Goal: Task Accomplishment & Management: Manage account settings

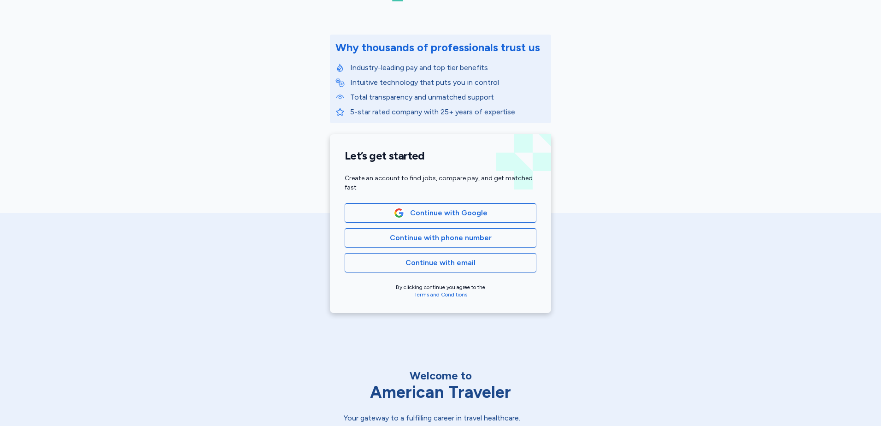
scroll to position [92, 0]
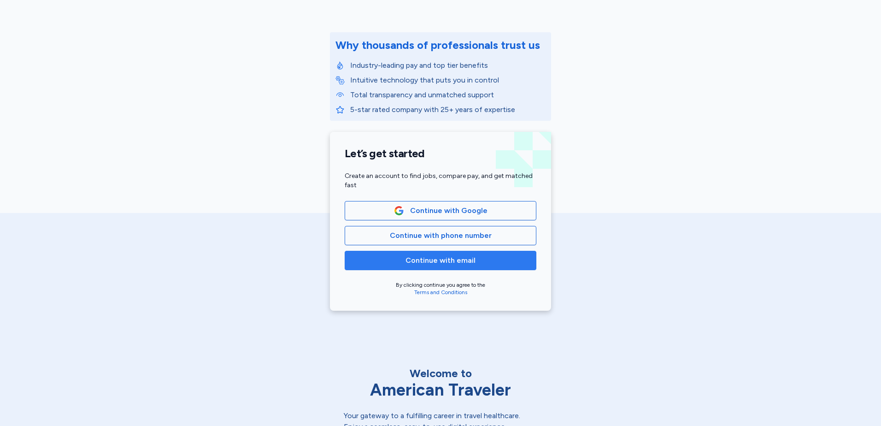
click at [478, 259] on span "Continue with email" at bounding box center [441, 260] width 176 height 11
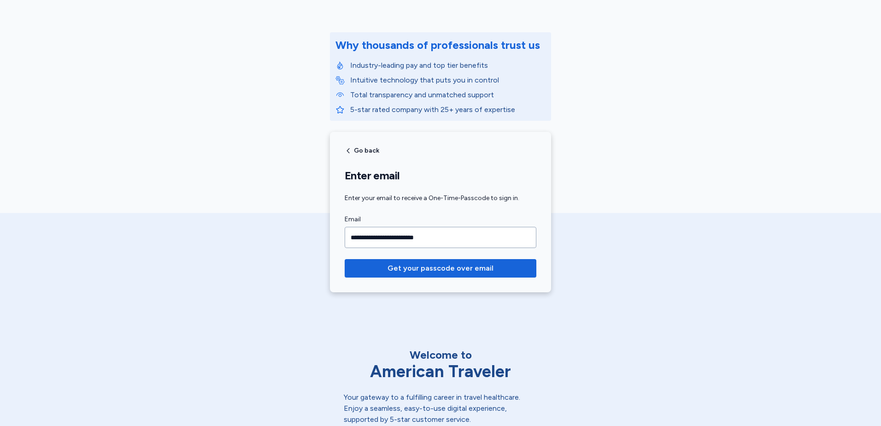
type input "**********"
click at [345, 259] on button "Get your passcode over email" at bounding box center [441, 268] width 192 height 18
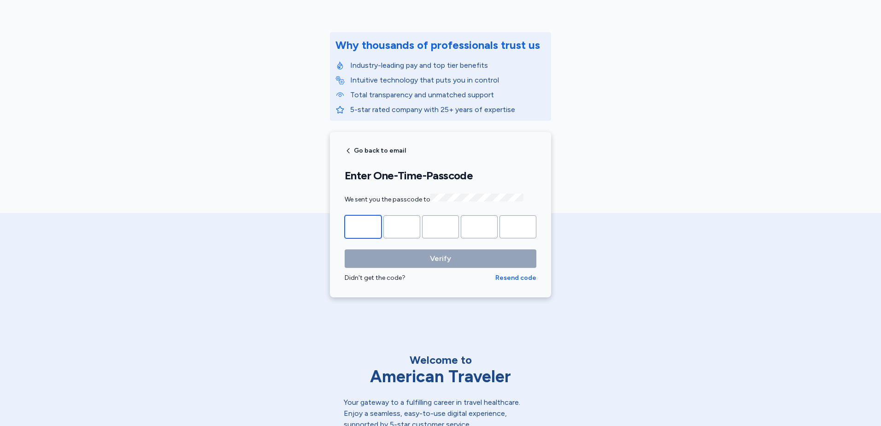
type input "*"
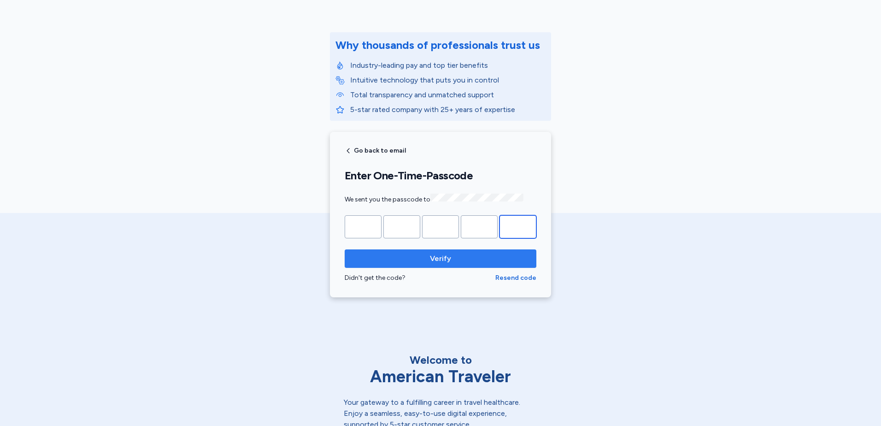
type input "*"
click at [441, 254] on span "Verify" at bounding box center [440, 258] width 21 height 11
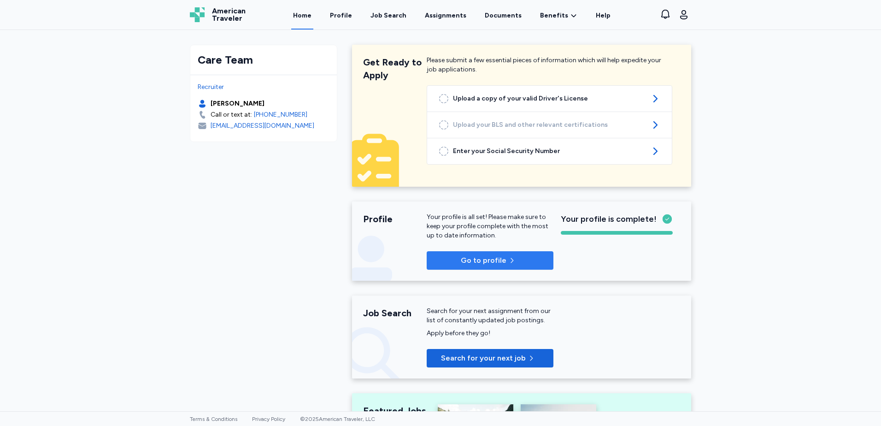
click at [502, 255] on span "Go to profile" at bounding box center [490, 260] width 112 height 11
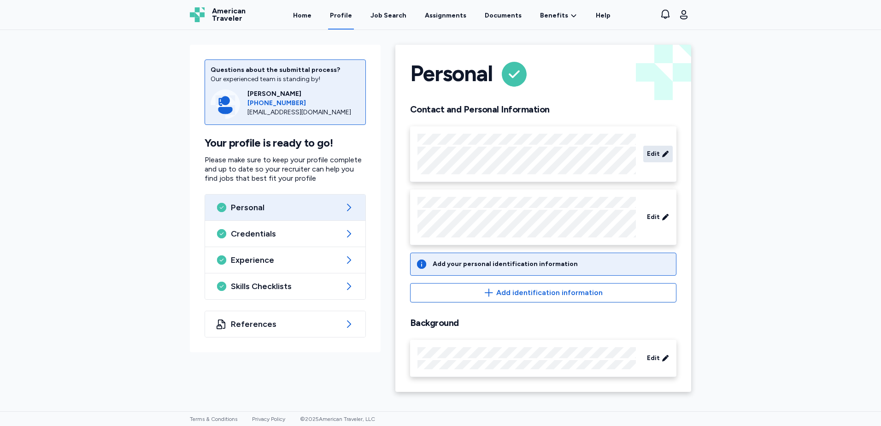
click at [654, 153] on span "Edit" at bounding box center [653, 153] width 13 height 9
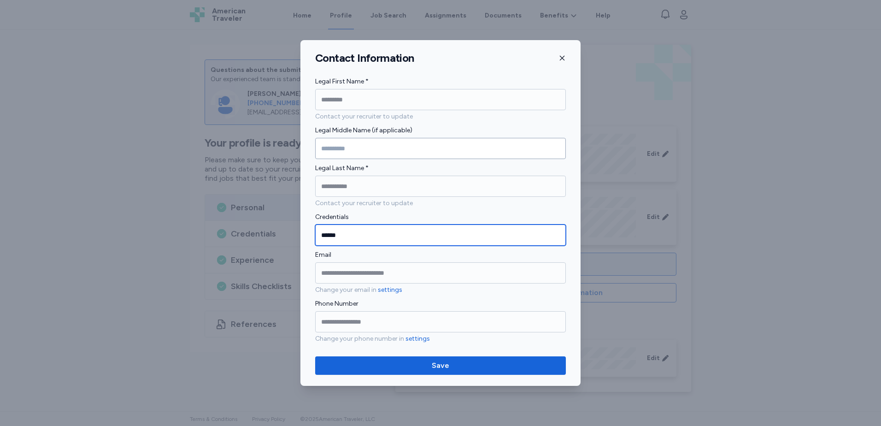
click at [332, 234] on input "******" at bounding box center [440, 234] width 251 height 21
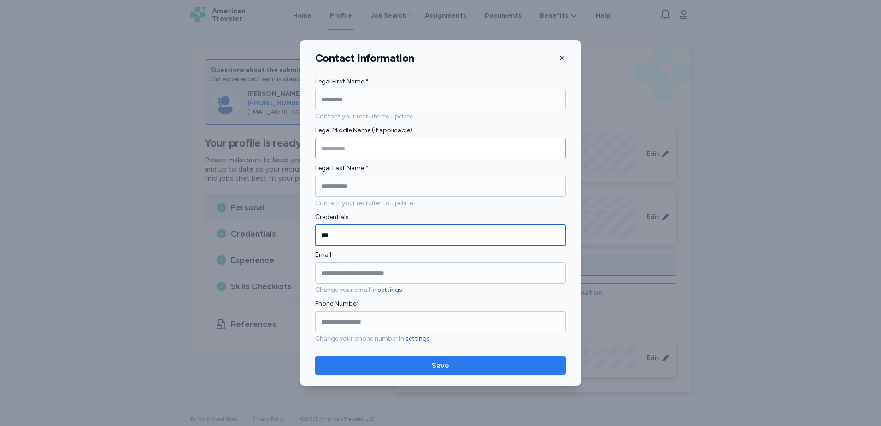
type input "**"
click at [475, 365] on span "Save" at bounding box center [441, 365] width 236 height 11
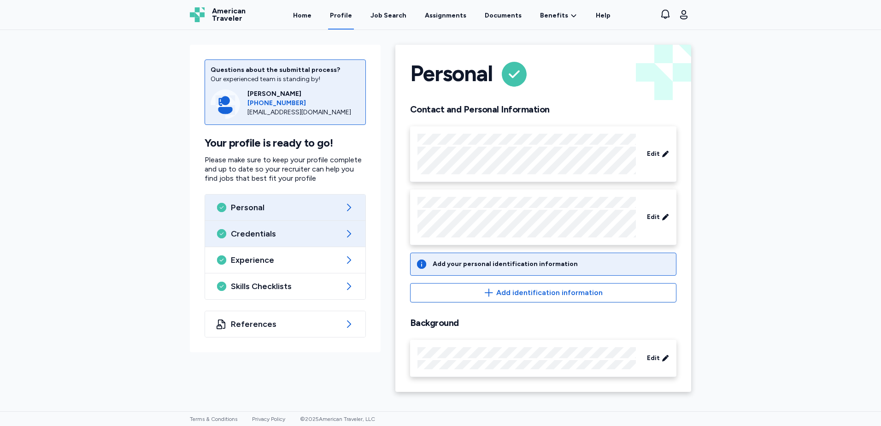
click at [270, 230] on span "Credentials" at bounding box center [285, 233] width 109 height 11
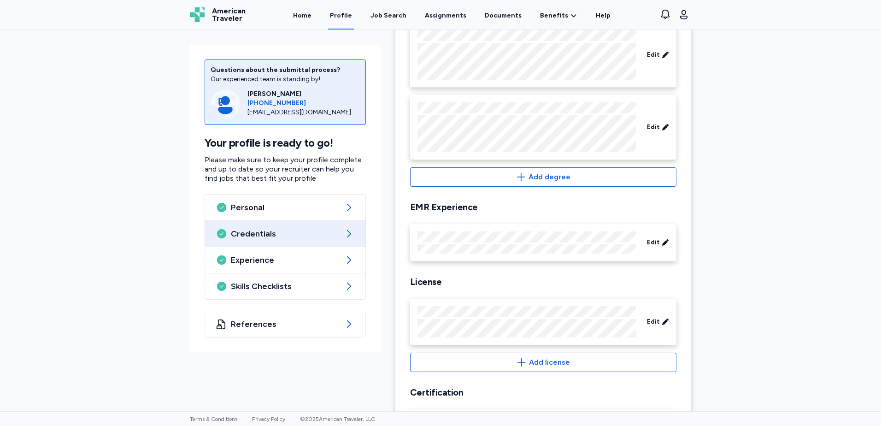
scroll to position [184, 0]
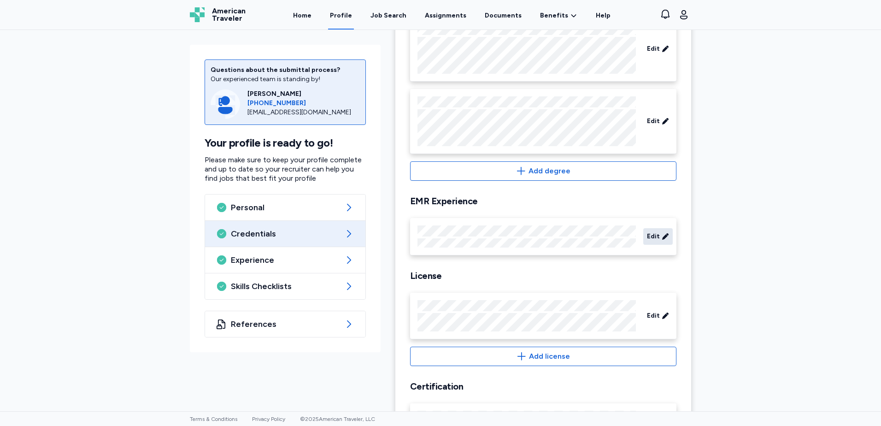
click at [654, 238] on span "Edit" at bounding box center [653, 236] width 13 height 9
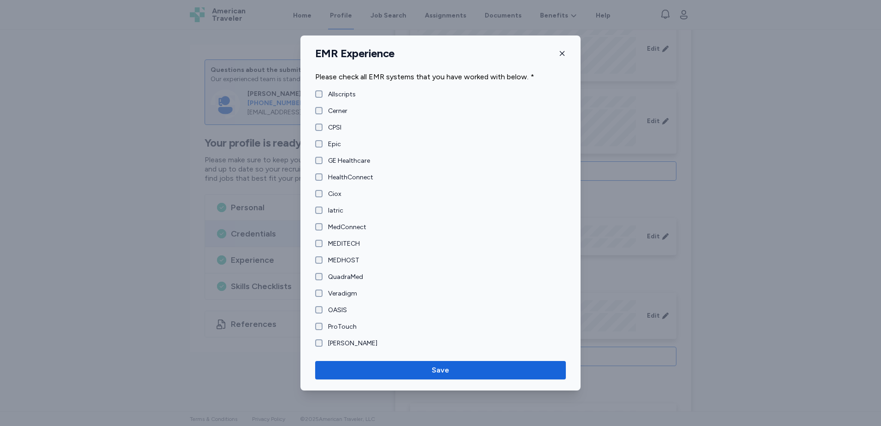
click at [336, 112] on label "Cerner" at bounding box center [335, 110] width 25 height 9
click at [462, 372] on span "Save" at bounding box center [441, 370] width 236 height 11
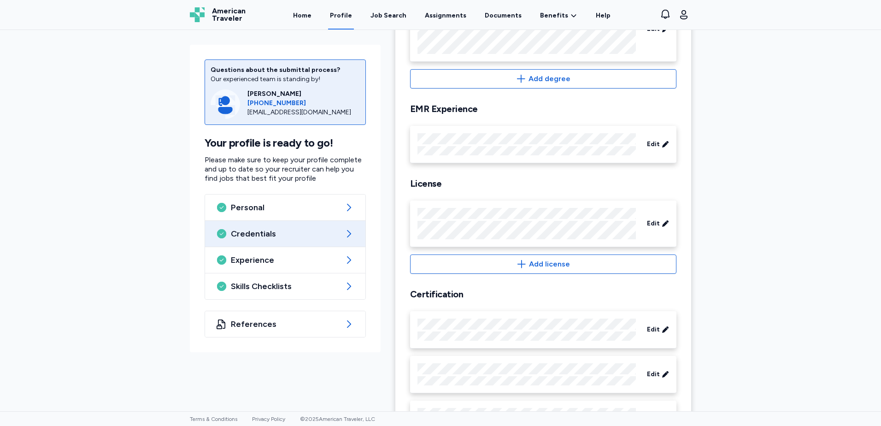
scroll to position [323, 0]
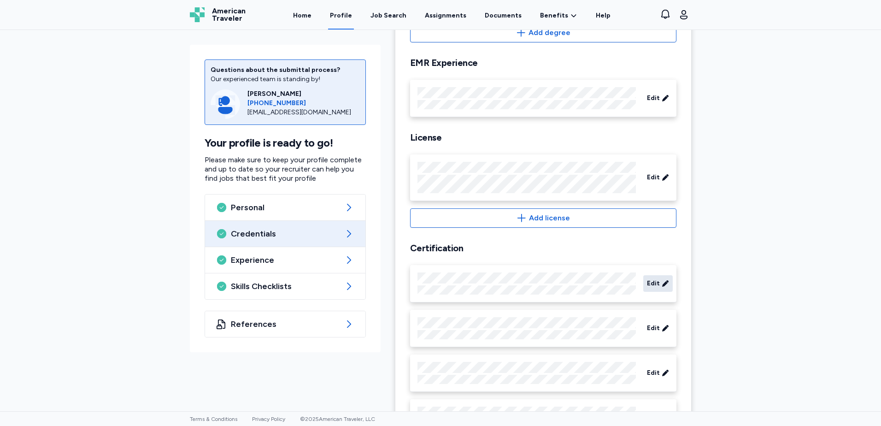
click at [655, 279] on span "Edit" at bounding box center [653, 283] width 13 height 9
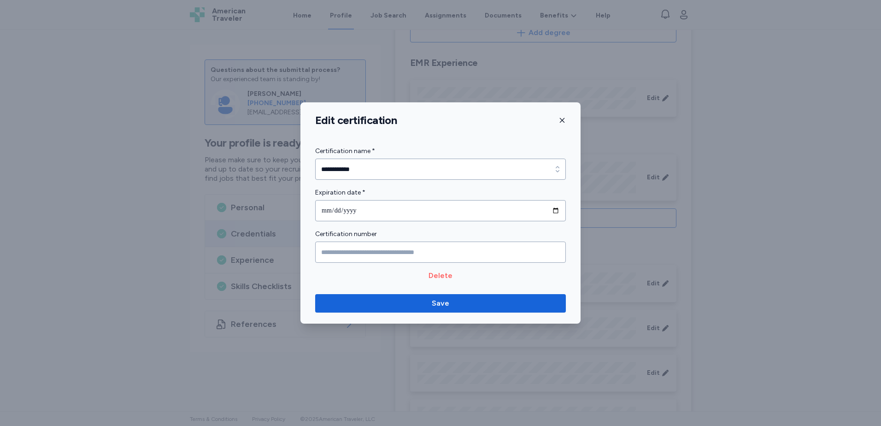
click at [441, 276] on span "Delete" at bounding box center [441, 275] width 24 height 11
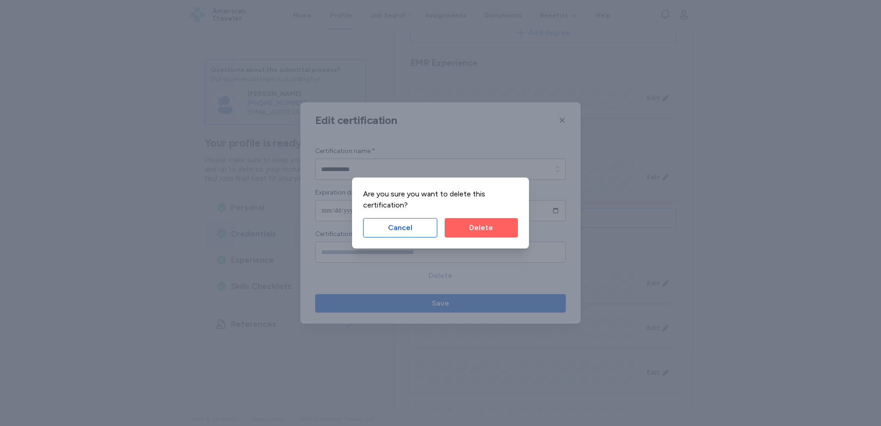
click at [498, 227] on span "Delete" at bounding box center [481, 227] width 59 height 11
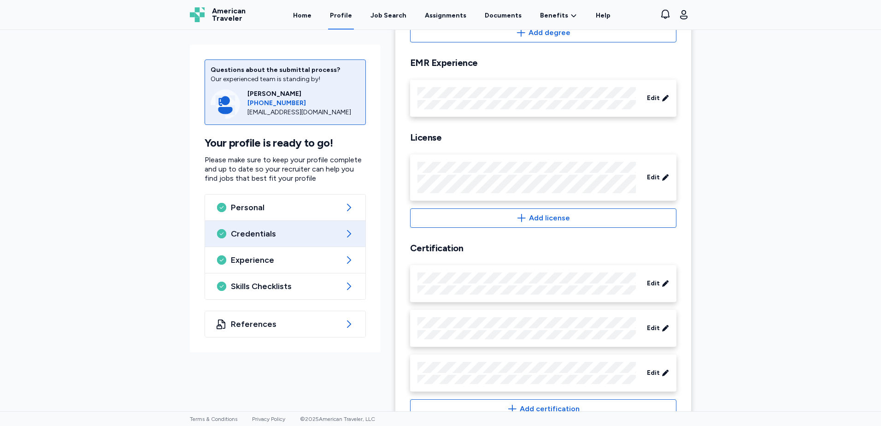
scroll to position [352, 0]
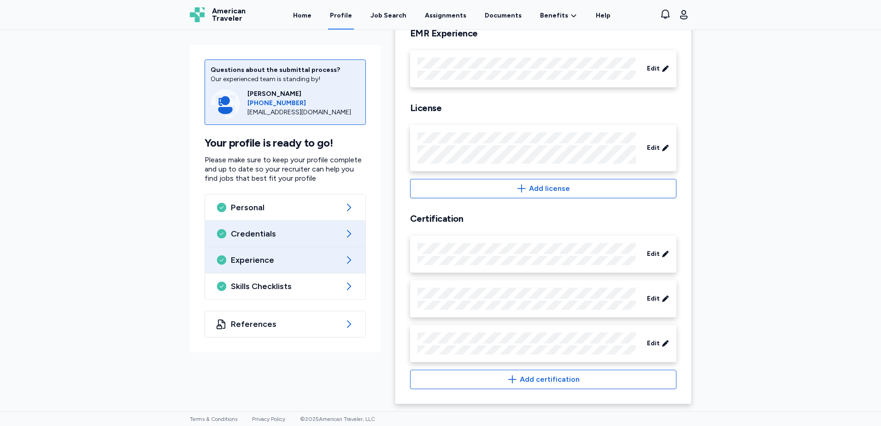
click at [331, 268] on div "Experience" at bounding box center [285, 260] width 160 height 26
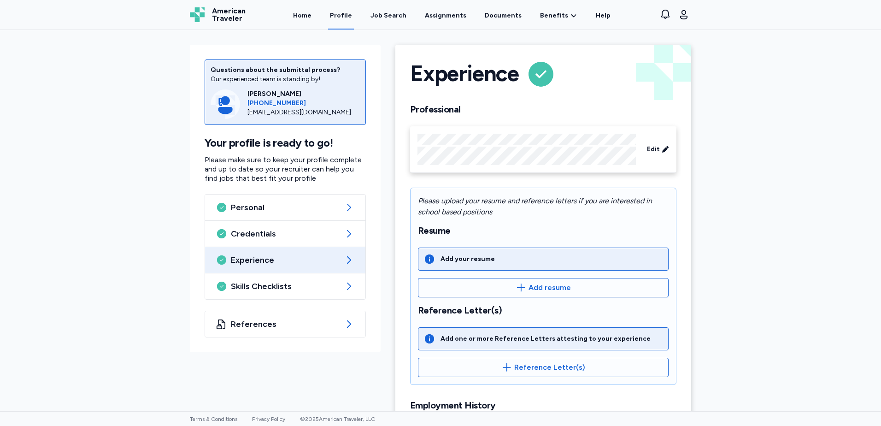
click at [438, 146] on div at bounding box center [527, 149] width 218 height 31
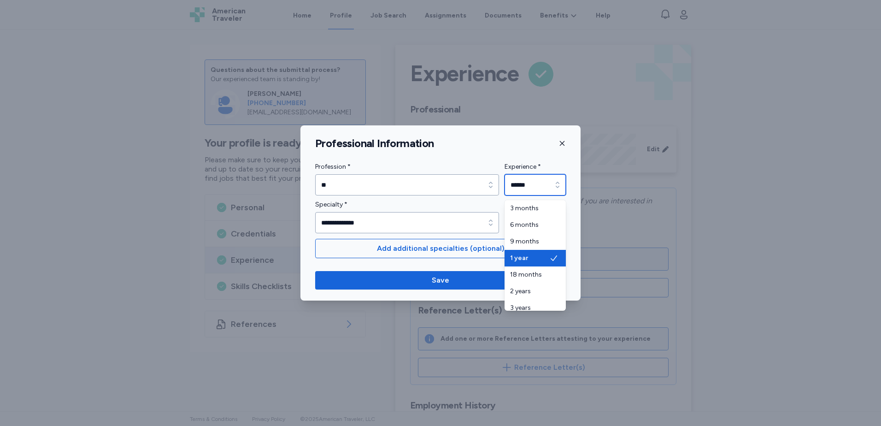
click at [540, 185] on input "******" at bounding box center [535, 184] width 61 height 21
type input "*********"
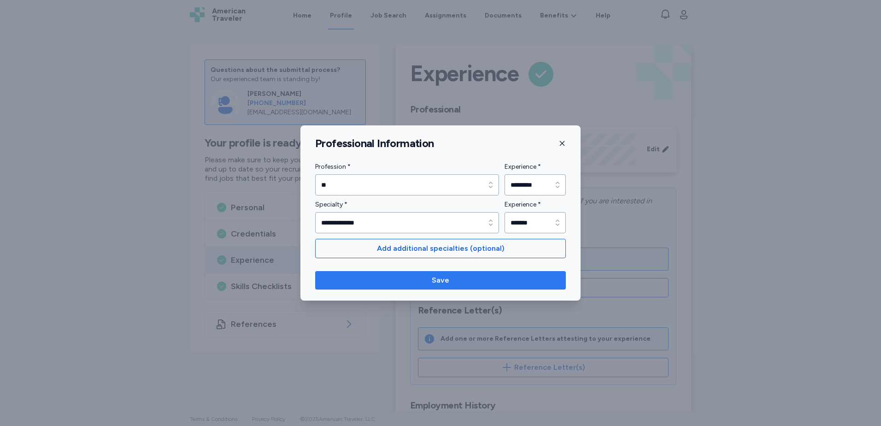
click at [500, 274] on button "Save" at bounding box center [440, 280] width 251 height 18
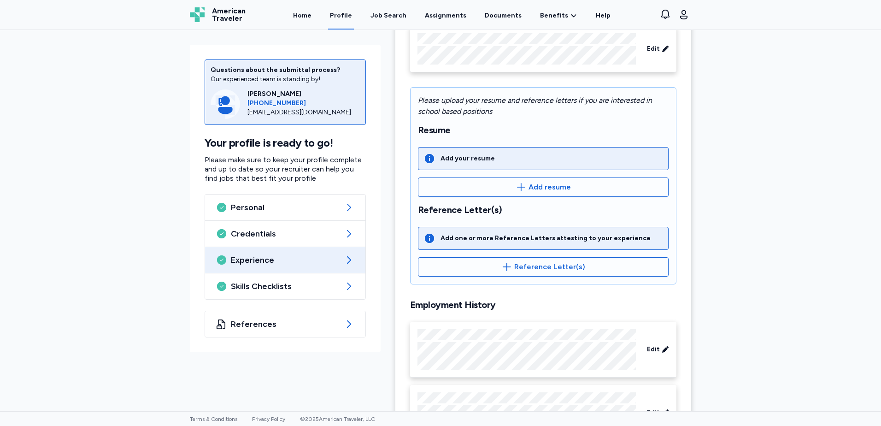
scroll to position [46, 0]
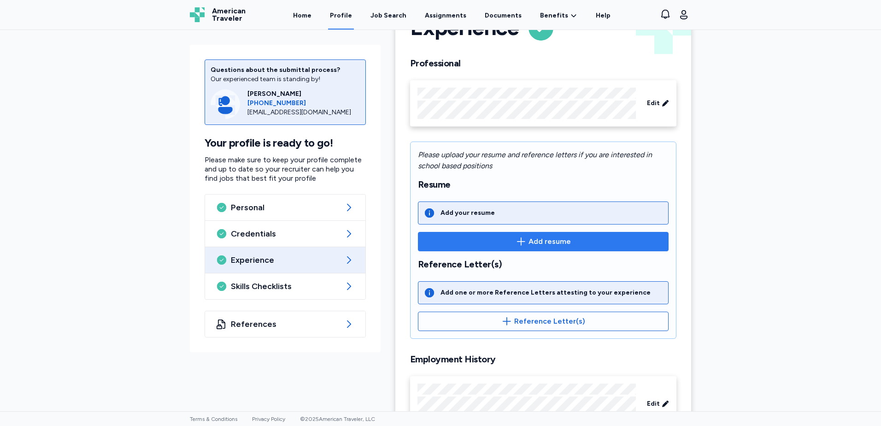
click at [535, 236] on button "Add resume" at bounding box center [543, 241] width 251 height 19
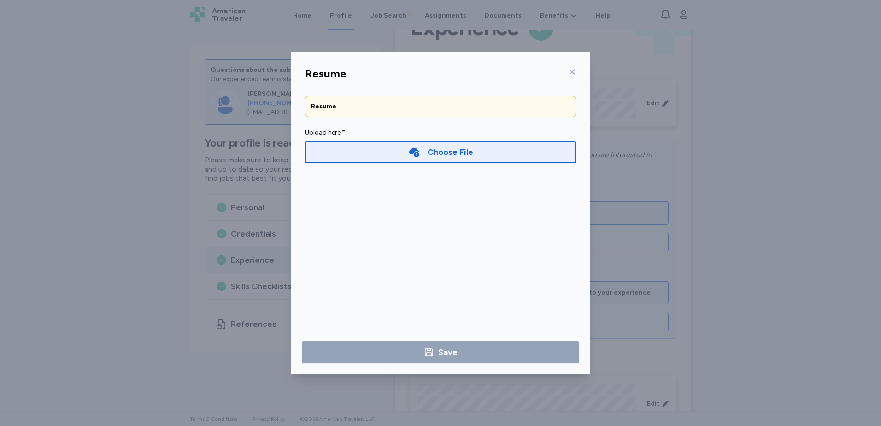
click at [458, 154] on div "Choose File" at bounding box center [451, 152] width 46 height 13
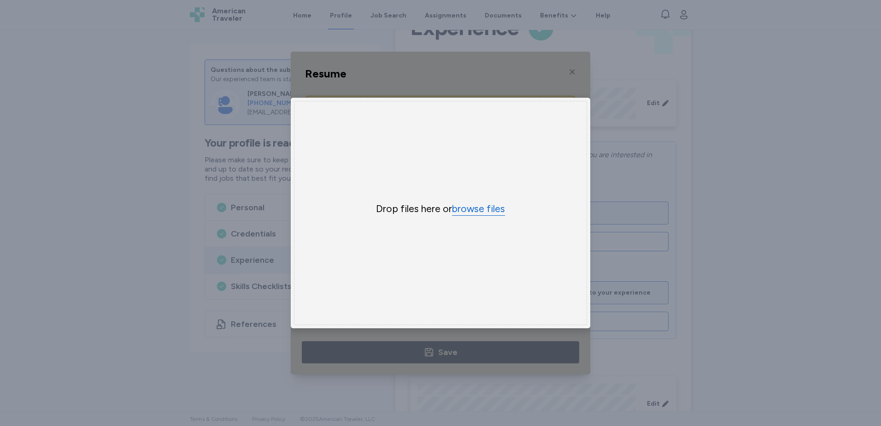
click at [492, 205] on button "browse files" at bounding box center [478, 208] width 53 height 13
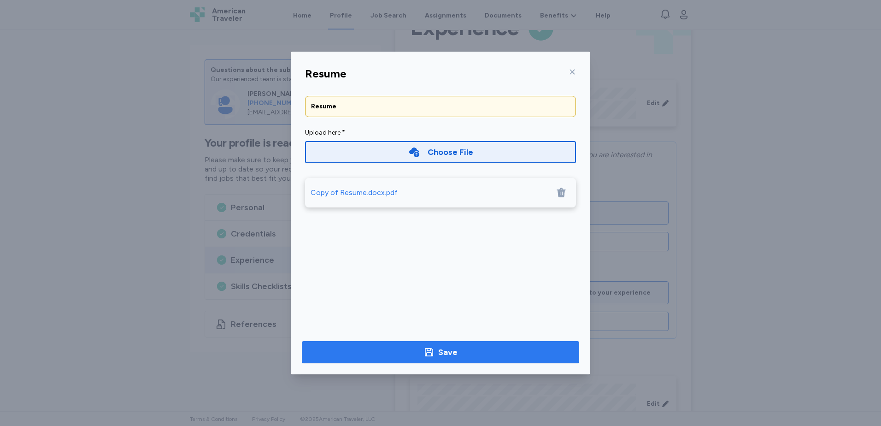
click at [471, 352] on span "Save" at bounding box center [440, 352] width 263 height 13
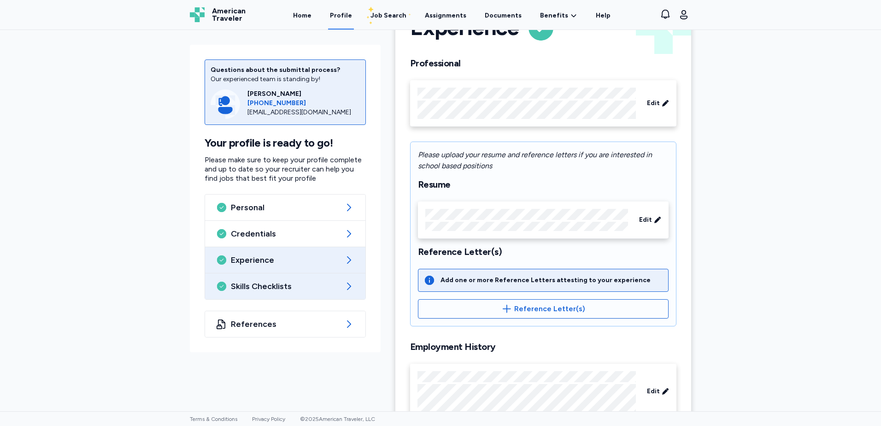
click at [325, 291] on span "Skills Checklists" at bounding box center [285, 286] width 109 height 11
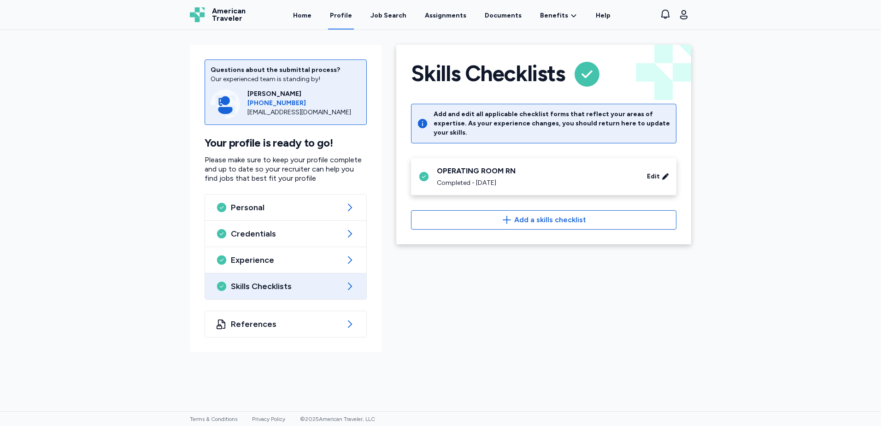
click at [519, 178] on div "Completed - [DATE]" at bounding box center [536, 182] width 199 height 9
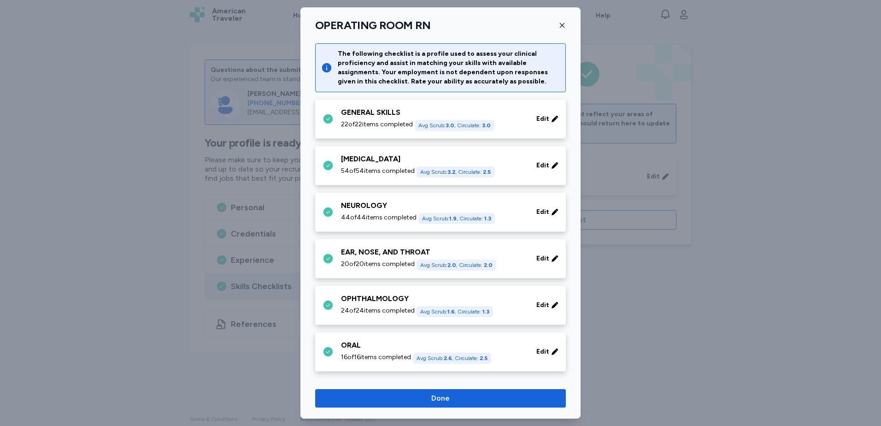
click at [401, 117] on div "GENERAL SKILLS" at bounding box center [433, 112] width 184 height 11
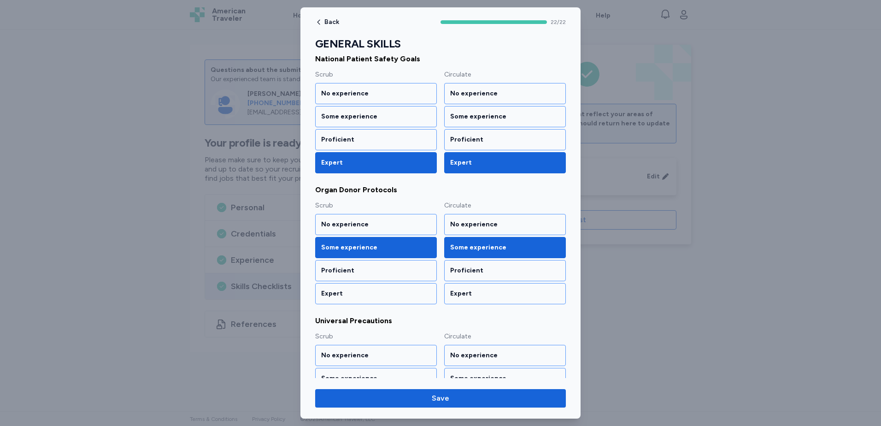
scroll to position [1244, 0]
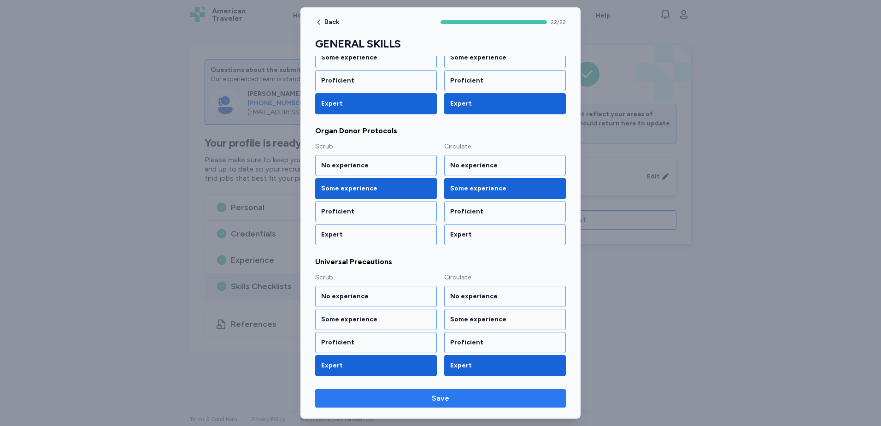
click at [455, 397] on span "Save" at bounding box center [441, 398] width 236 height 11
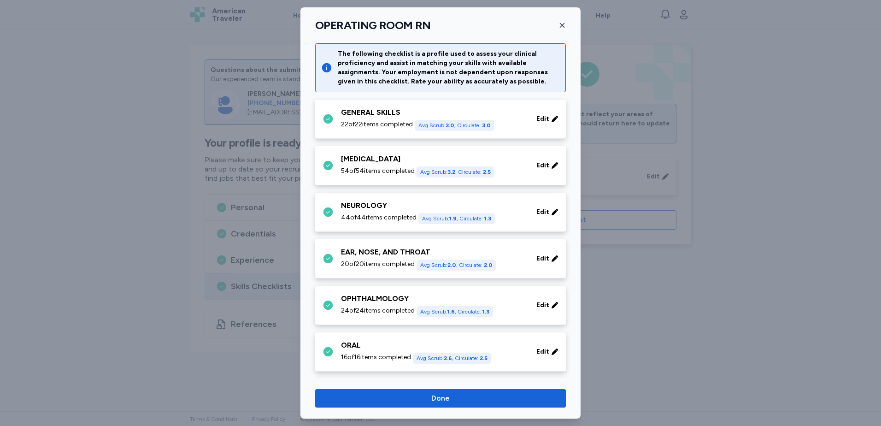
click at [425, 154] on div "[MEDICAL_DATA]" at bounding box center [433, 158] width 184 height 11
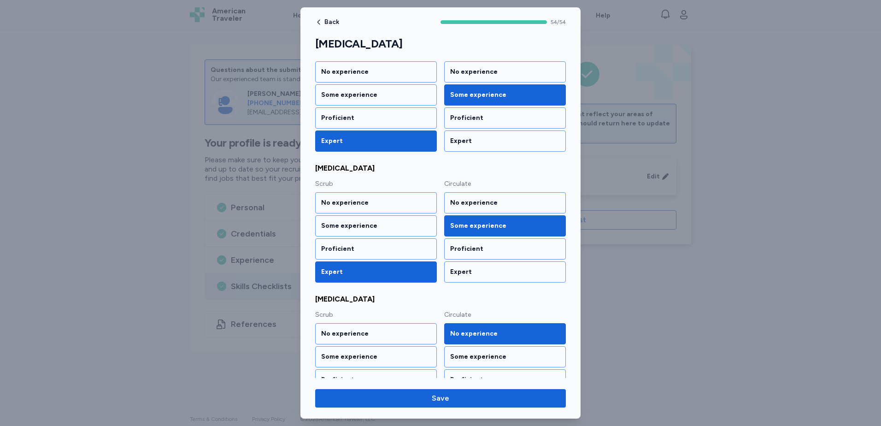
scroll to position [3339, 0]
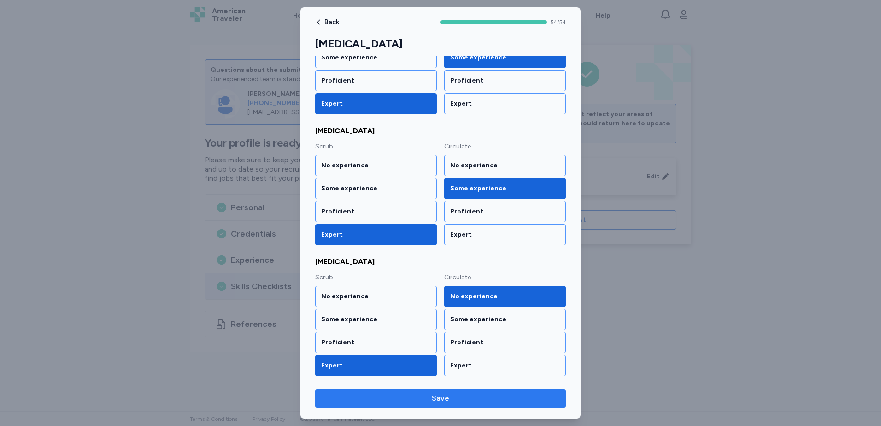
click at [477, 401] on span "Save" at bounding box center [441, 398] width 236 height 11
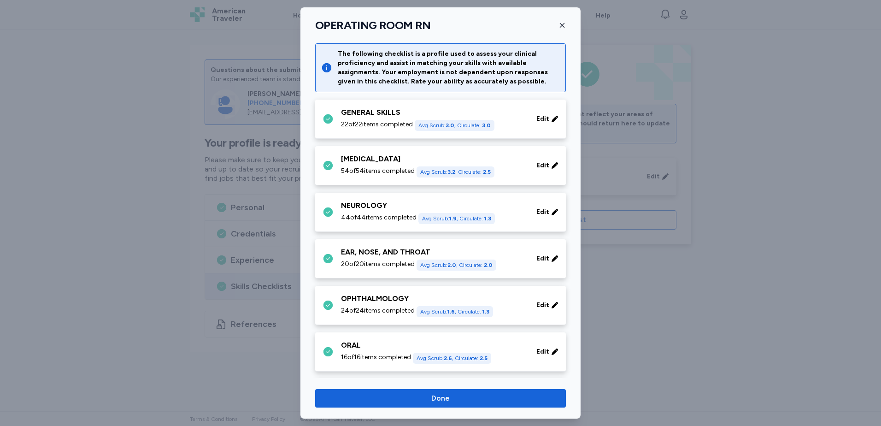
click at [380, 215] on span "44 of 44 items completed" at bounding box center [379, 217] width 76 height 9
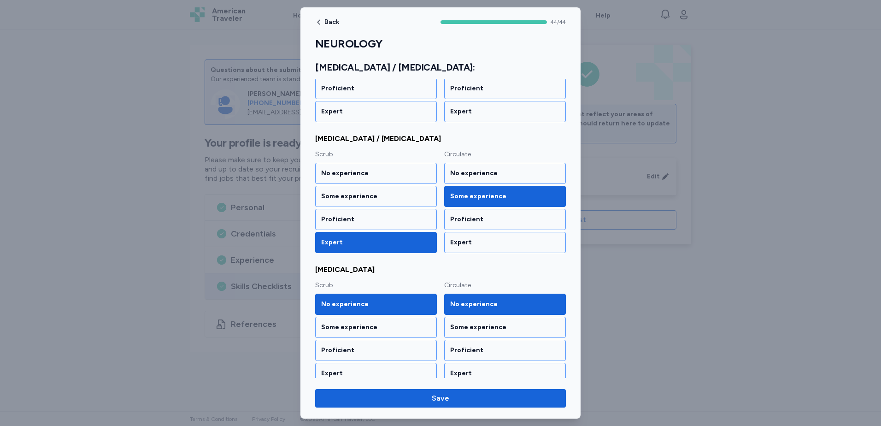
scroll to position [1567, 0]
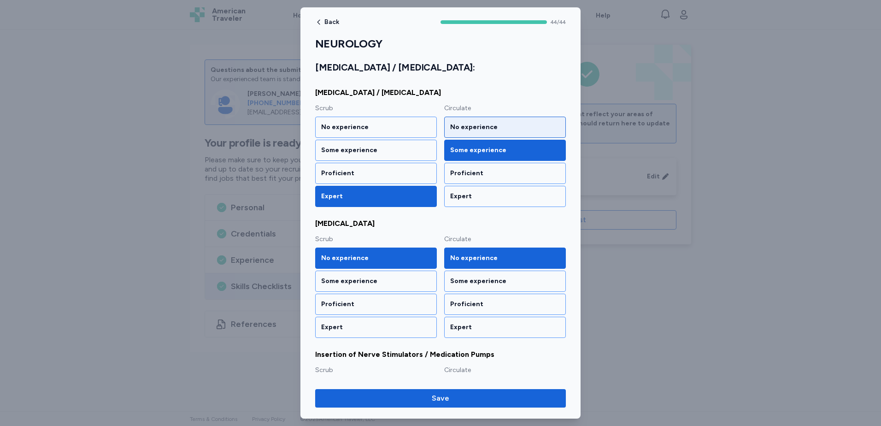
click at [486, 129] on div "No experience" at bounding box center [505, 127] width 110 height 9
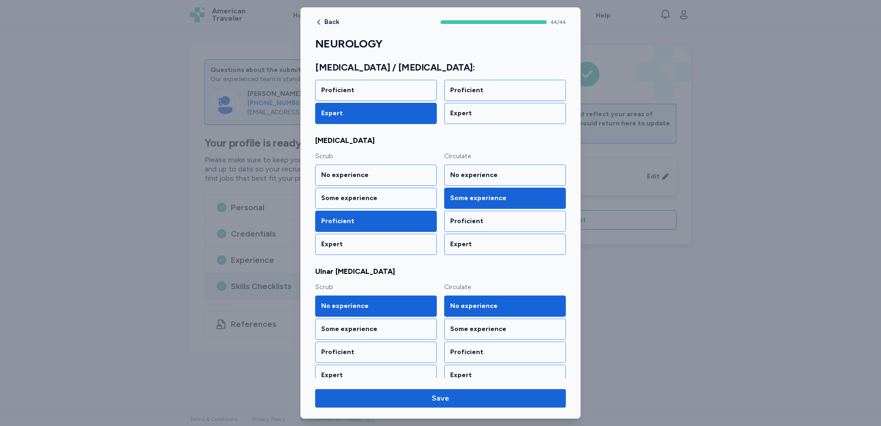
scroll to position [2581, 0]
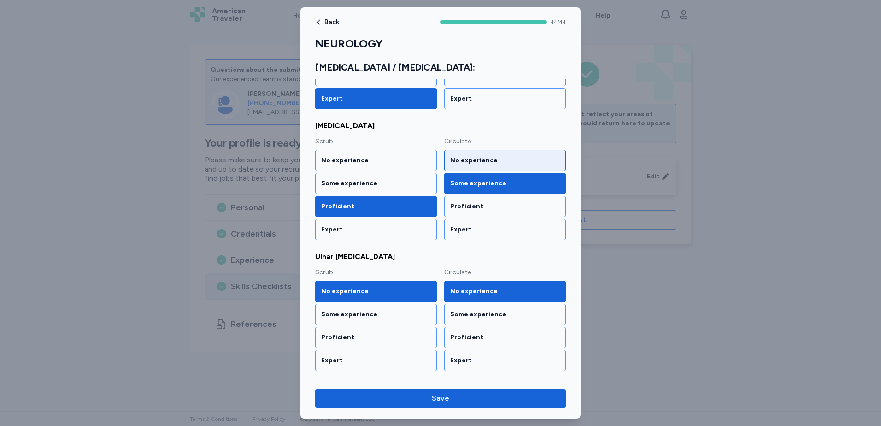
click at [513, 162] on div "No experience" at bounding box center [505, 160] width 110 height 9
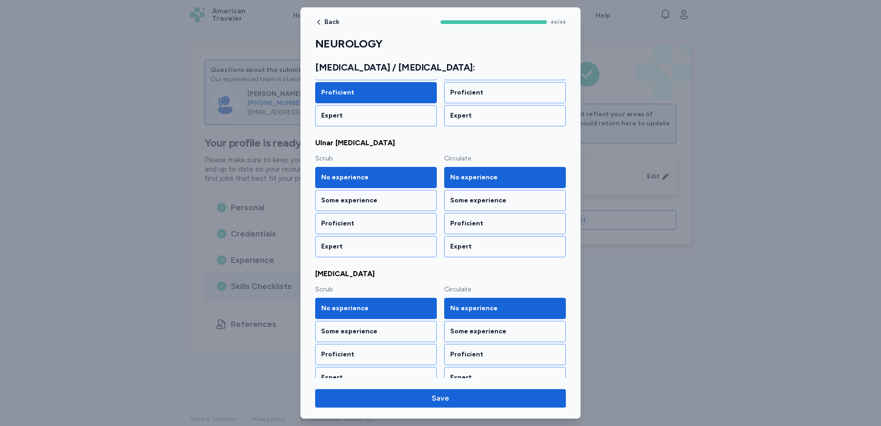
scroll to position [2707, 0]
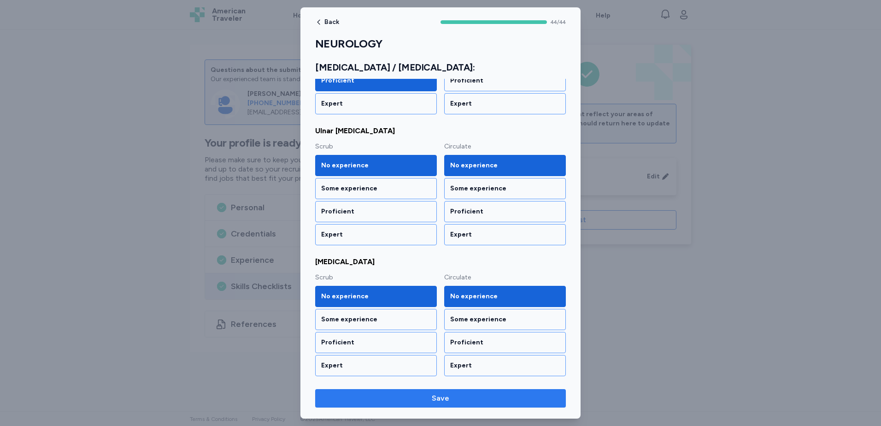
click at [473, 395] on span "Save" at bounding box center [441, 398] width 236 height 11
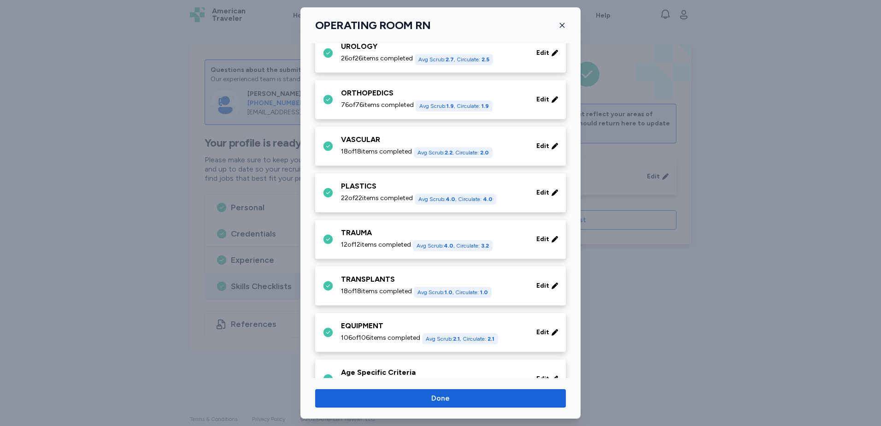
scroll to position [515, 0]
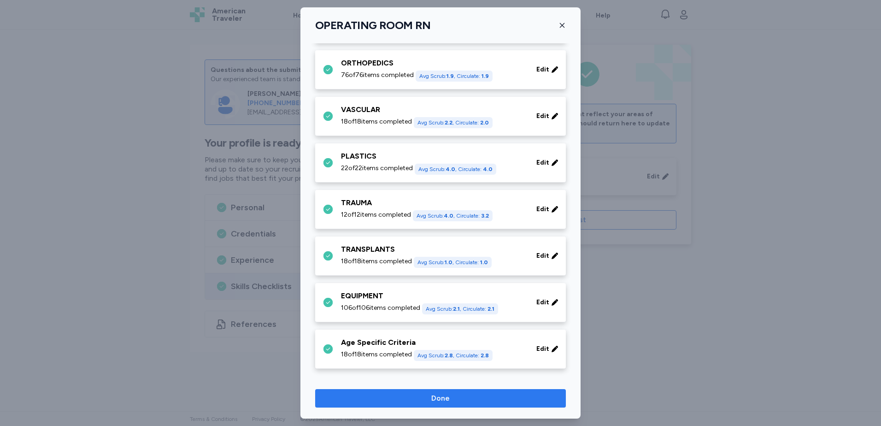
click at [478, 399] on span "Done" at bounding box center [441, 398] width 236 height 11
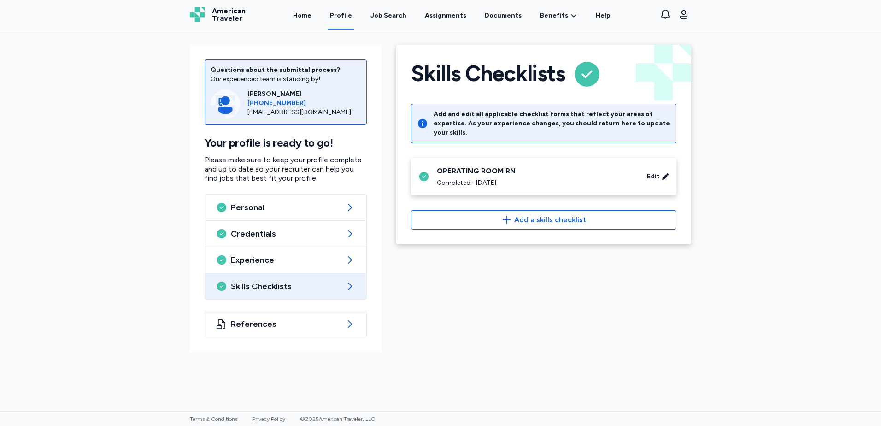
click at [591, 178] on div "Completed - [DATE]" at bounding box center [536, 182] width 199 height 9
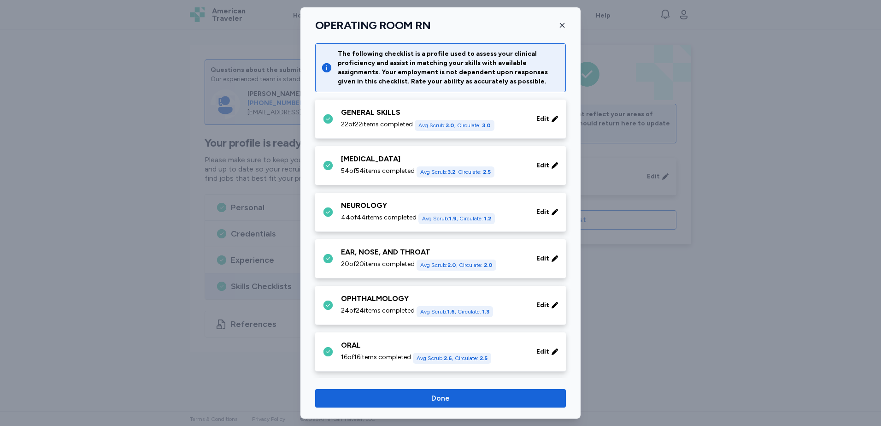
click at [421, 302] on div "OPHTHALMOLOGY" at bounding box center [433, 298] width 184 height 11
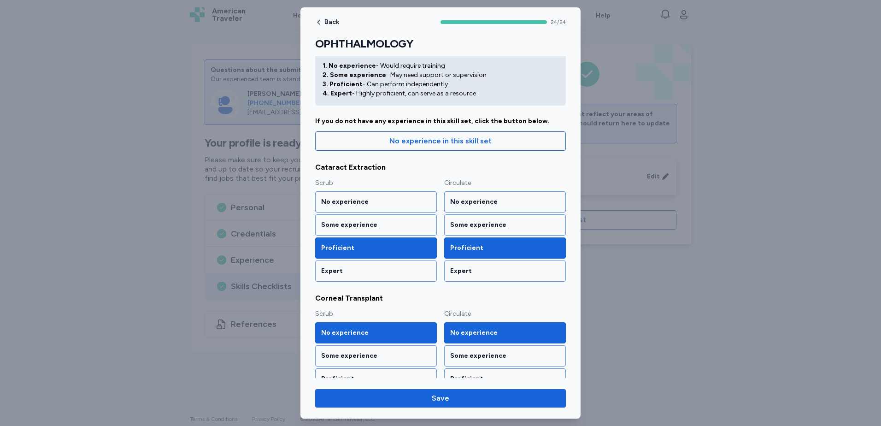
scroll to position [46, 0]
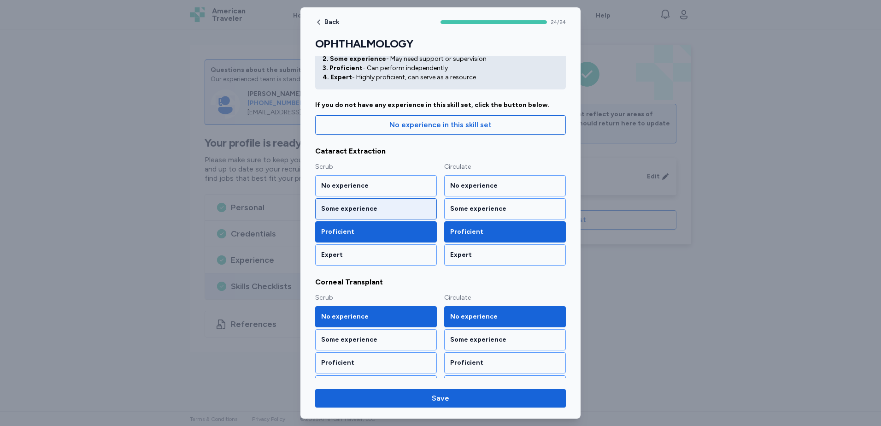
click at [407, 212] on div "Some experience" at bounding box center [376, 208] width 110 height 9
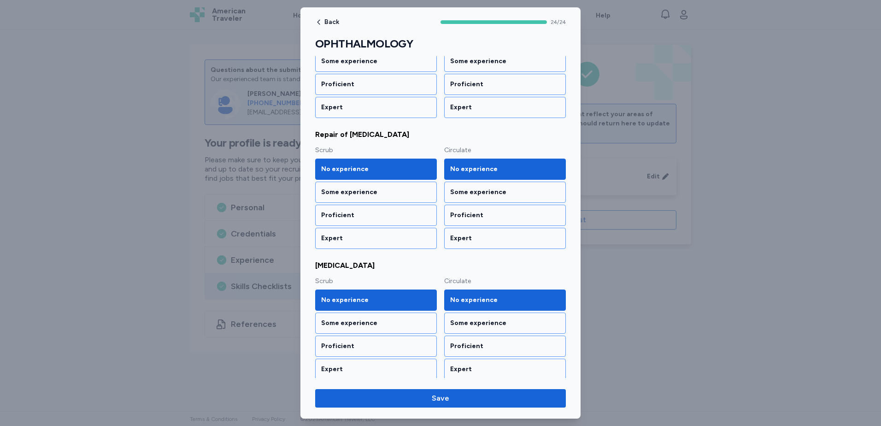
scroll to position [1375, 0]
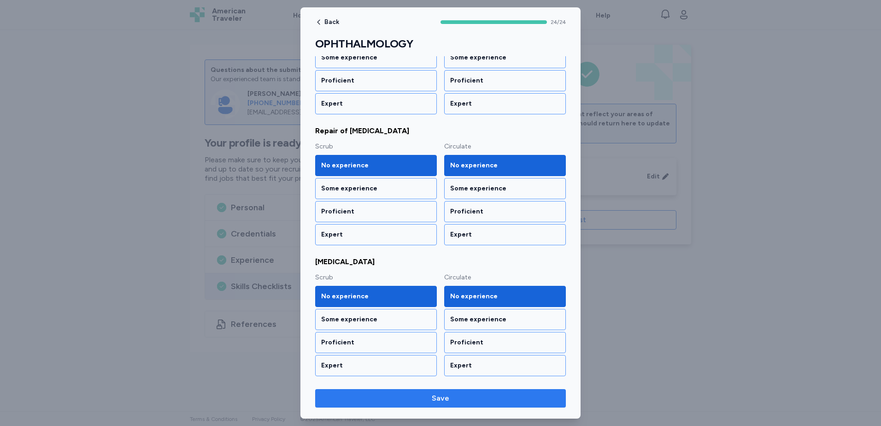
click at [513, 393] on span "Save" at bounding box center [441, 398] width 236 height 11
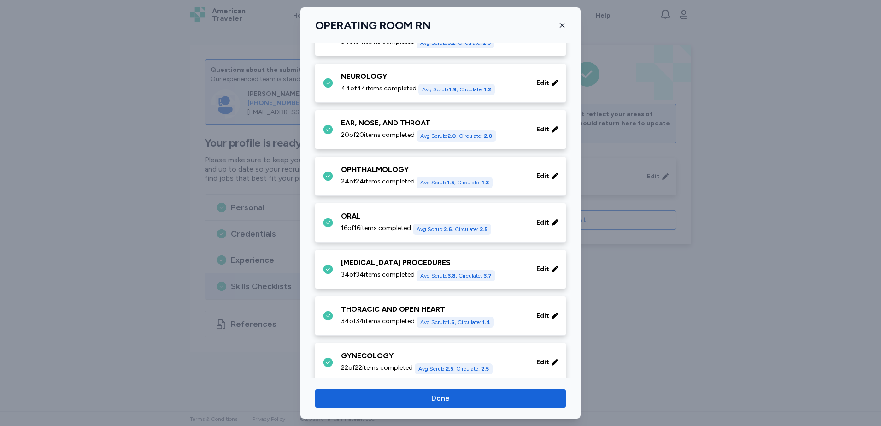
scroll to position [138, 0]
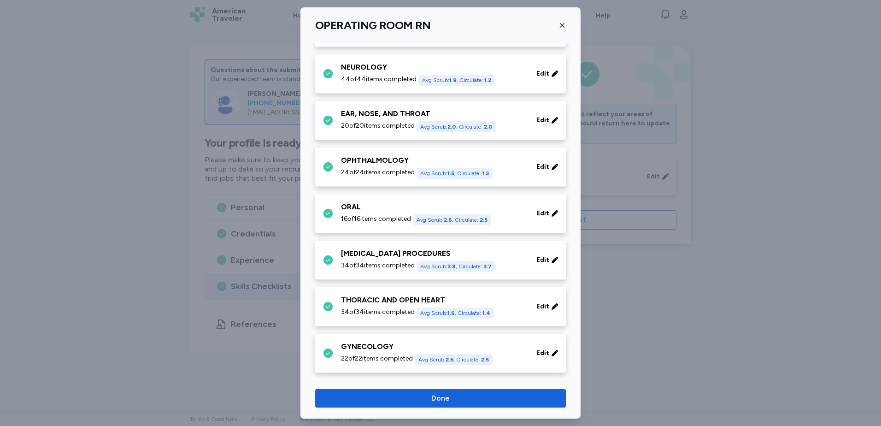
click at [401, 197] on div "ORAL 16 of 16 items completed Avg Scrub: 2.6 , Circulate: 2.5 Edit" at bounding box center [440, 213] width 251 height 39
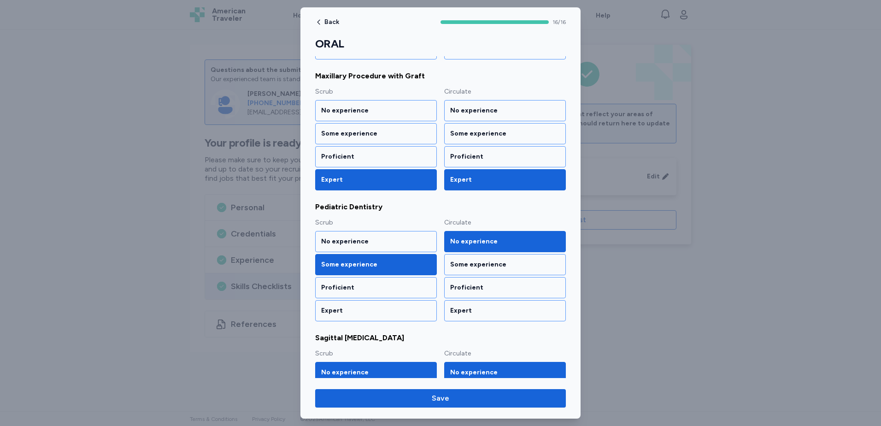
scroll to position [645, 0]
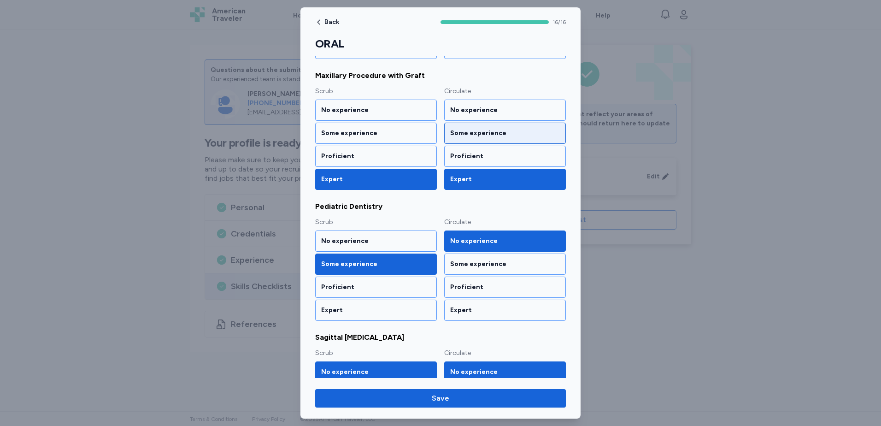
click at [484, 129] on div "Some experience" at bounding box center [505, 133] width 110 height 9
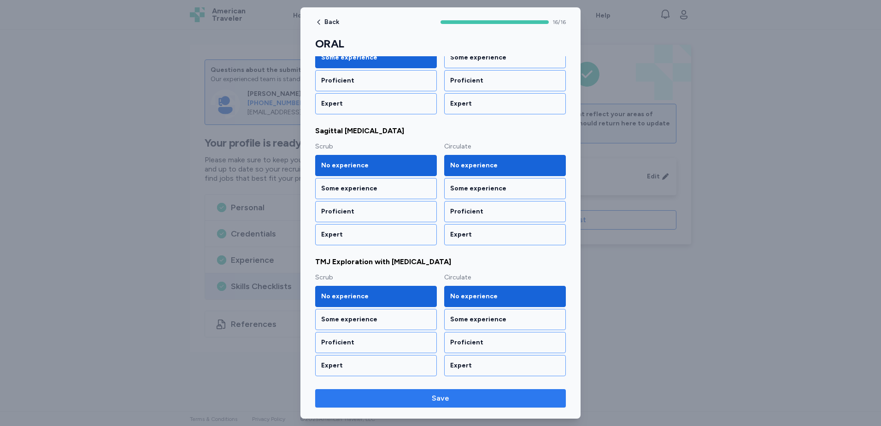
click at [507, 399] on span "Save" at bounding box center [441, 398] width 236 height 11
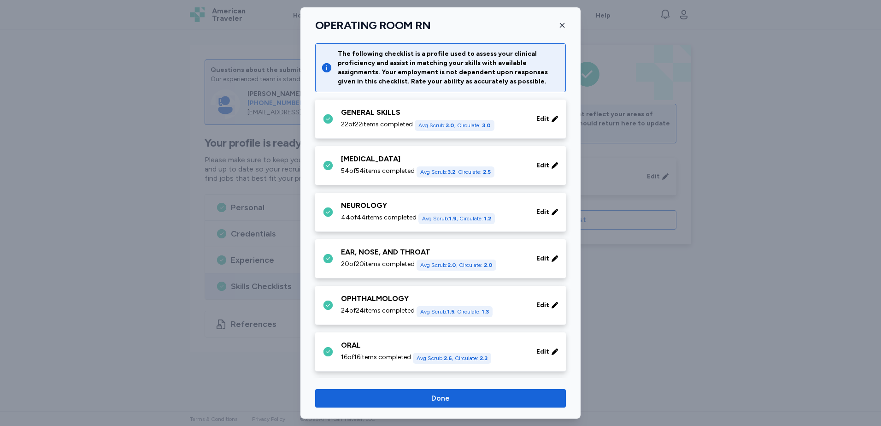
scroll to position [138, 0]
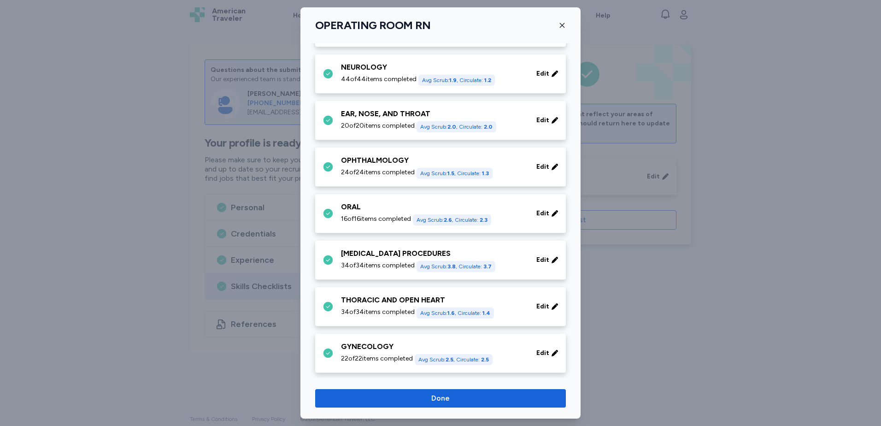
click at [472, 302] on div "THORACIC AND OPEN HEART" at bounding box center [433, 300] width 184 height 11
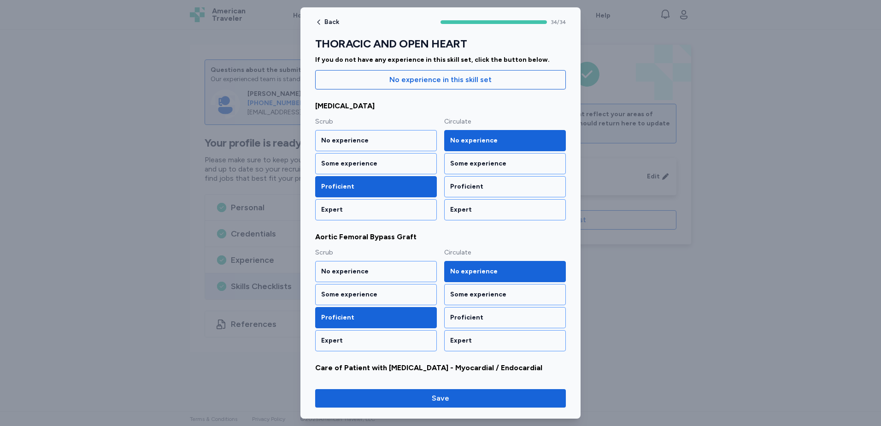
scroll to position [92, 0]
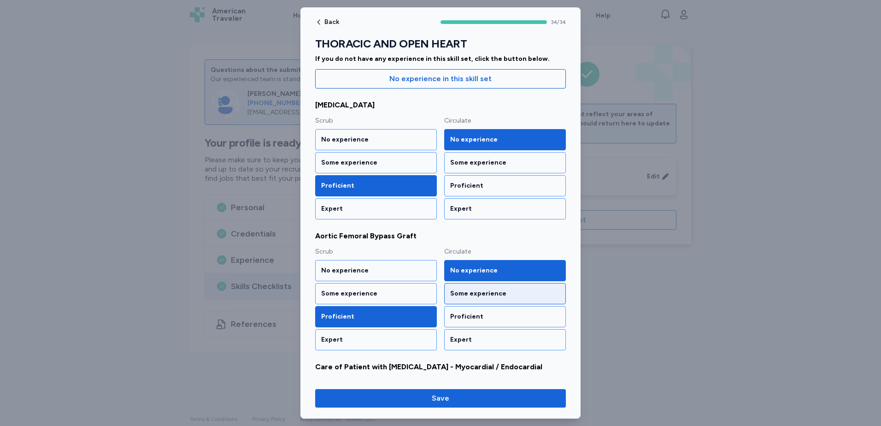
click at [512, 294] on div "Some experience" at bounding box center [505, 293] width 110 height 9
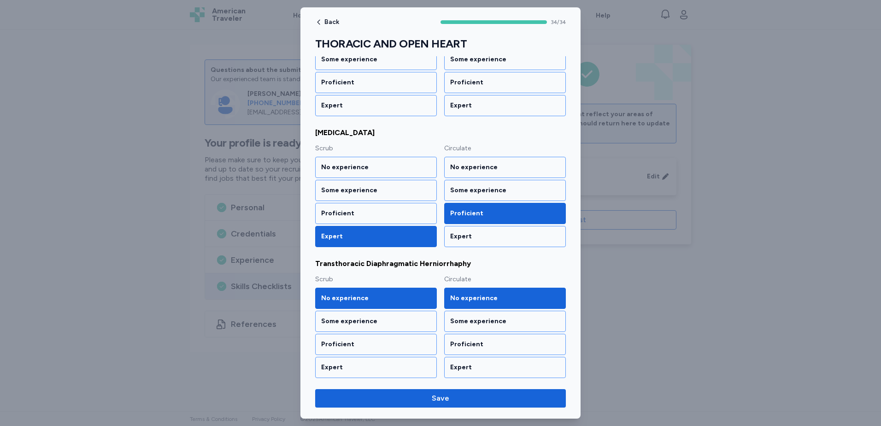
scroll to position [2030, 0]
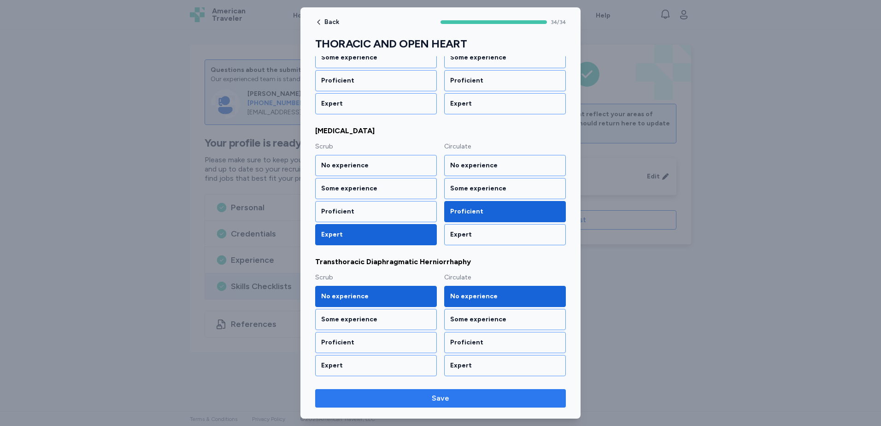
click at [521, 401] on span "Save" at bounding box center [441, 398] width 236 height 11
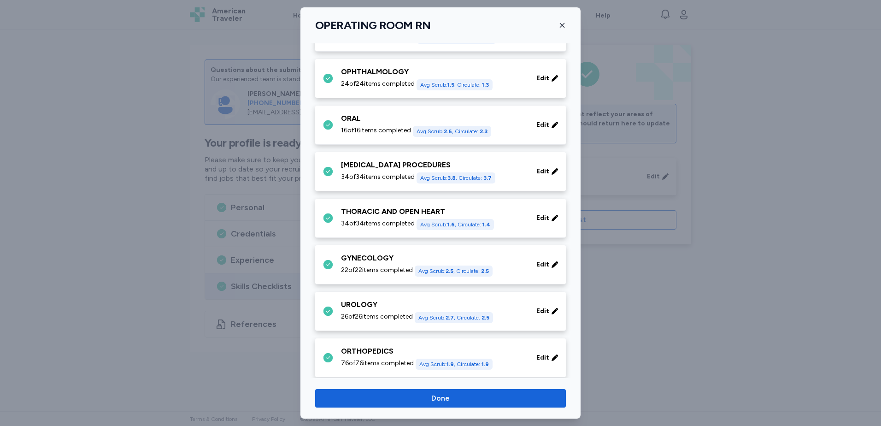
scroll to position [230, 0]
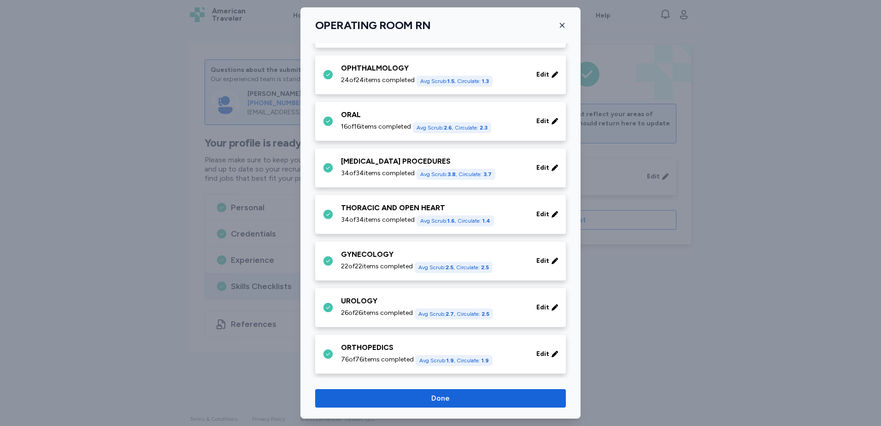
click at [385, 263] on span "22 of 22 items completed" at bounding box center [377, 266] width 72 height 9
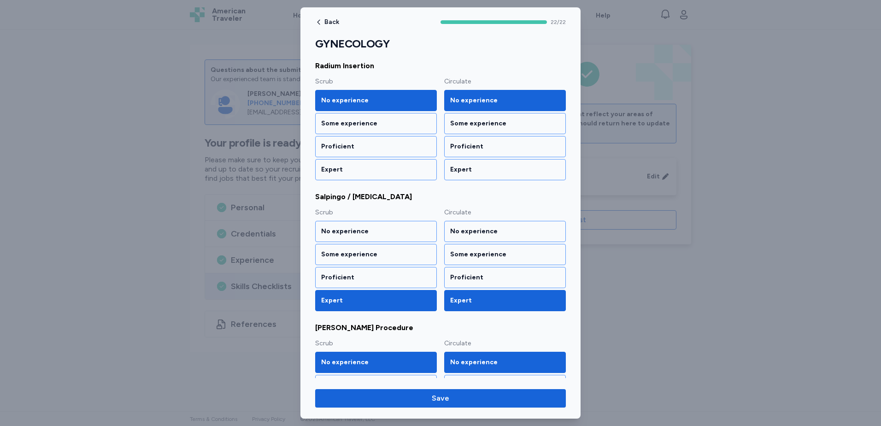
scroll to position [968, 0]
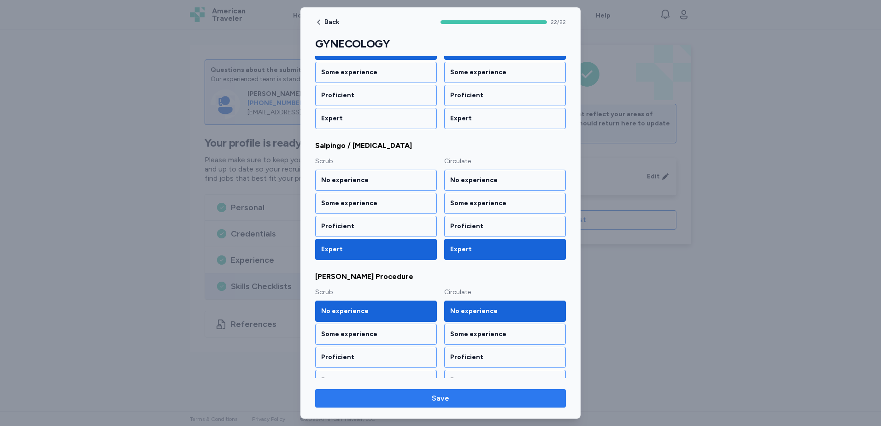
click at [472, 401] on span "Save" at bounding box center [441, 398] width 236 height 11
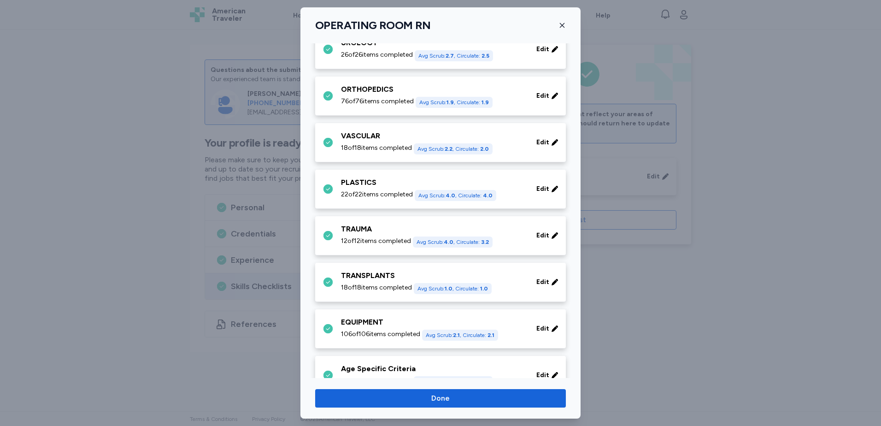
scroll to position [515, 0]
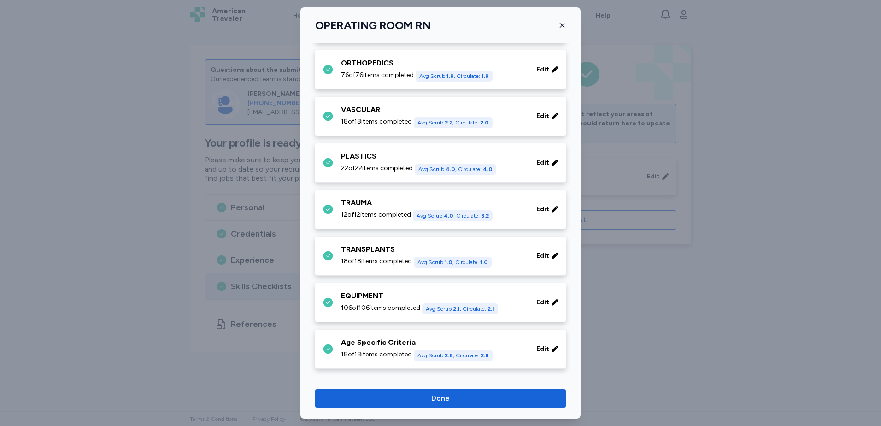
click at [447, 399] on span "Done" at bounding box center [440, 398] width 18 height 11
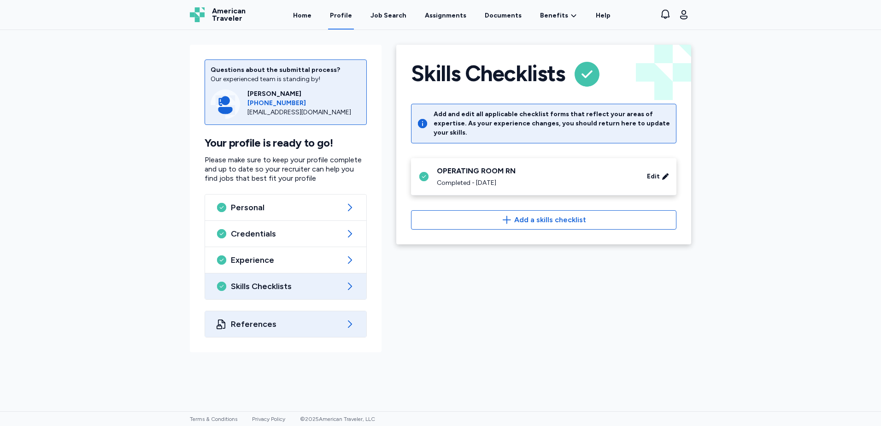
click at [292, 325] on span "References" at bounding box center [286, 323] width 110 height 11
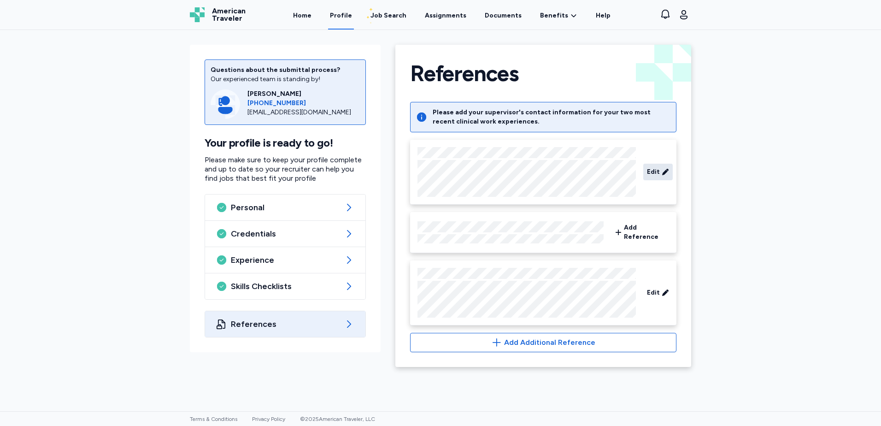
click at [668, 173] on icon at bounding box center [665, 171] width 7 height 9
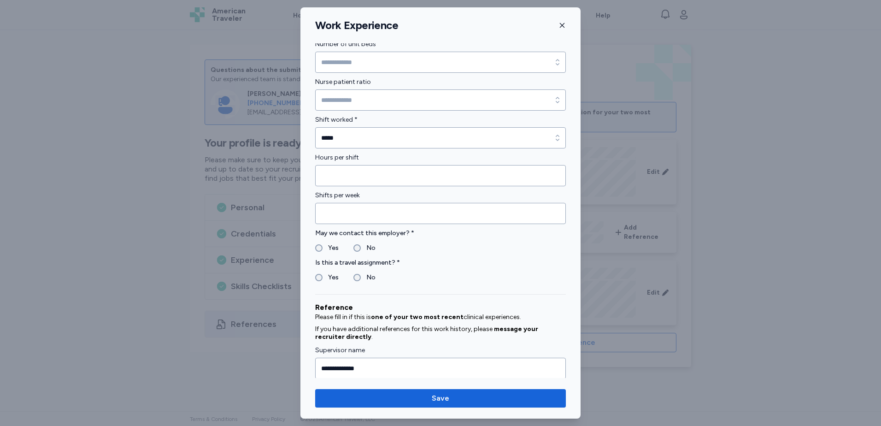
scroll to position [678, 0]
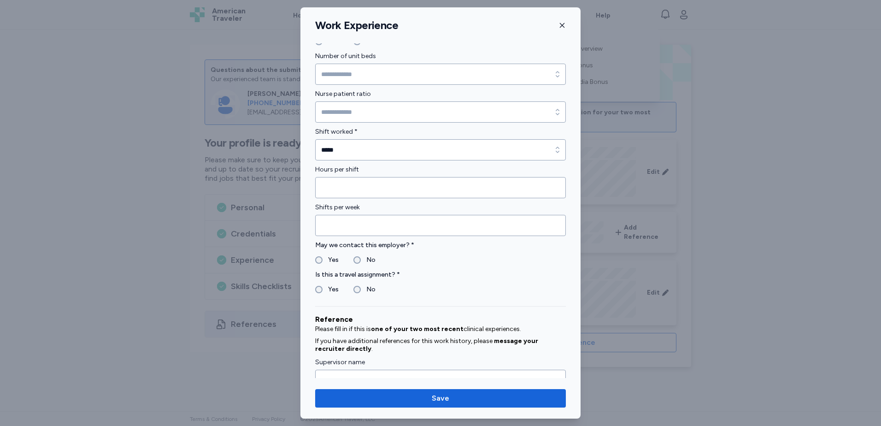
click at [560, 22] on icon "button" at bounding box center [562, 25] width 7 height 7
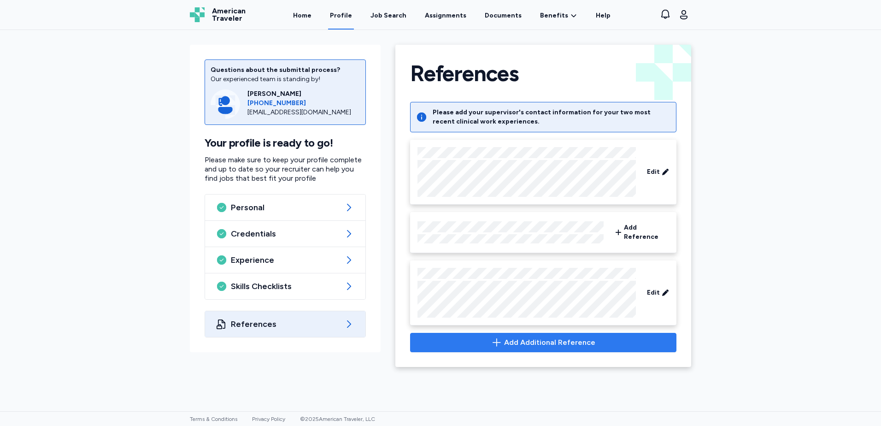
click at [538, 339] on span "Add Additional Reference" at bounding box center [549, 342] width 91 height 11
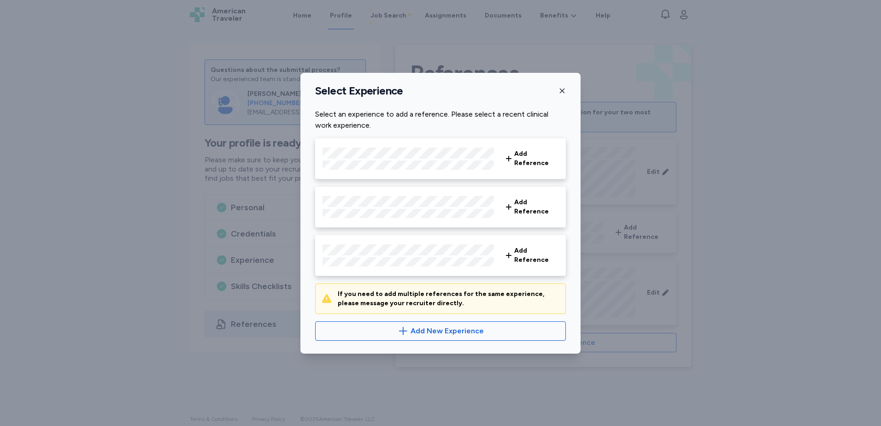
click at [560, 94] on icon "button" at bounding box center [562, 90] width 7 height 7
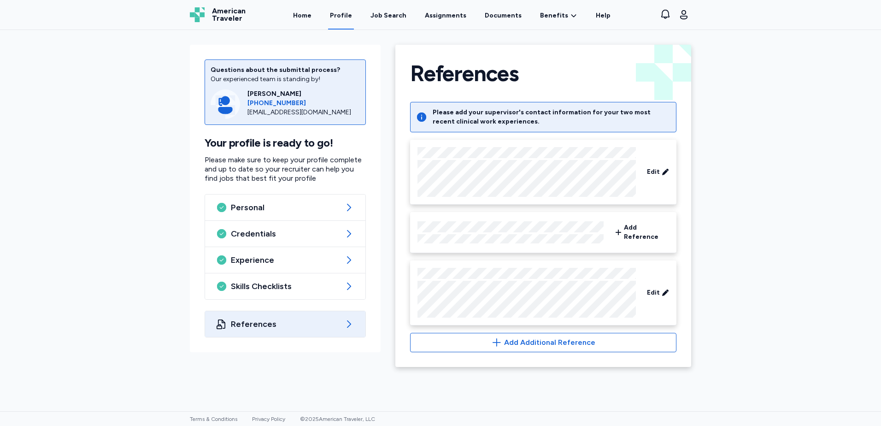
click at [728, 242] on div "Questions about the submittal process? Our experienced team is standing by! [PE…" at bounding box center [440, 220] width 881 height 381
click at [394, 18] on div "Job Search" at bounding box center [389, 15] width 36 height 9
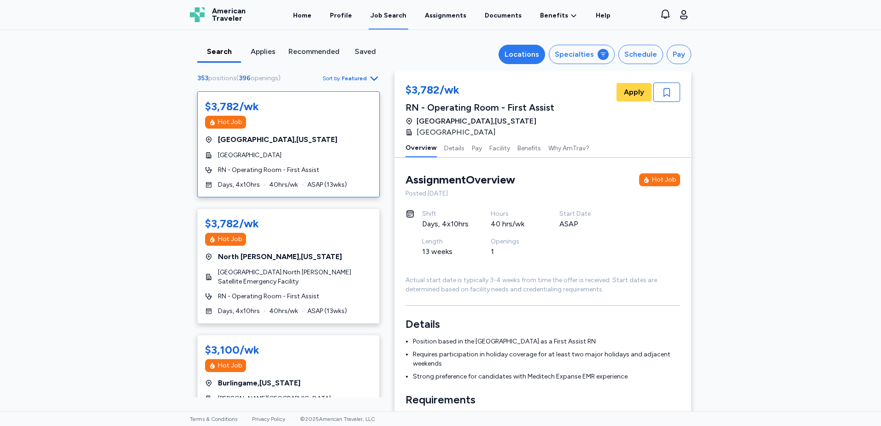
click at [525, 51] on div "Locations" at bounding box center [522, 54] width 35 height 11
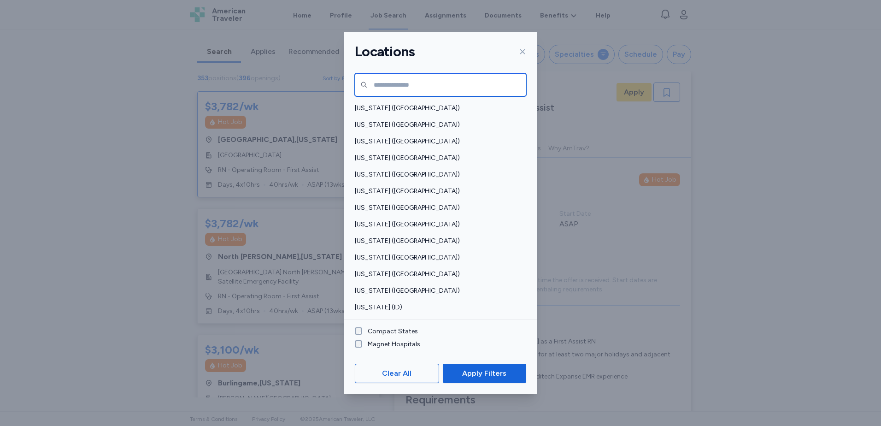
click at [460, 82] on input "text" at bounding box center [440, 84] width 171 height 23
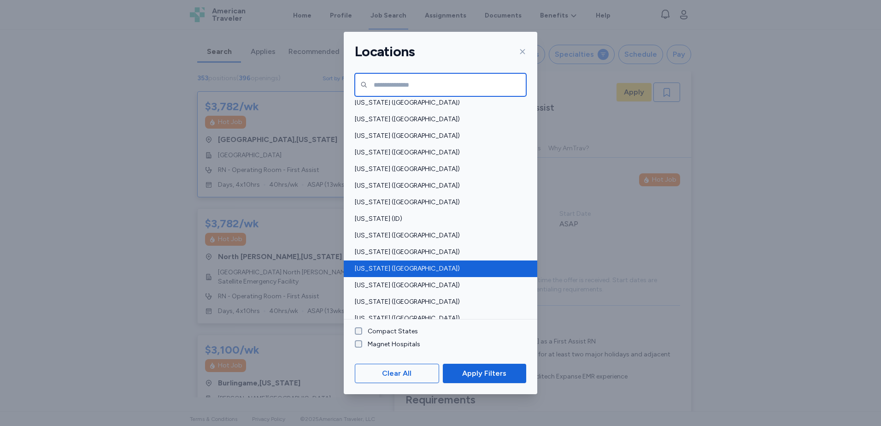
scroll to position [92, 0]
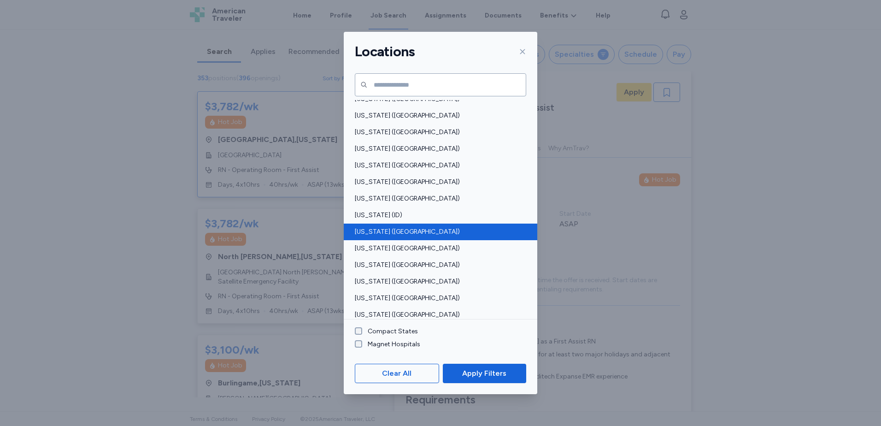
click at [409, 233] on span "[US_STATE] ([GEOGRAPHIC_DATA])" at bounding box center [438, 231] width 166 height 9
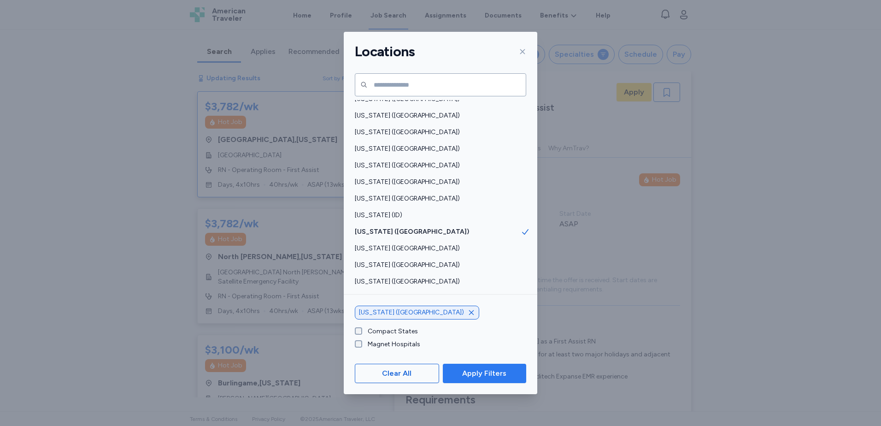
scroll to position [1, 0]
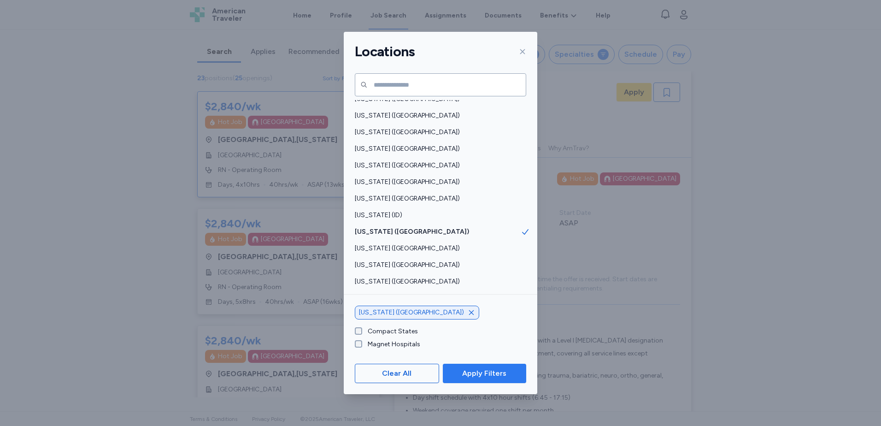
click at [496, 371] on span "Apply Filters" at bounding box center [484, 373] width 44 height 11
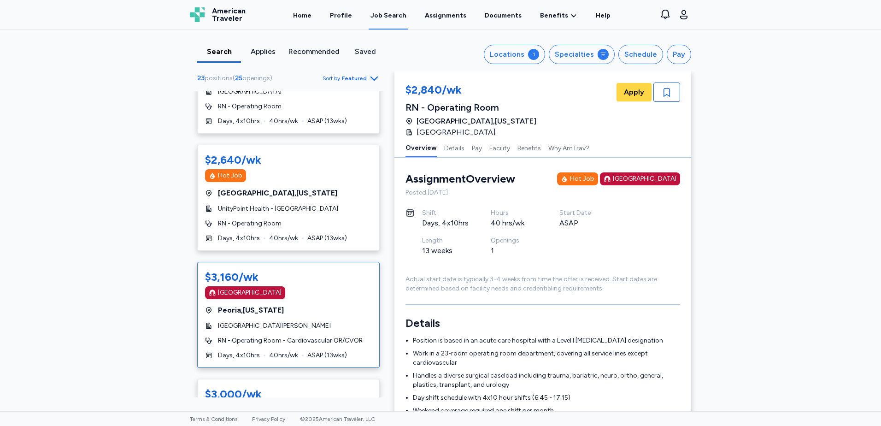
scroll to position [507, 0]
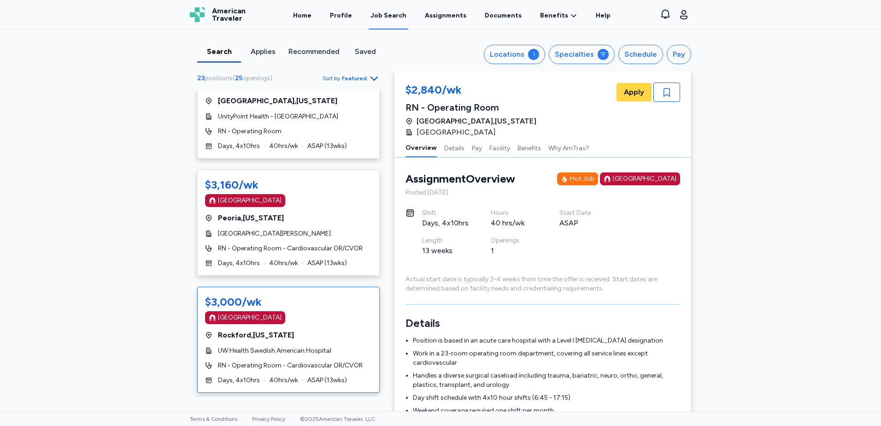
click at [309, 330] on div "[GEOGRAPHIC_DATA] , [US_STATE]" at bounding box center [288, 335] width 167 height 11
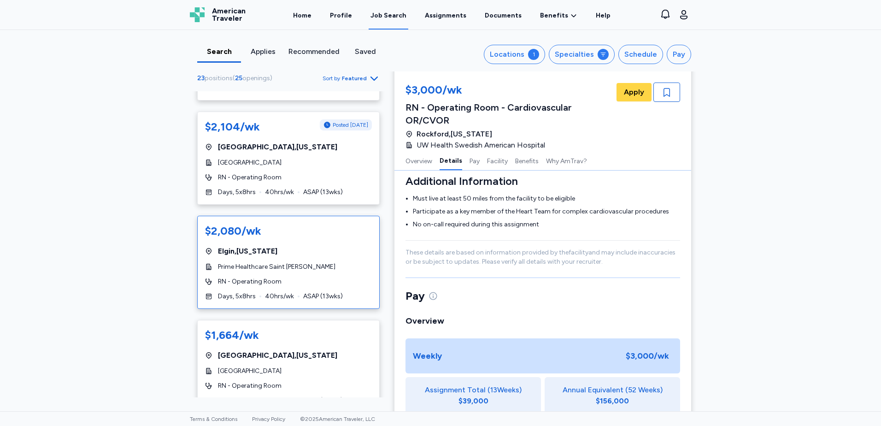
scroll to position [2192, 0]
click at [302, 239] on div "$2,080/wk" at bounding box center [288, 231] width 167 height 17
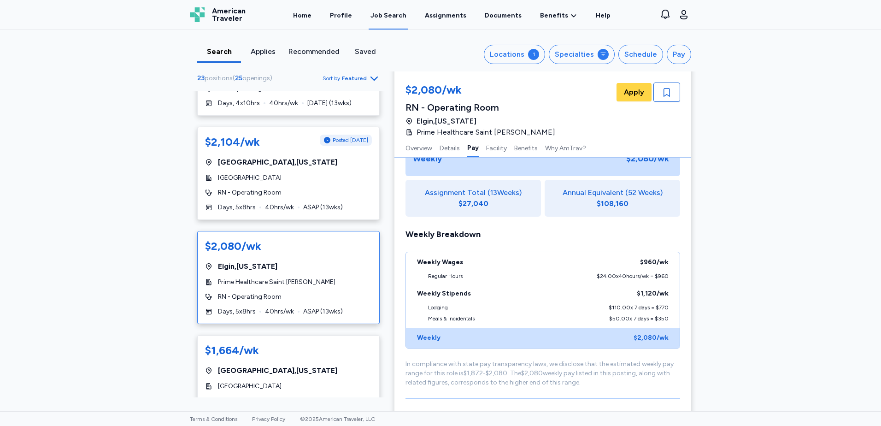
scroll to position [2127, 0]
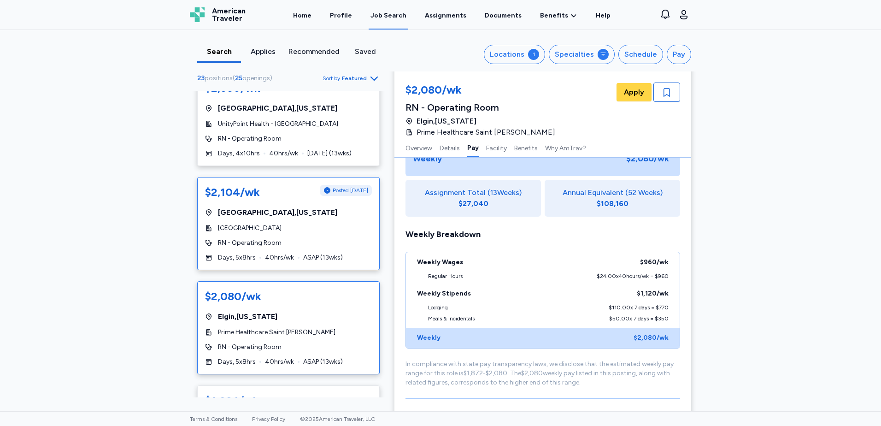
click at [315, 219] on div "$2,104/wk Posted [DATE] [GEOGRAPHIC_DATA] , [US_STATE][GEOGRAPHIC_DATA] RN - Op…" at bounding box center [288, 223] width 183 height 93
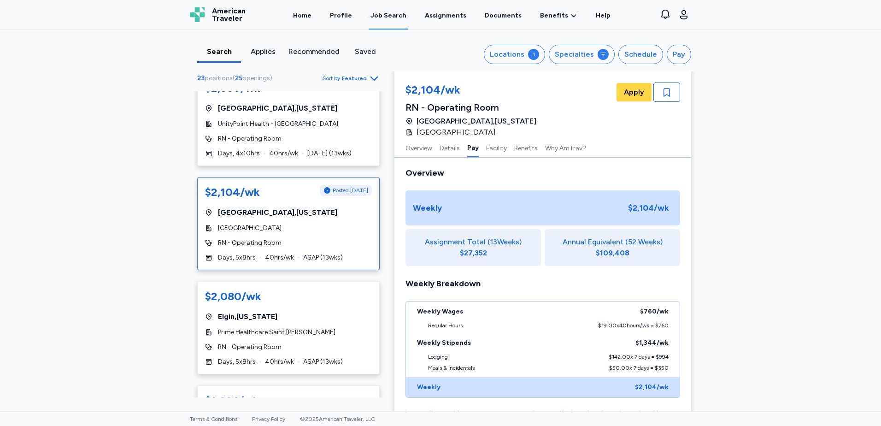
scroll to position [554, 0]
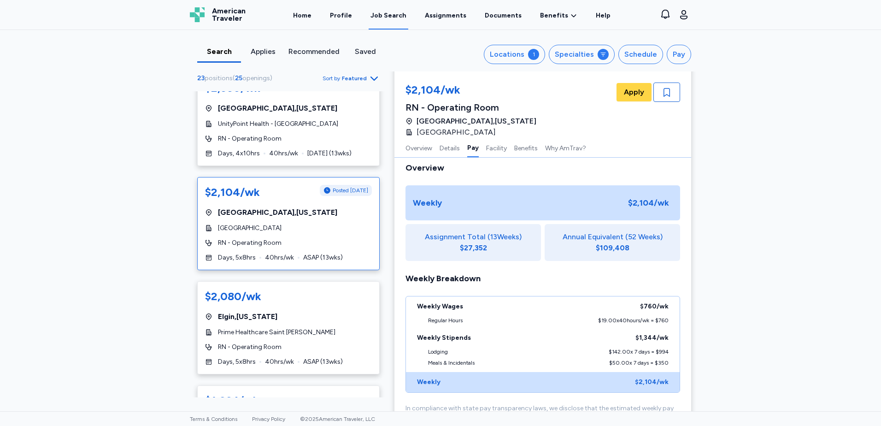
click at [318, 242] on div "RN - Operating Room" at bounding box center [288, 242] width 167 height 9
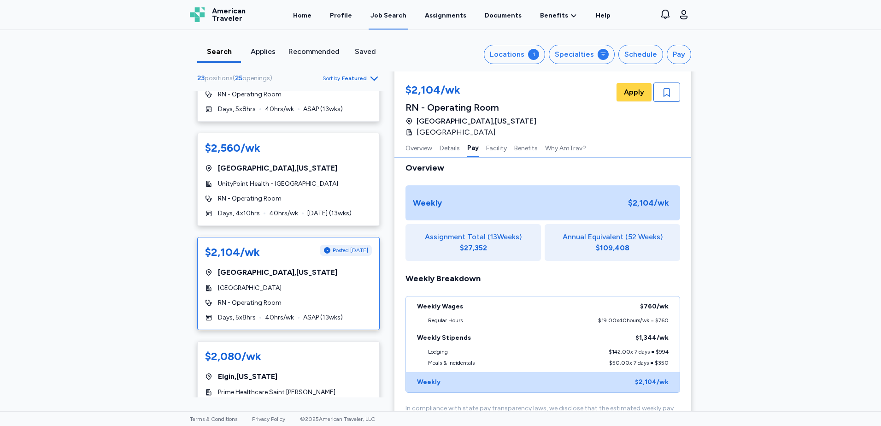
scroll to position [1988, 0]
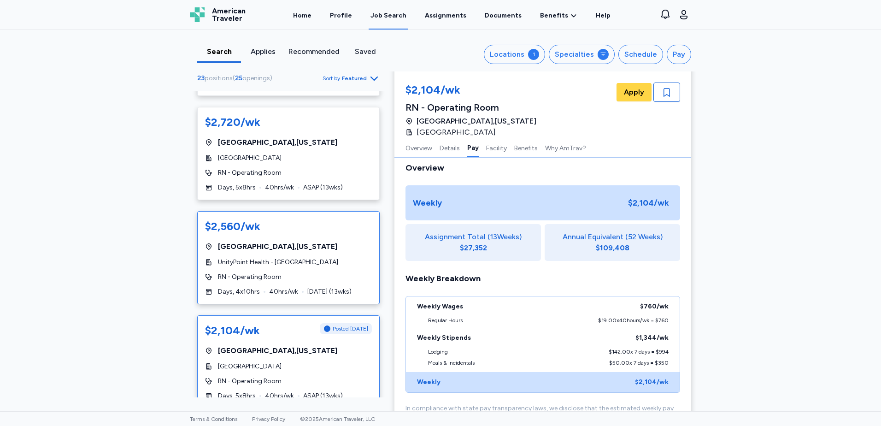
click at [332, 250] on div "[GEOGRAPHIC_DATA] , [US_STATE]" at bounding box center [288, 246] width 167 height 11
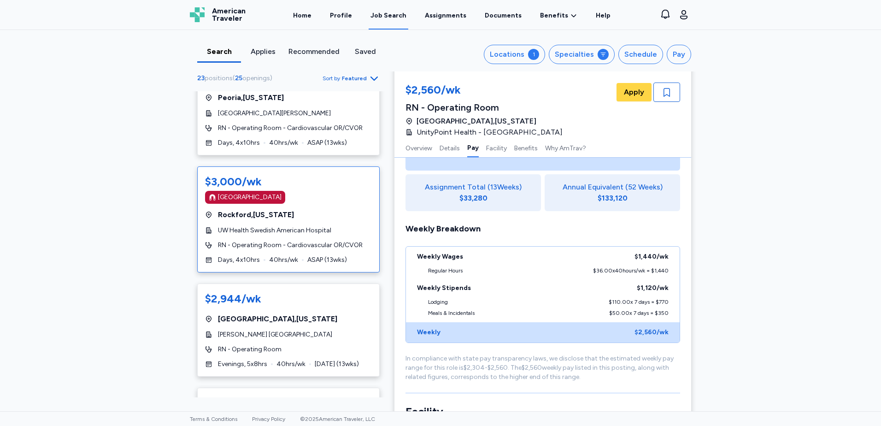
scroll to position [606, 0]
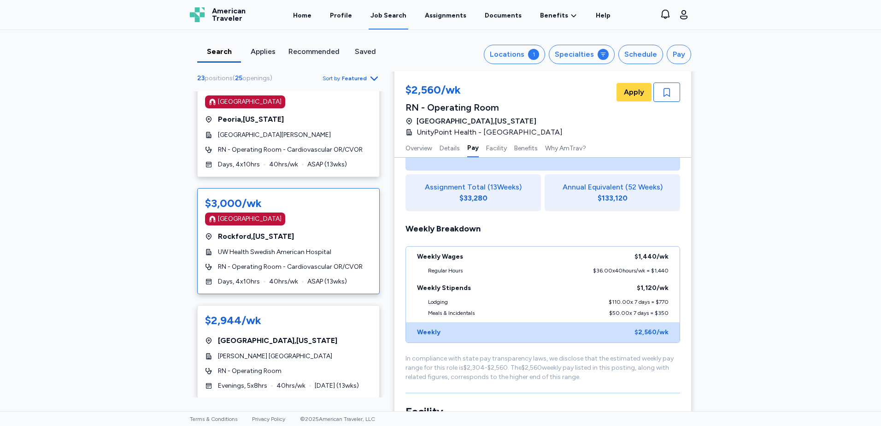
click at [320, 228] on div "$3,000/wk [GEOGRAPHIC_DATA] [GEOGRAPHIC_DATA] , [US_STATE] UW Health Swedish Am…" at bounding box center [288, 241] width 183 height 106
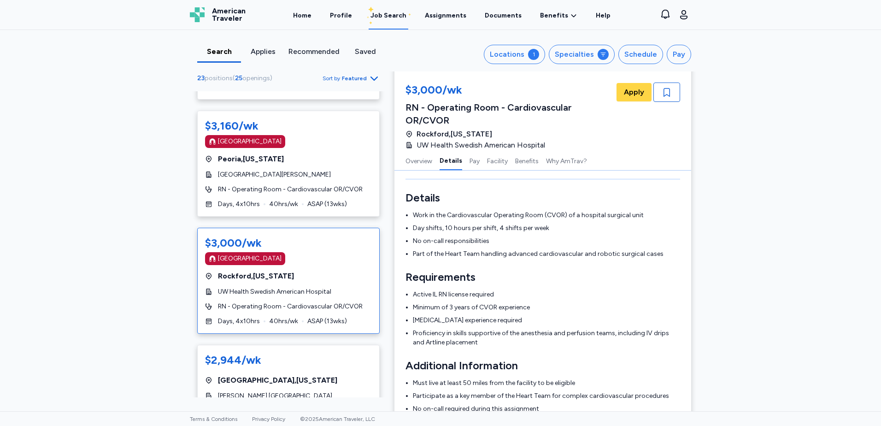
scroll to position [513, 0]
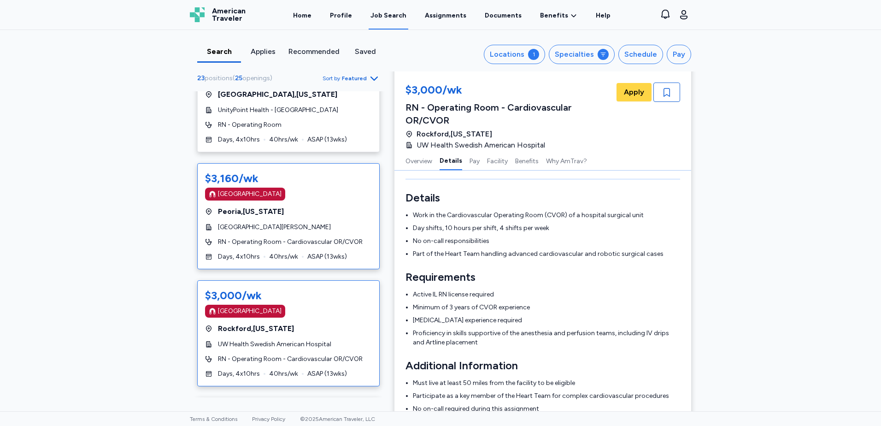
click at [330, 215] on div "[GEOGRAPHIC_DATA] , [US_STATE]" at bounding box center [288, 211] width 167 height 11
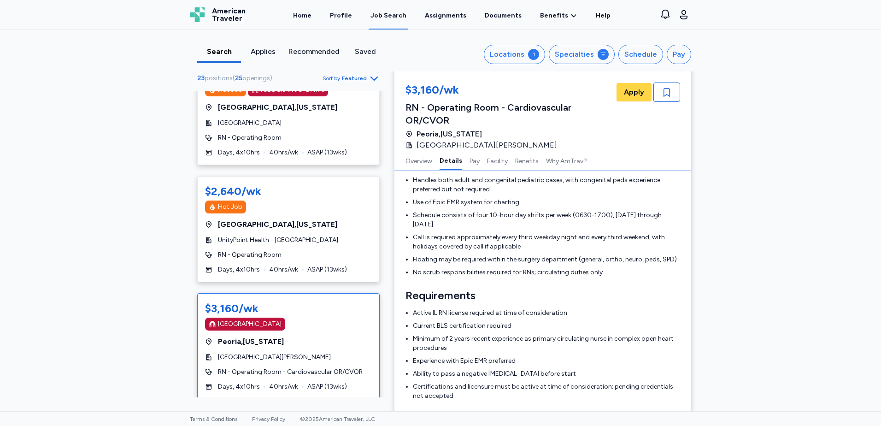
scroll to position [375, 0]
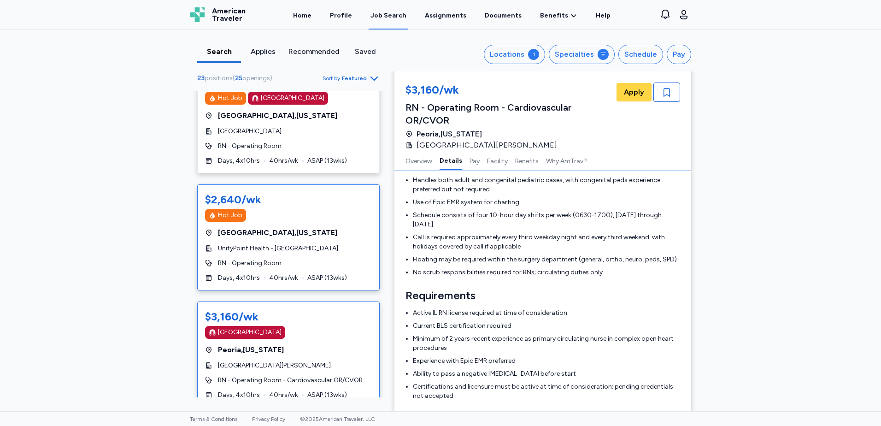
click at [330, 216] on div "Hot Job" at bounding box center [288, 215] width 167 height 13
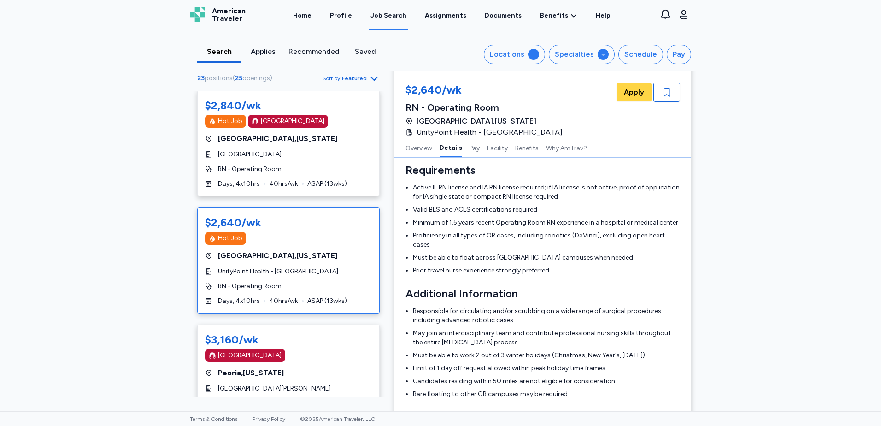
scroll to position [369, 0]
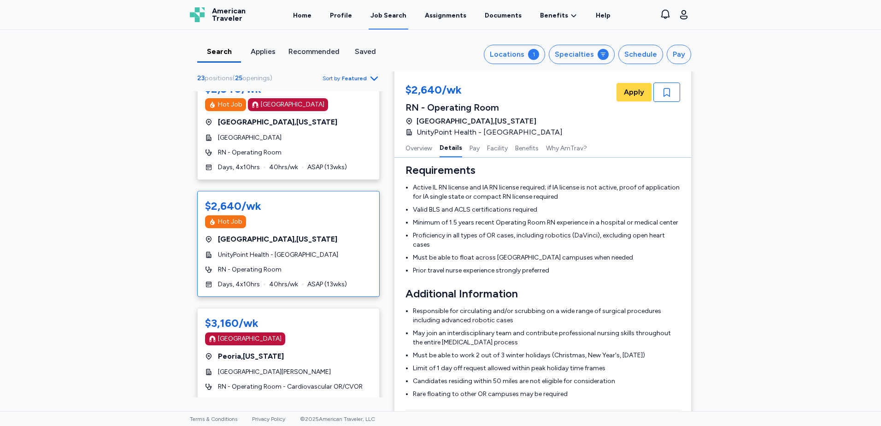
click at [310, 232] on div "$2,640/wk Hot Job [GEOGRAPHIC_DATA] , [US_STATE] UnityPoint Health - [GEOGRAPHI…" at bounding box center [288, 244] width 183 height 106
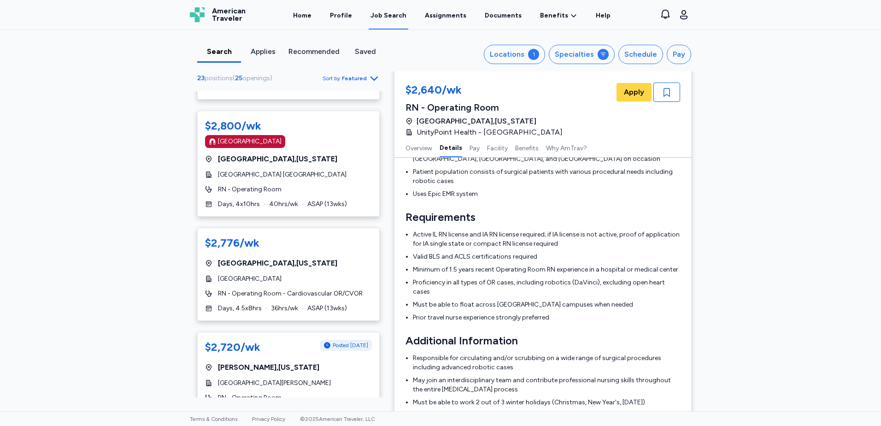
scroll to position [1705, 0]
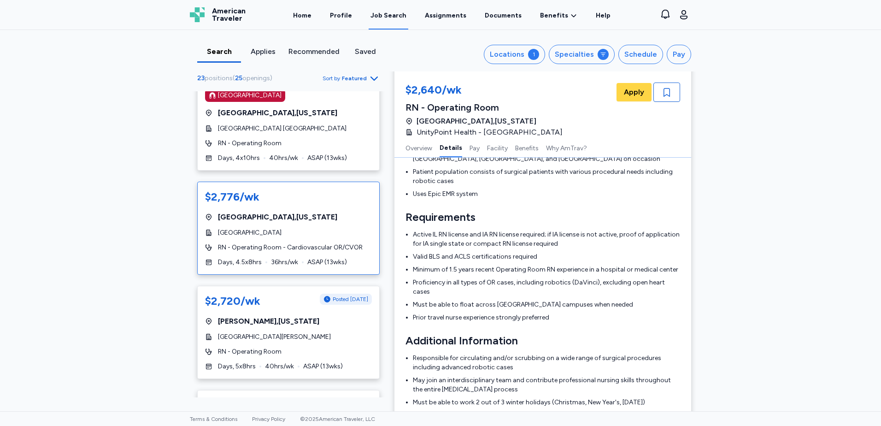
click at [327, 211] on div "$2,776/wk [GEOGRAPHIC_DATA] , [US_STATE] [GEOGRAPHIC_DATA] of [GEOGRAPHIC_DATA]…" at bounding box center [288, 228] width 183 height 93
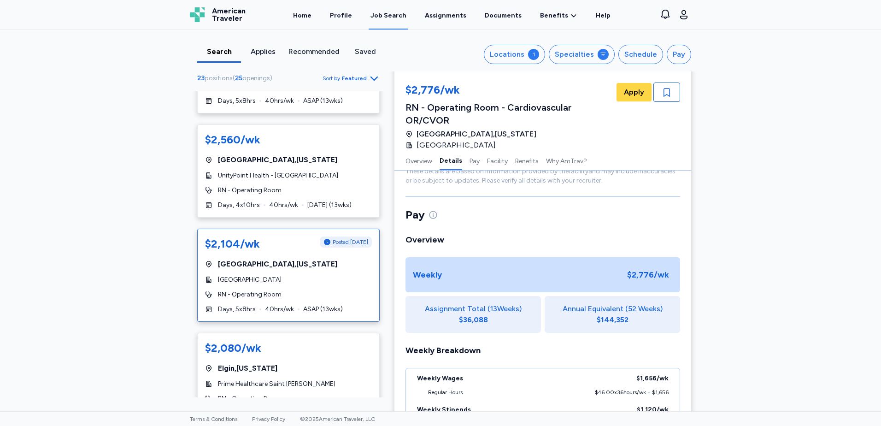
scroll to position [2166, 0]
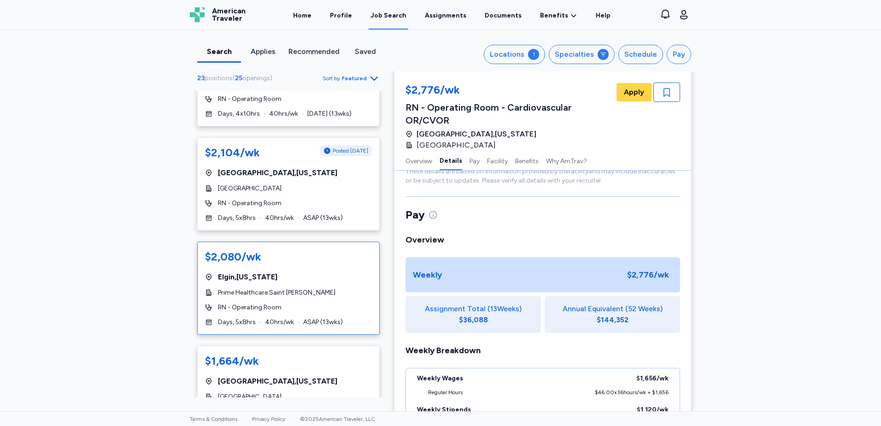
click at [311, 276] on div "[GEOGRAPHIC_DATA] , [US_STATE]" at bounding box center [288, 276] width 167 height 11
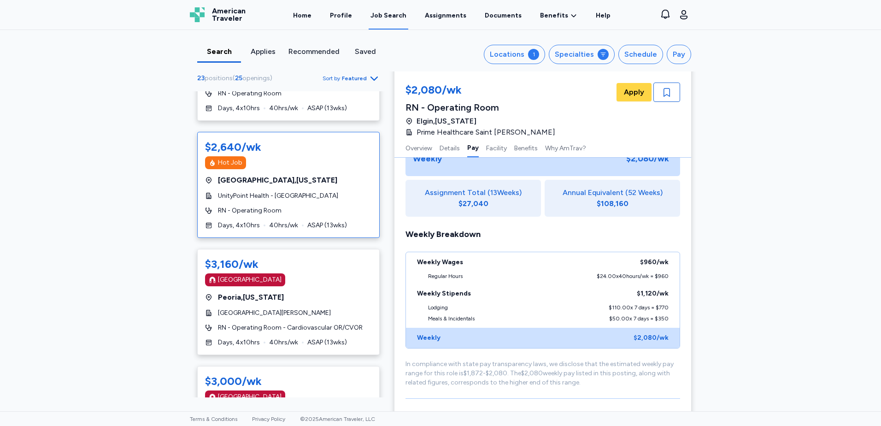
scroll to position [461, 0]
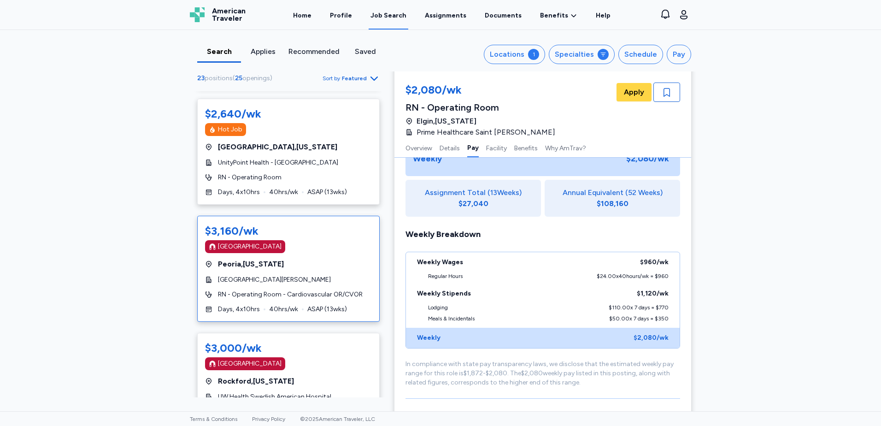
click at [316, 264] on div "[GEOGRAPHIC_DATA] , [US_STATE]" at bounding box center [288, 264] width 167 height 11
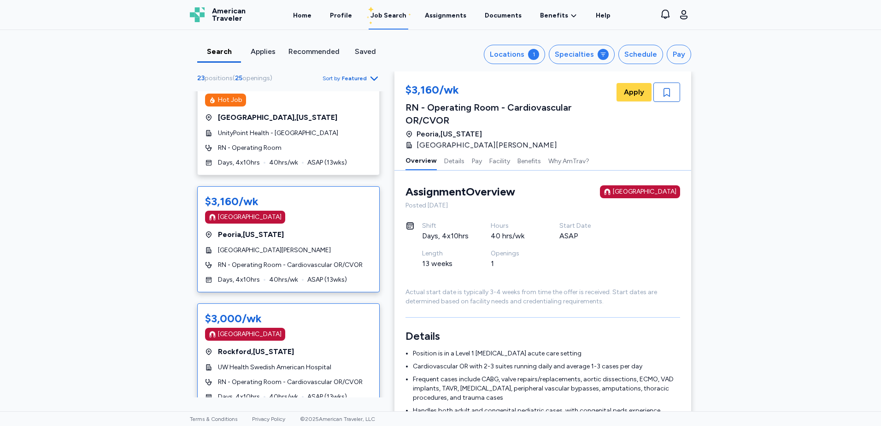
scroll to position [507, 0]
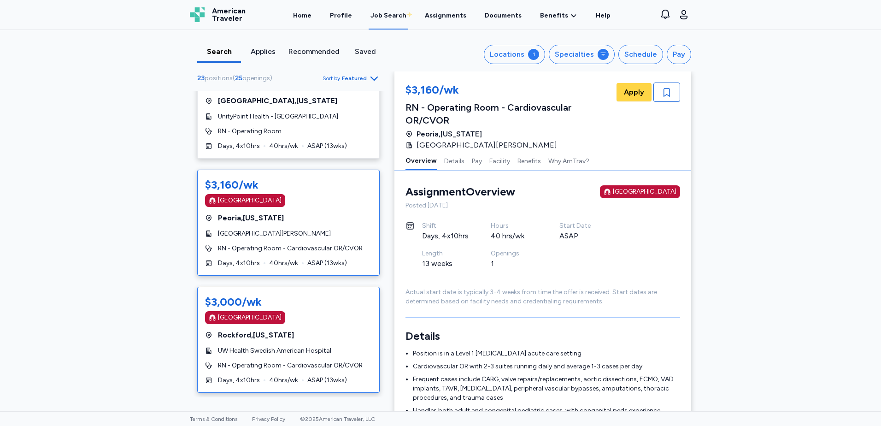
click at [306, 311] on div "$3,000/wk [GEOGRAPHIC_DATA]" at bounding box center [288, 309] width 167 height 29
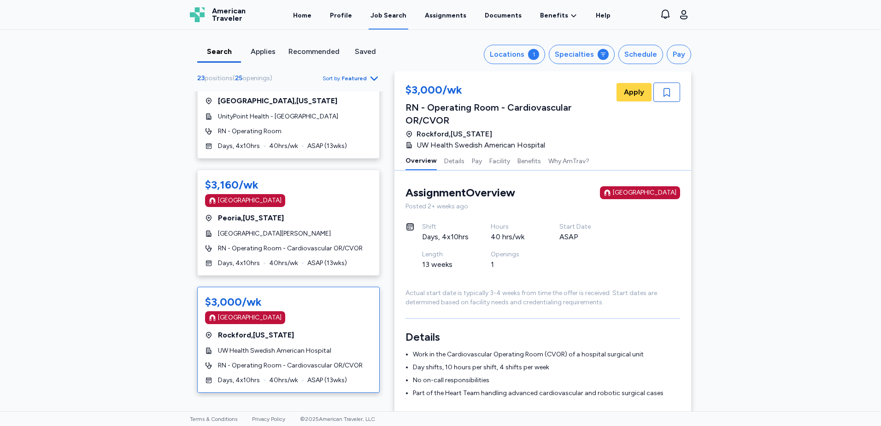
click at [313, 325] on div "$3,000/wk [GEOGRAPHIC_DATA] [GEOGRAPHIC_DATA] , [US_STATE] UW Health Swedish Am…" at bounding box center [288, 340] width 183 height 106
click at [631, 90] on span "Apply" at bounding box center [634, 92] width 20 height 11
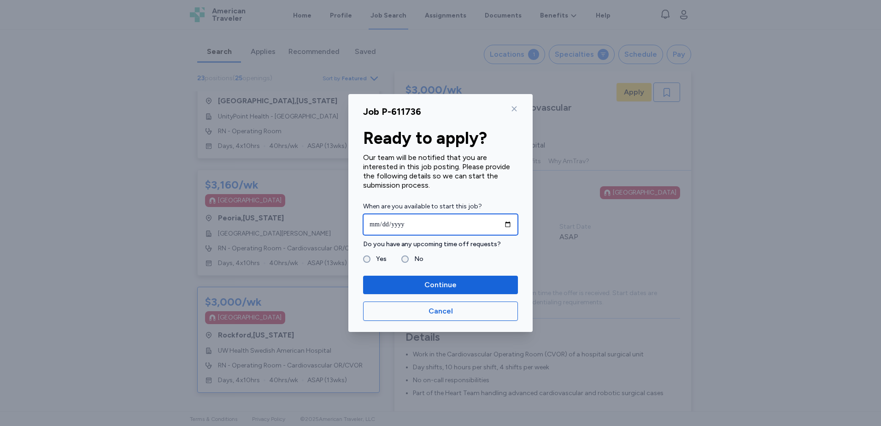
click at [507, 224] on input "date" at bounding box center [440, 224] width 155 height 21
type input "**********"
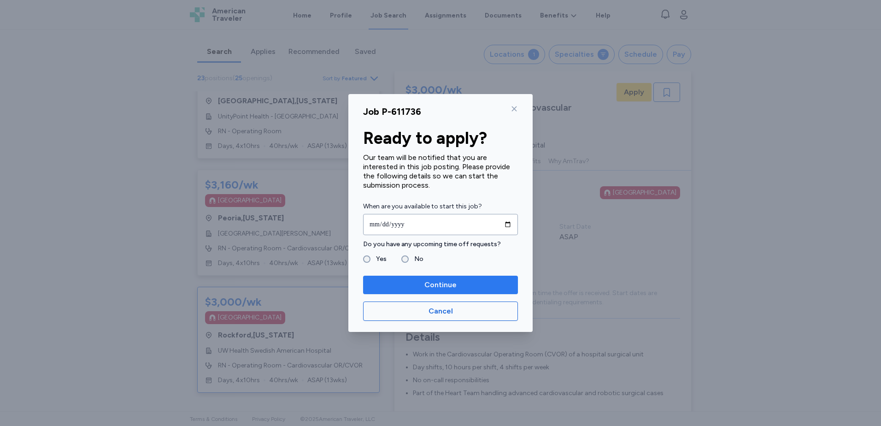
click at [470, 287] on span "Continue" at bounding box center [441, 284] width 140 height 11
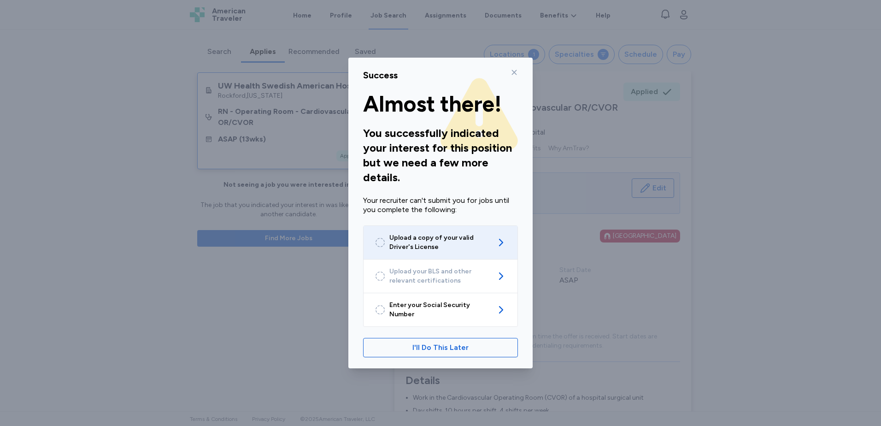
click at [471, 244] on span "Upload a copy of your valid Driver's License" at bounding box center [440, 242] width 102 height 18
click at [132, 158] on div "Success Almost there! You successfully indicated your interest for this positio…" at bounding box center [440, 213] width 881 height 426
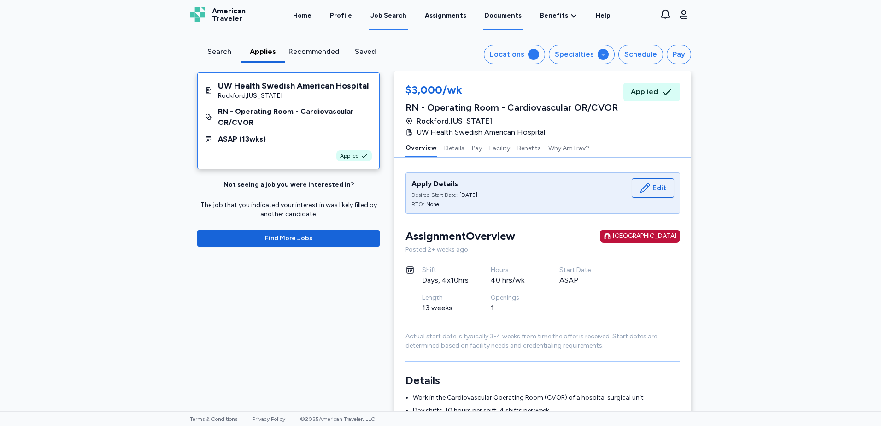
click at [501, 12] on link "Documents" at bounding box center [503, 15] width 41 height 29
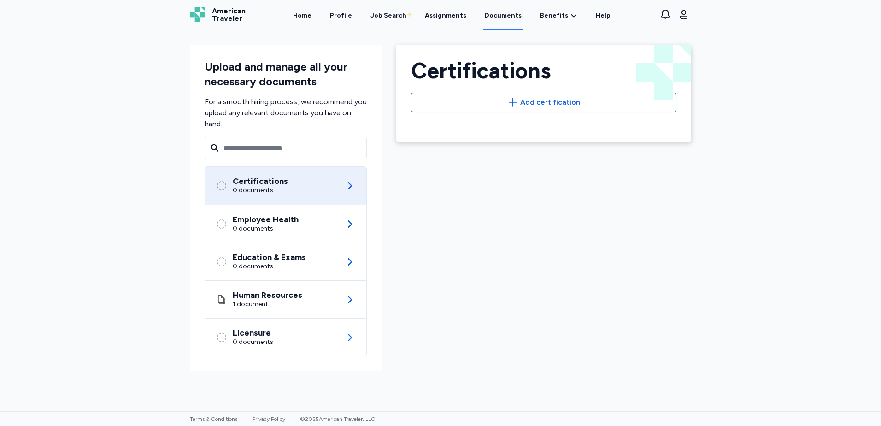
click at [289, 183] on div "Certifications 0 documents" at bounding box center [285, 186] width 139 height 38
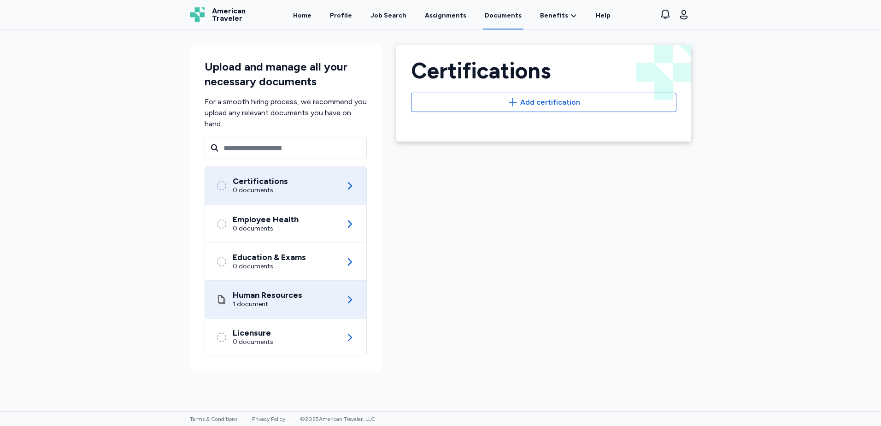
click at [309, 297] on div "Human Resources 1 document" at bounding box center [285, 299] width 139 height 37
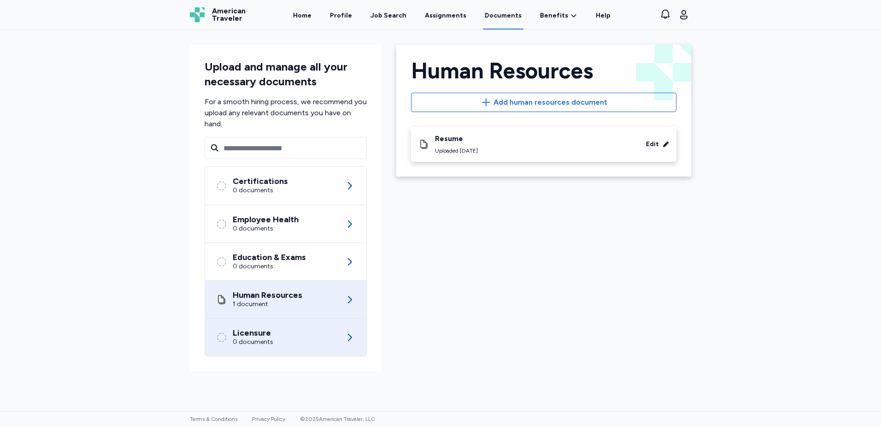
click at [304, 337] on div "Licensure 0 documents" at bounding box center [285, 336] width 139 height 37
click at [304, 338] on div "Licensure 0 documents" at bounding box center [285, 336] width 139 height 37
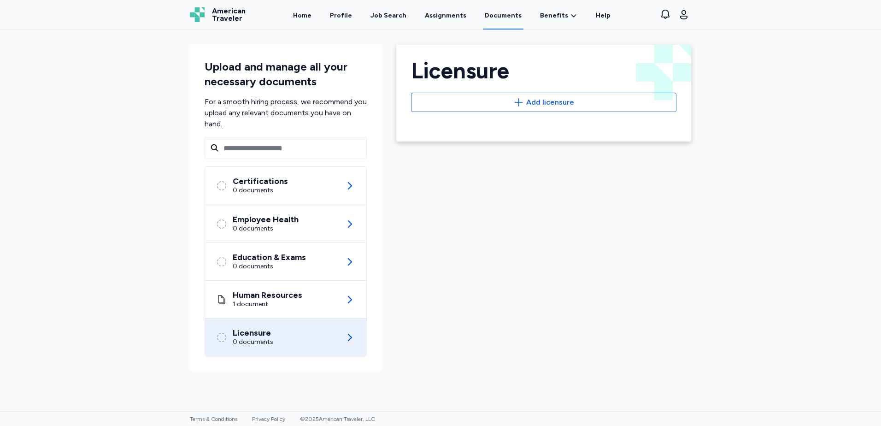
drag, startPoint x: 304, startPoint y: 338, endPoint x: 519, endPoint y: 233, distance: 239.5
click at [558, 234] on div "Licensure Back Licensure Add licensure" at bounding box center [544, 207] width 310 height 341
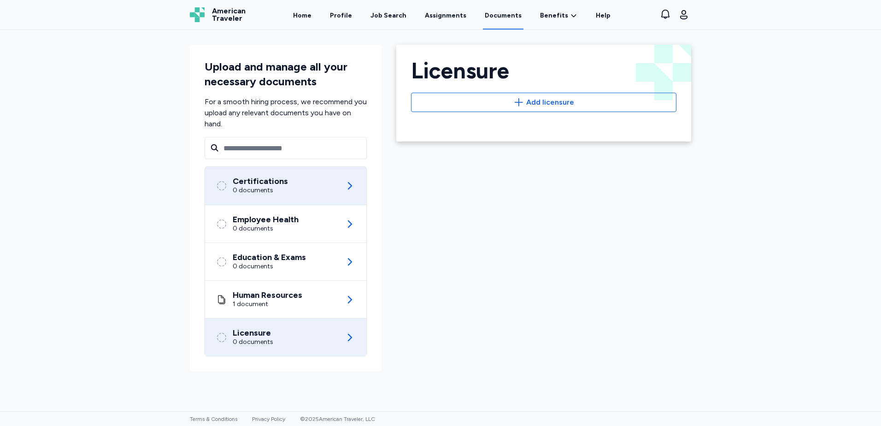
click at [354, 190] on icon at bounding box center [349, 185] width 11 height 11
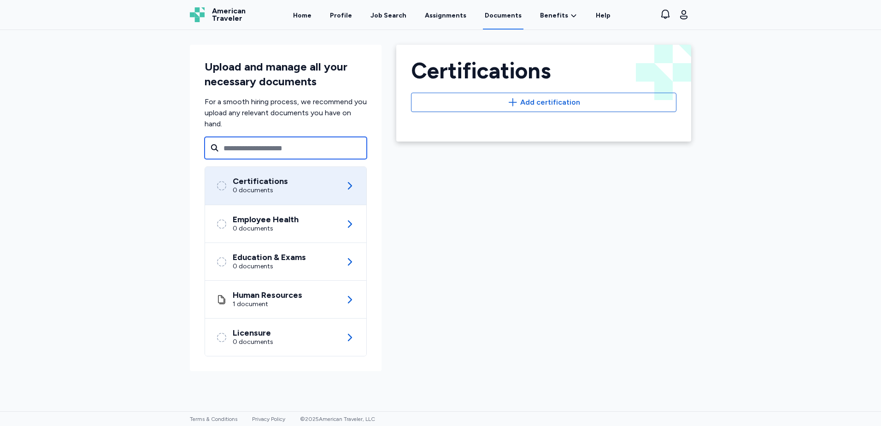
click at [288, 149] on input "text" at bounding box center [286, 148] width 162 height 22
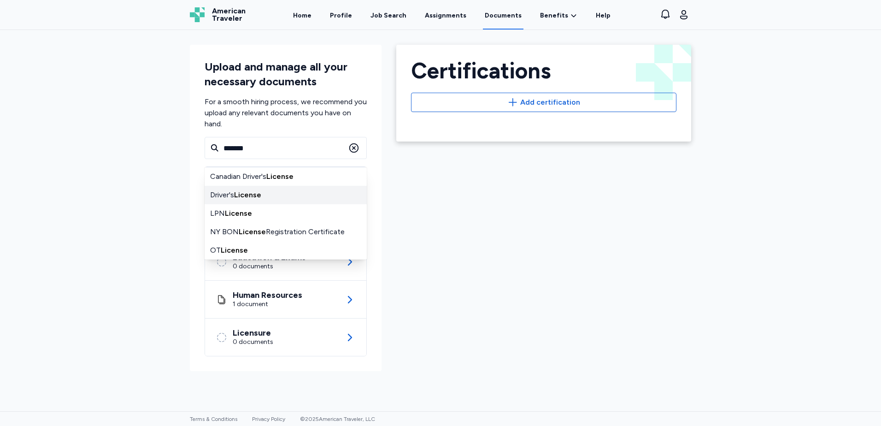
click at [279, 191] on div "Driver's License" at bounding box center [286, 195] width 162 height 18
type input "**********"
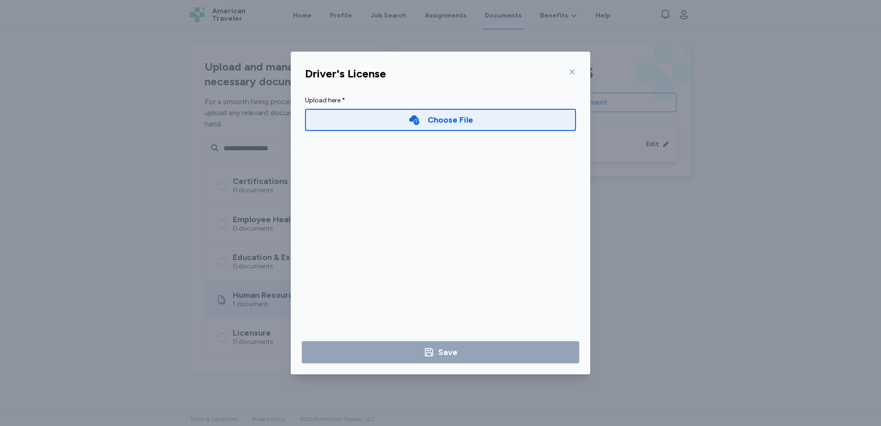
click at [466, 116] on div "Choose File" at bounding box center [451, 119] width 46 height 13
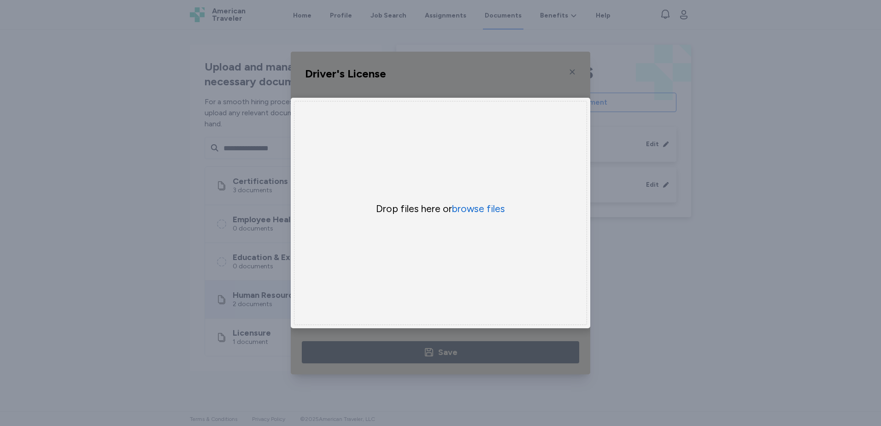
click at [571, 60] on div "Uppy Dashboard Window (Press escape to close)" at bounding box center [441, 213] width 300 height 323
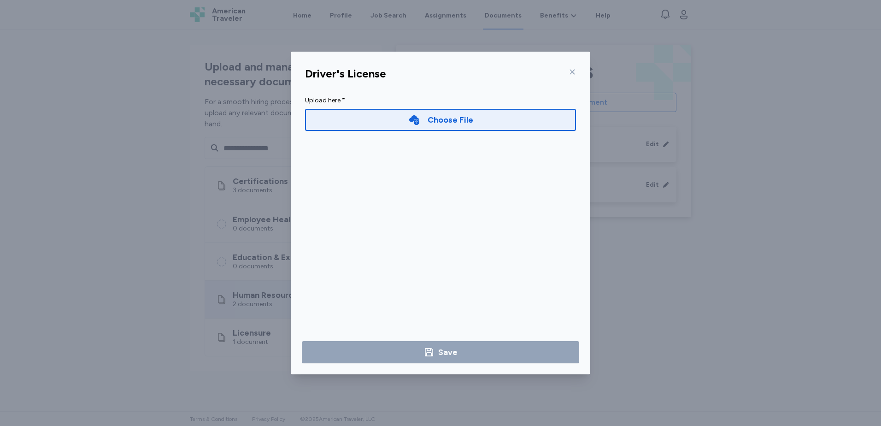
drag, startPoint x: 602, startPoint y: 230, endPoint x: 603, endPoint y: 235, distance: 4.6
click at [603, 230] on div "Driver's License Upload here * Choose File Save" at bounding box center [440, 213] width 881 height 426
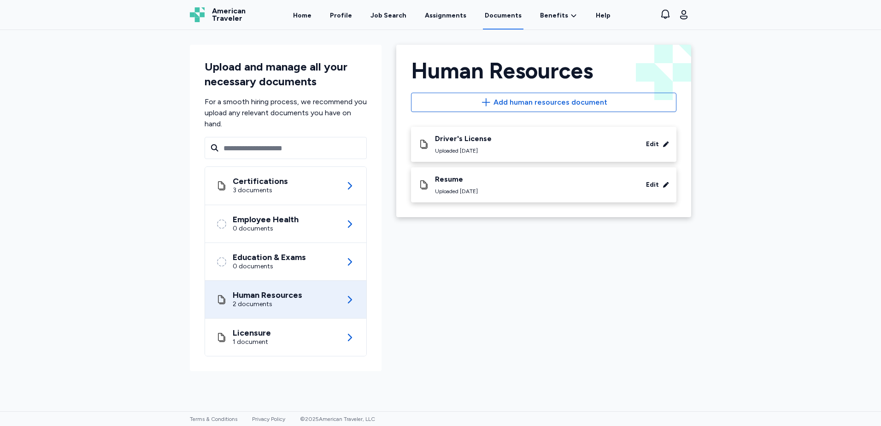
click at [226, 11] on span "American Traveler" at bounding box center [229, 14] width 34 height 15
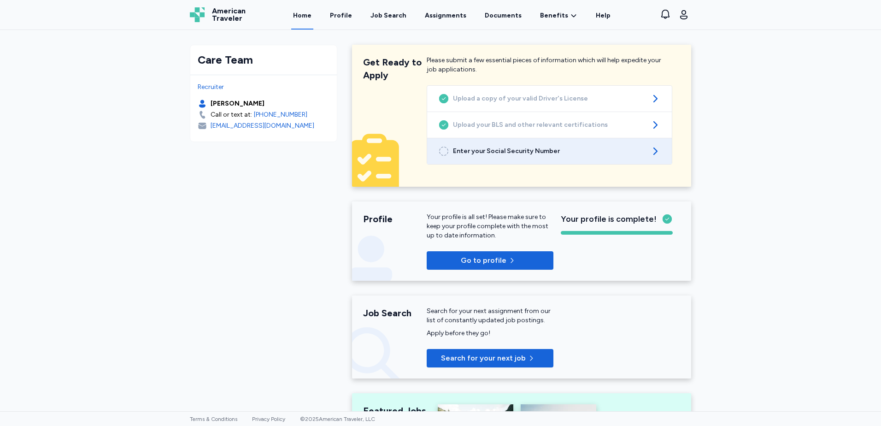
click at [531, 149] on span "Enter your Social Security Number" at bounding box center [549, 151] width 193 height 9
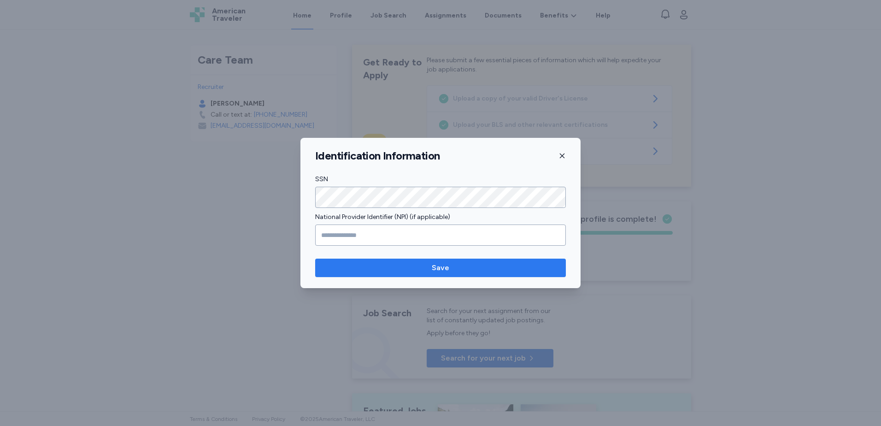
click at [412, 272] on span "Save" at bounding box center [441, 267] width 236 height 11
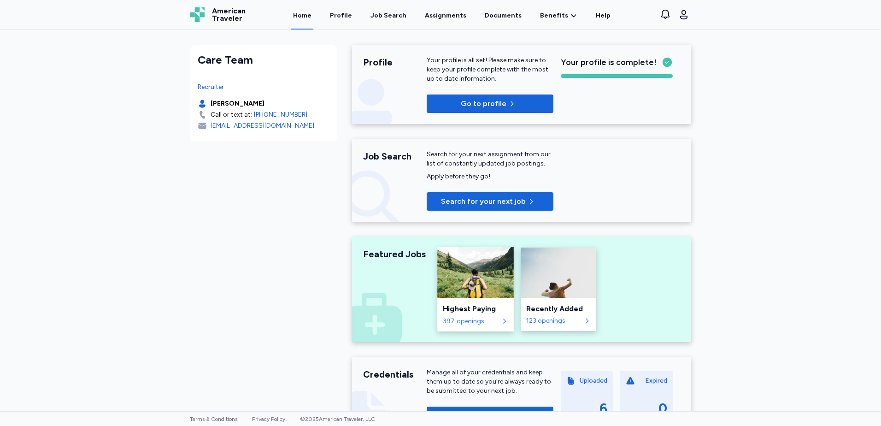
click at [465, 306] on div "Highest Paying" at bounding box center [475, 308] width 65 height 11
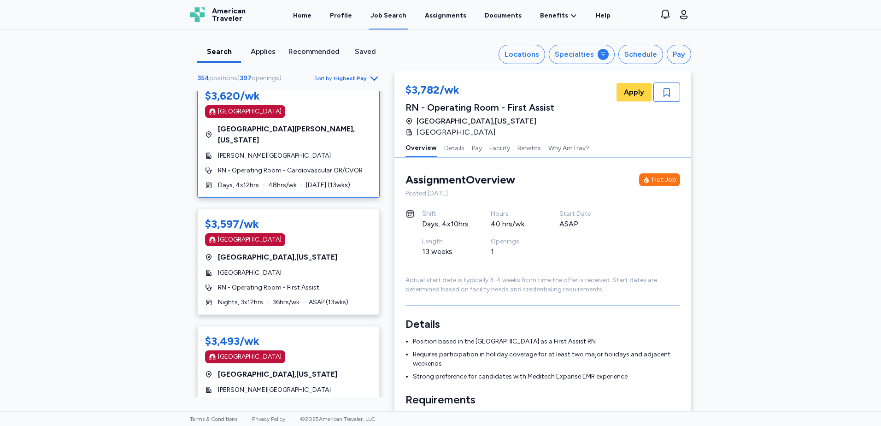
scroll to position [369, 0]
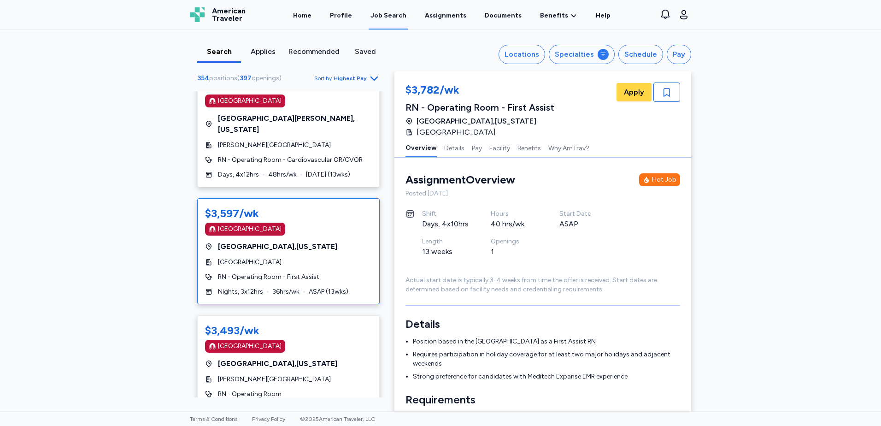
click at [337, 241] on div "[GEOGRAPHIC_DATA] , [US_STATE]" at bounding box center [288, 246] width 167 height 11
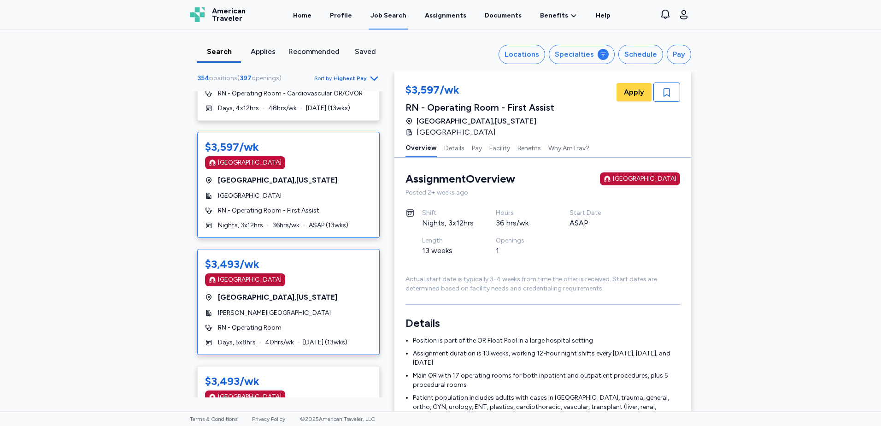
scroll to position [461, 0]
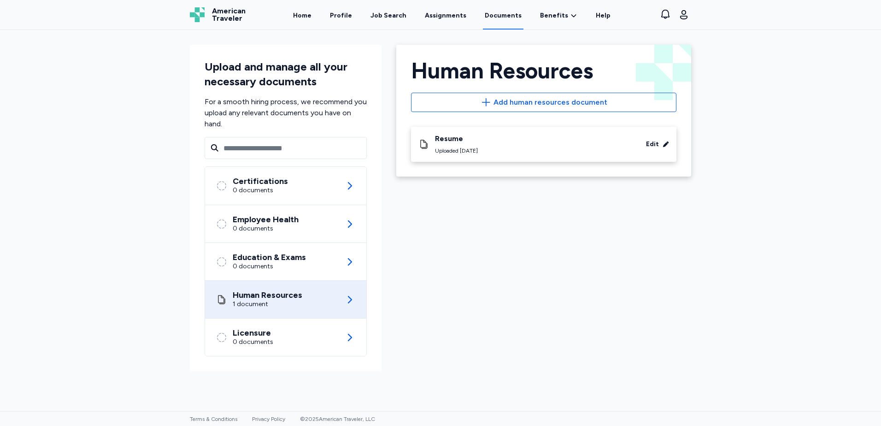
click at [487, 252] on div "Human Resources Back Human Resources Add human resources document Resume Upload…" at bounding box center [544, 207] width 310 height 341
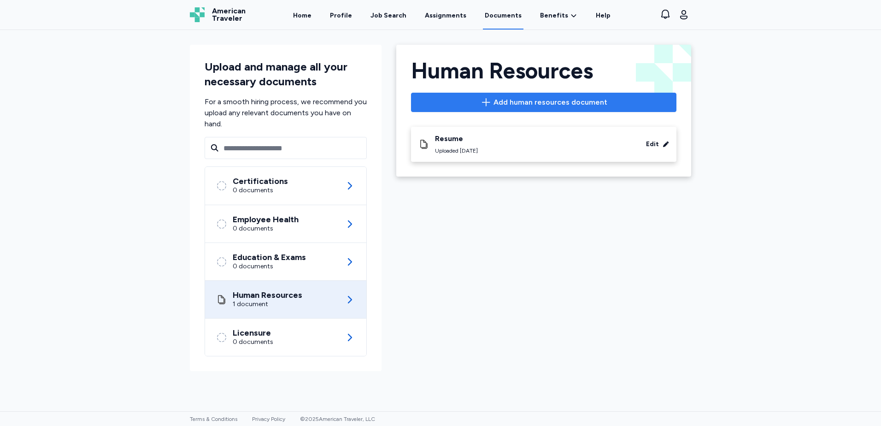
click at [500, 107] on span "Add human resources document" at bounding box center [551, 102] width 114 height 11
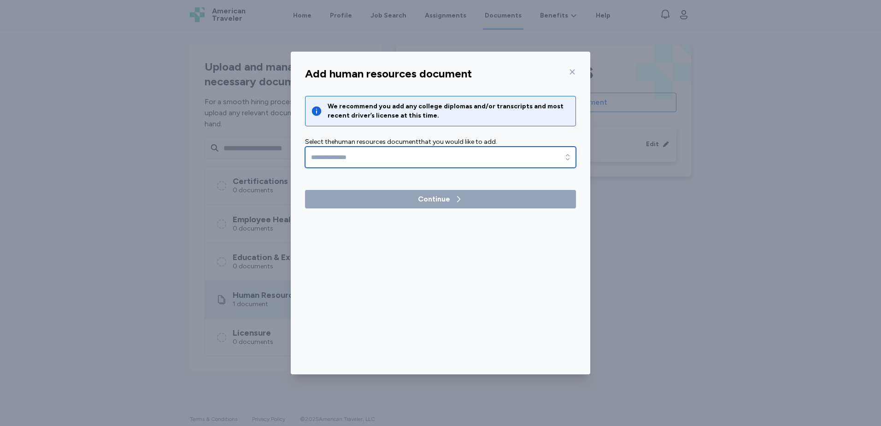
click at [378, 161] on input "text" at bounding box center [440, 157] width 271 height 21
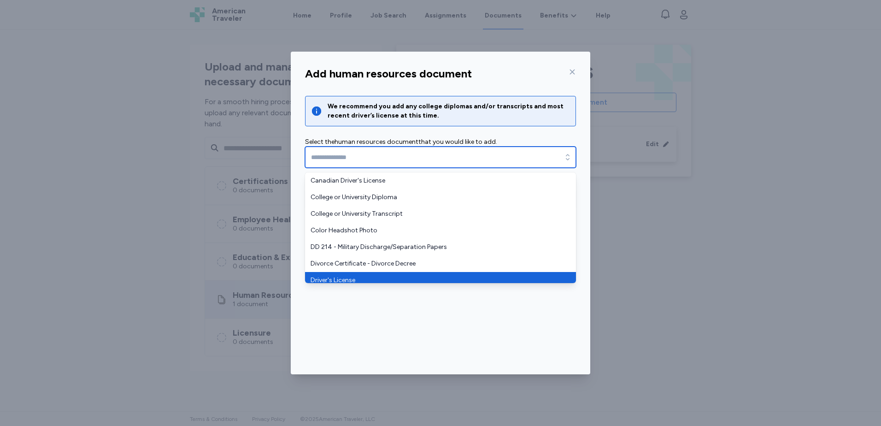
type input "**********"
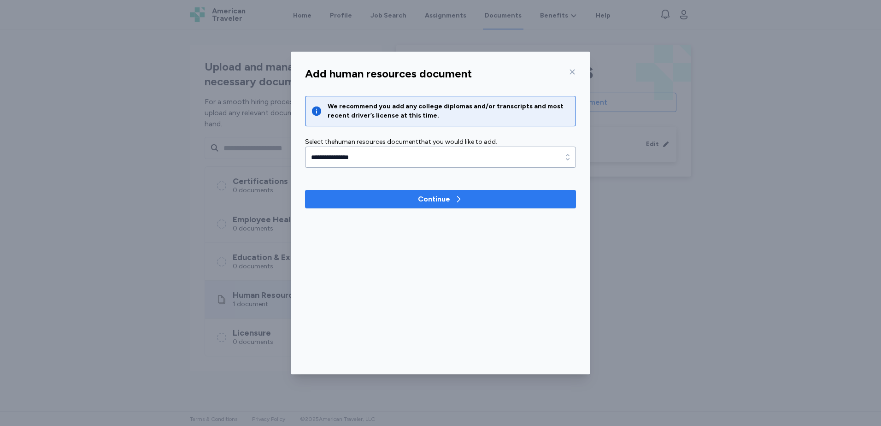
click at [407, 202] on span "Continue" at bounding box center [440, 199] width 256 height 11
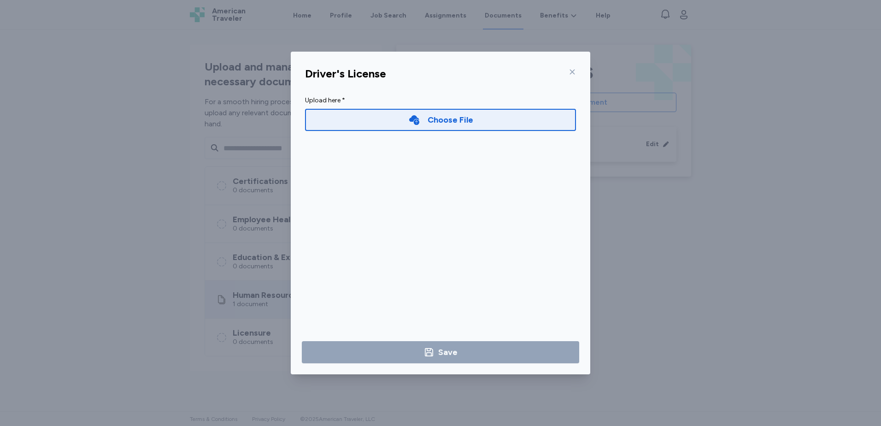
click at [434, 128] on div "Choose File" at bounding box center [440, 120] width 271 height 22
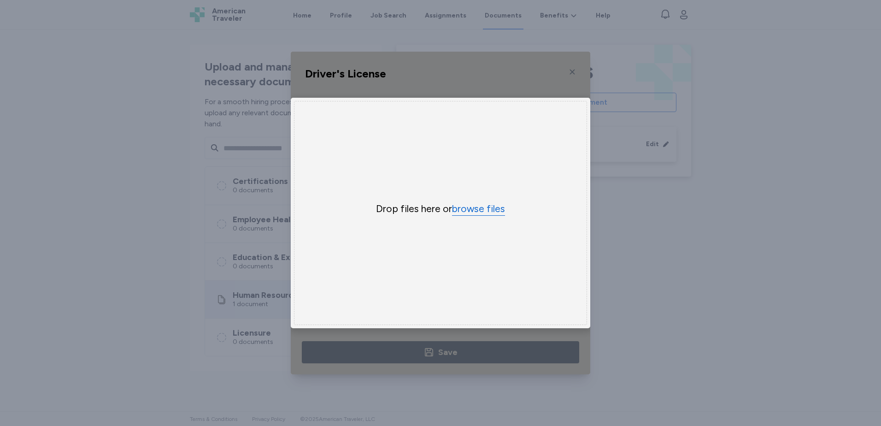
click at [491, 207] on button "browse files" at bounding box center [478, 208] width 53 height 13
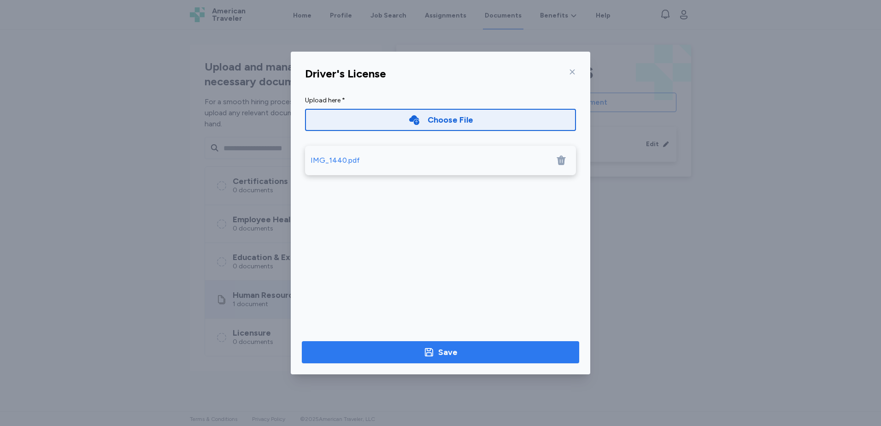
click at [470, 354] on span "Save" at bounding box center [440, 352] width 263 height 13
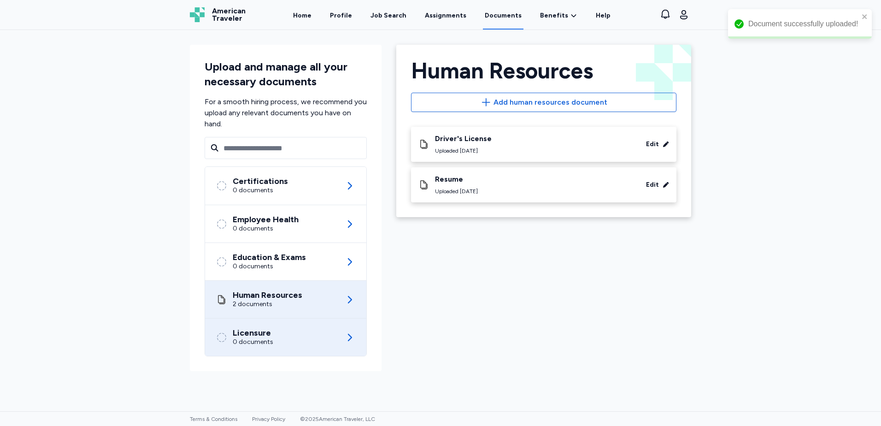
click at [328, 337] on div "Licensure 0 documents" at bounding box center [285, 336] width 139 height 37
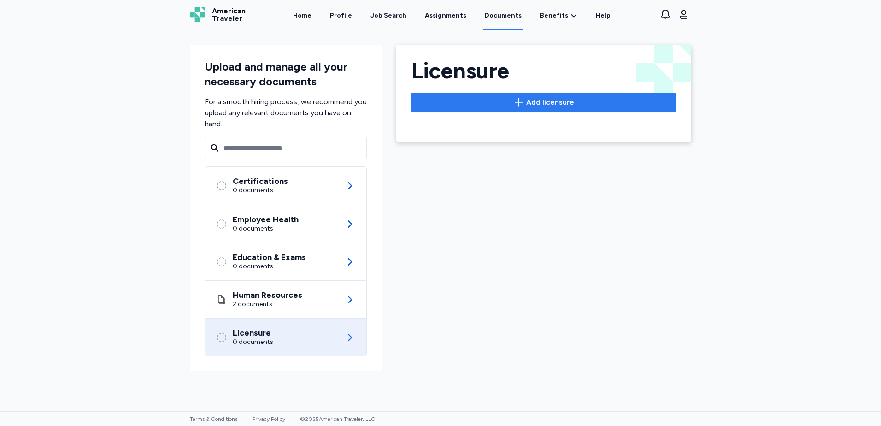
click at [560, 107] on span "Add licensure" at bounding box center [550, 102] width 48 height 11
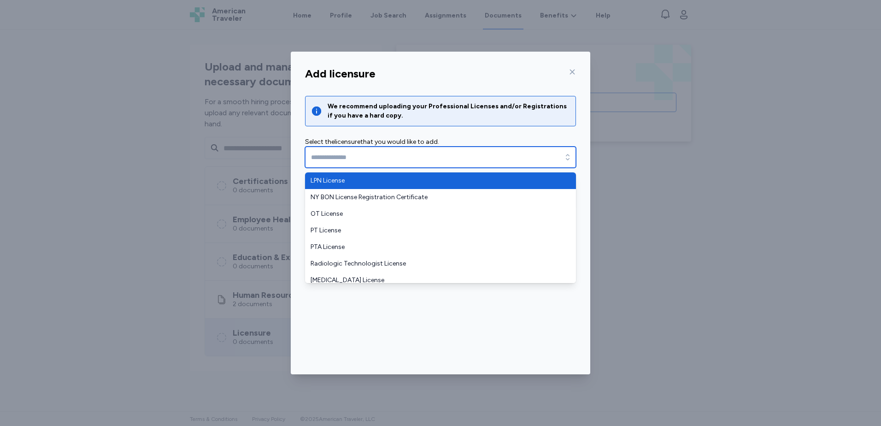
click at [363, 165] on input "text" at bounding box center [440, 157] width 271 height 21
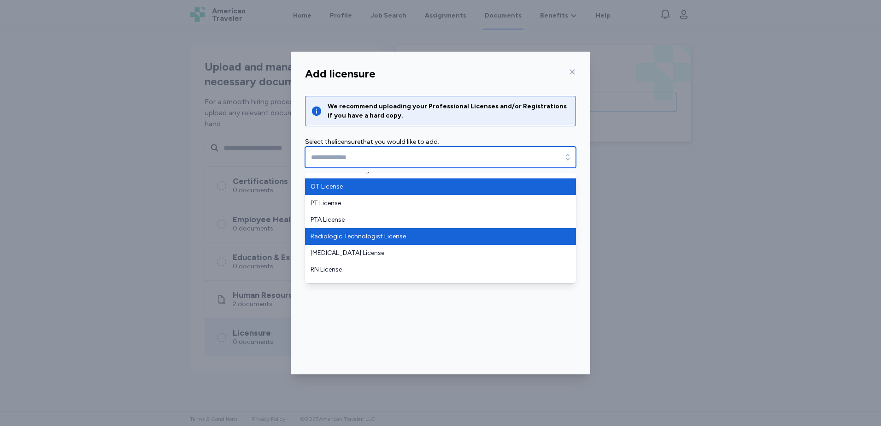
scroll to position [39, 0]
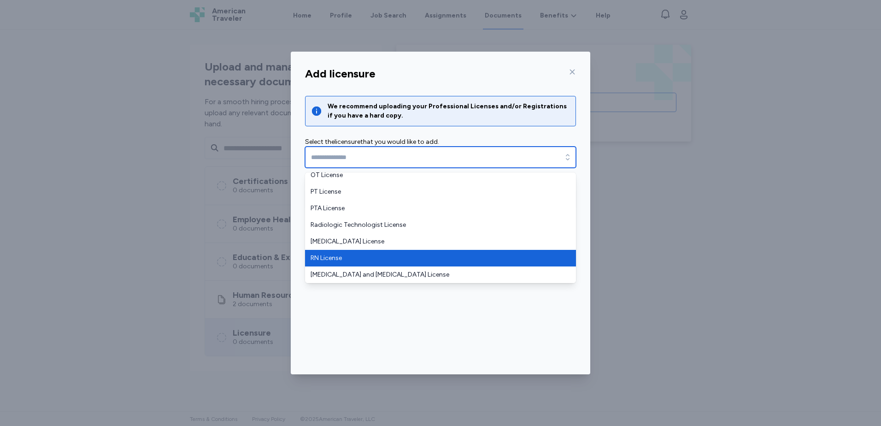
type input "**********"
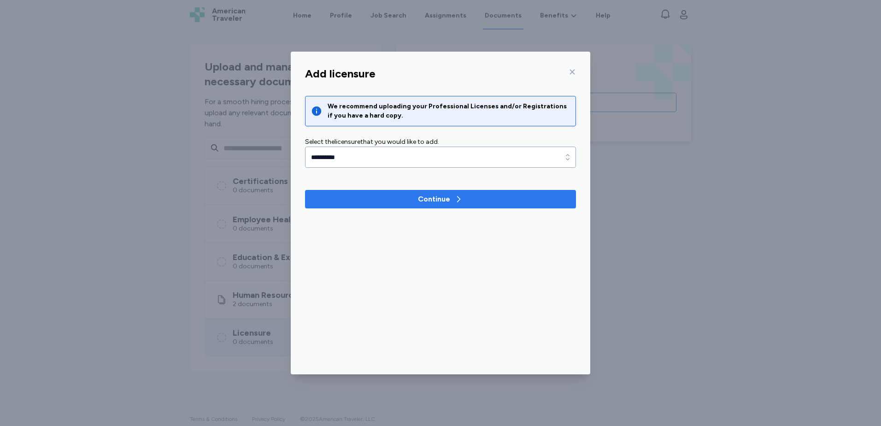
click at [415, 200] on span "Continue" at bounding box center [440, 199] width 256 height 11
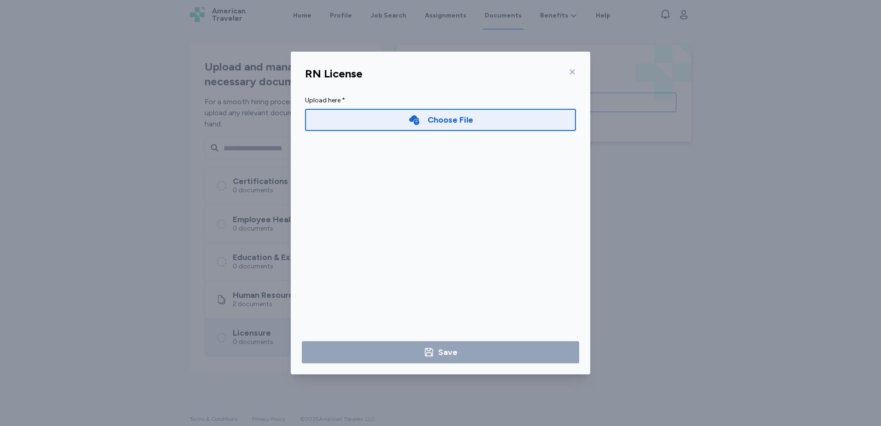
click at [442, 123] on div "Choose File" at bounding box center [451, 119] width 46 height 13
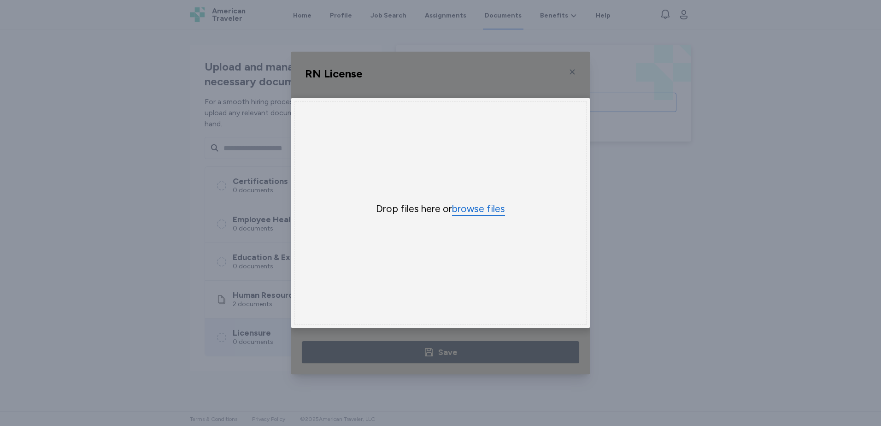
click at [486, 202] on button "browse files" at bounding box center [478, 208] width 53 height 13
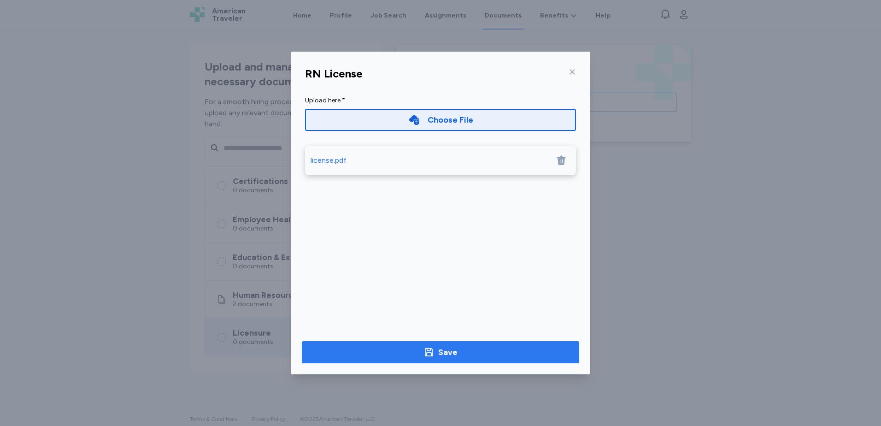
click at [475, 350] on span "Save" at bounding box center [440, 352] width 263 height 13
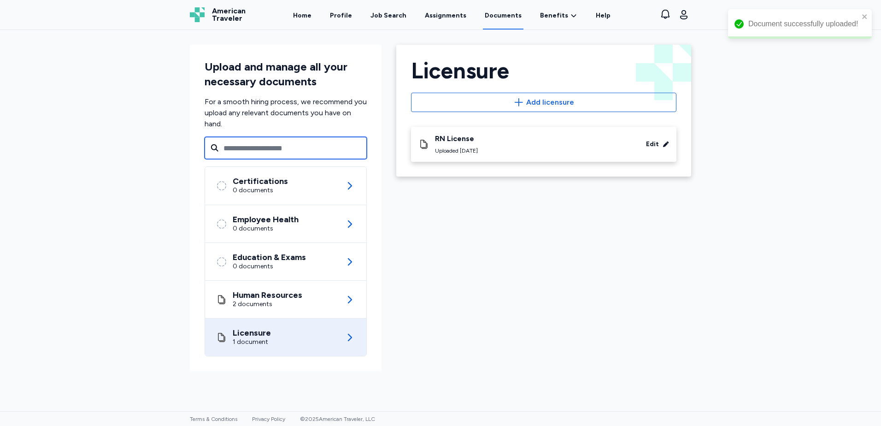
click at [268, 156] on input "text" at bounding box center [286, 148] width 162 height 22
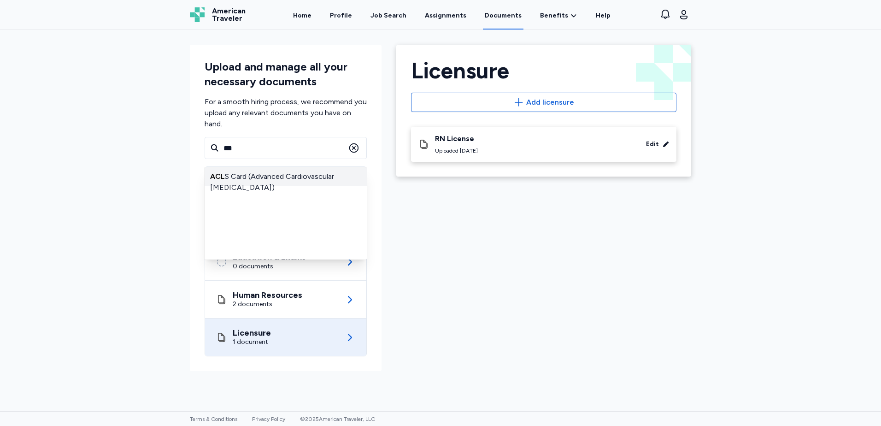
click at [271, 179] on div "ACL S Card (Advanced Cardiovascular Life Support)" at bounding box center [286, 176] width 162 height 18
type input "**********"
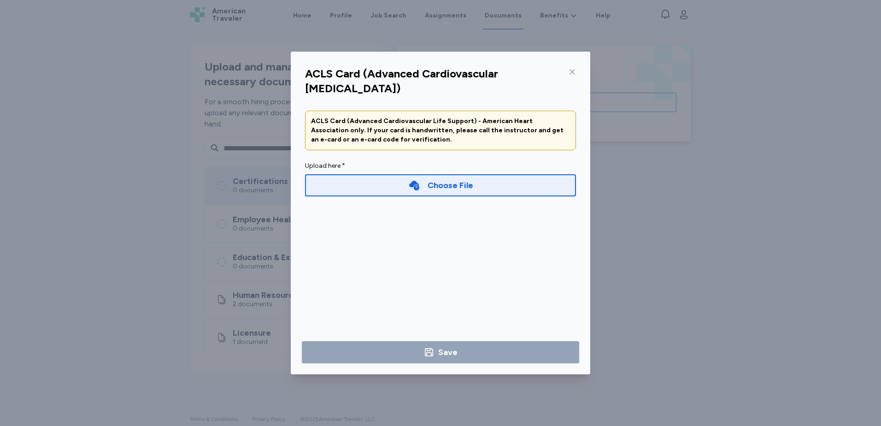
click at [506, 183] on div "Choose File" at bounding box center [440, 185] width 271 height 22
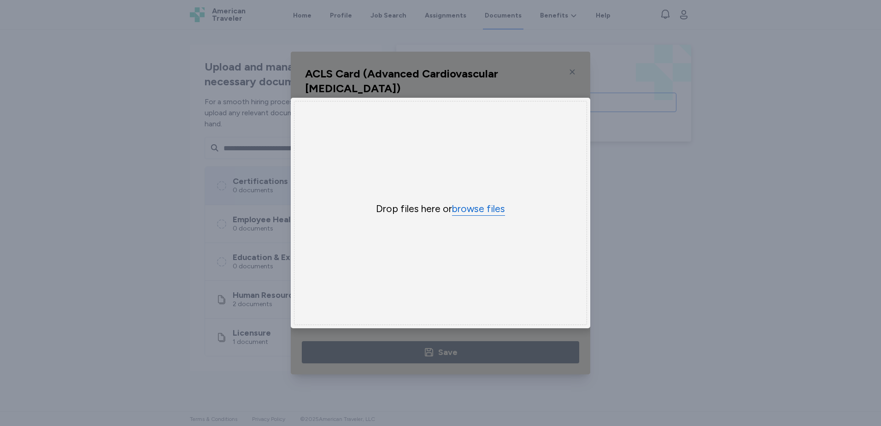
click at [478, 208] on button "browse files" at bounding box center [478, 208] width 53 height 13
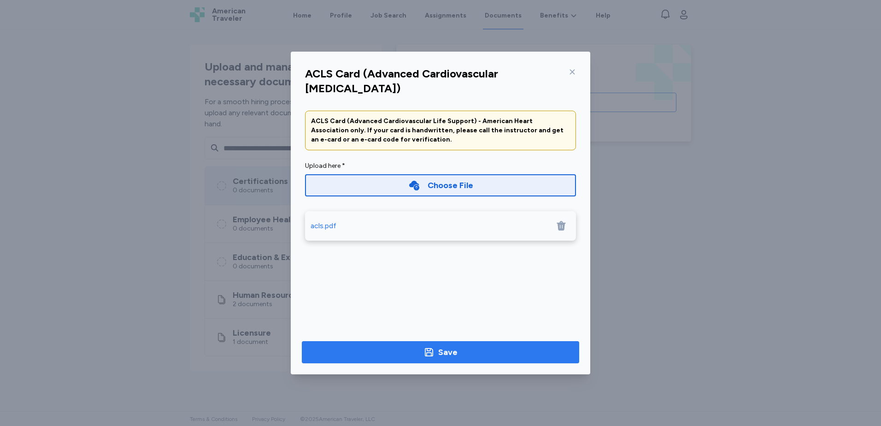
click at [460, 353] on span "Save" at bounding box center [440, 352] width 263 height 13
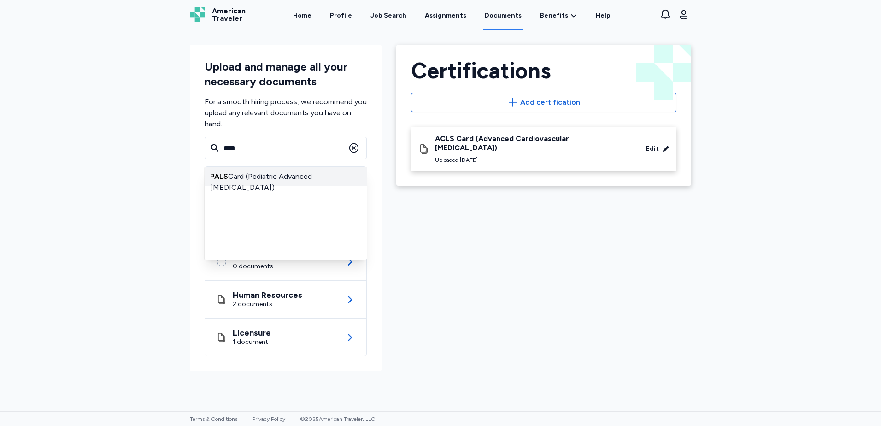
click at [299, 177] on div "PALS Card (Pediatric Advanced Life Support)" at bounding box center [286, 176] width 162 height 18
type input "**********"
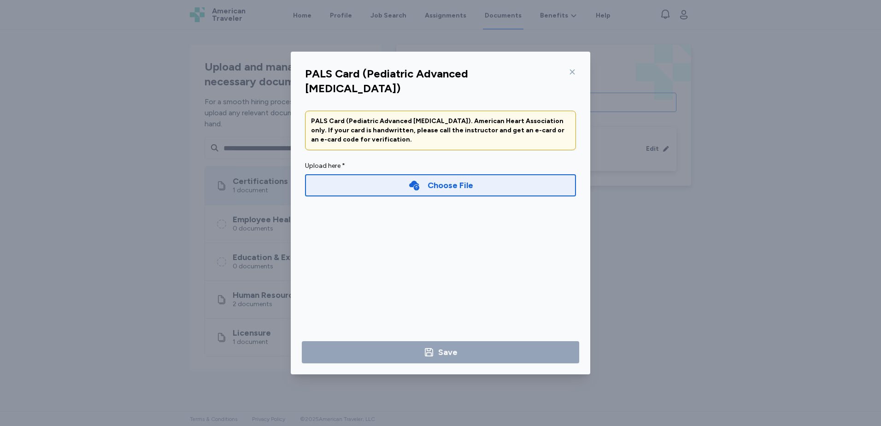
click at [426, 179] on div "Choose File" at bounding box center [440, 185] width 65 height 13
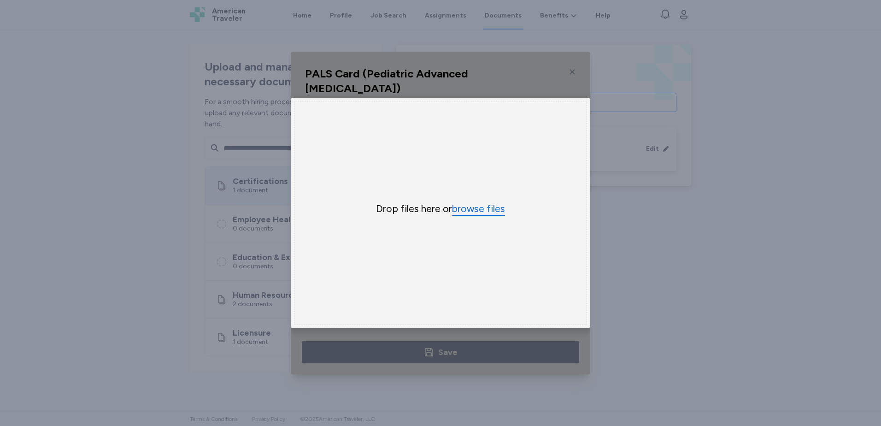
click at [477, 205] on button "browse files" at bounding box center [478, 208] width 53 height 13
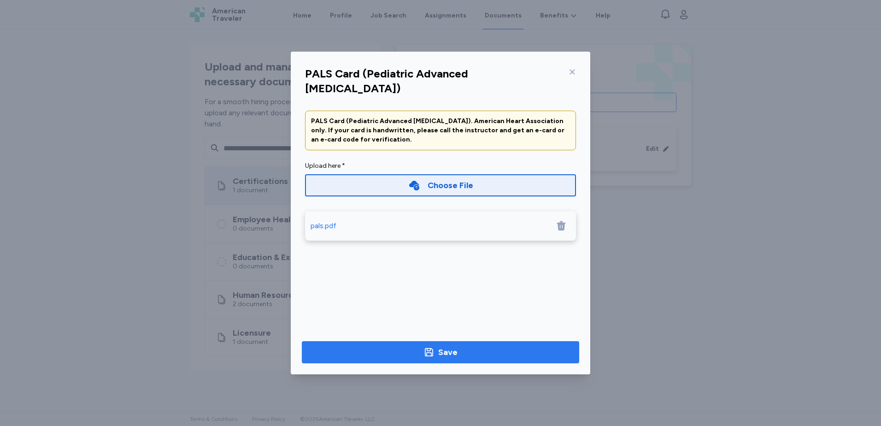
click at [451, 354] on div "Save" at bounding box center [447, 352] width 19 height 13
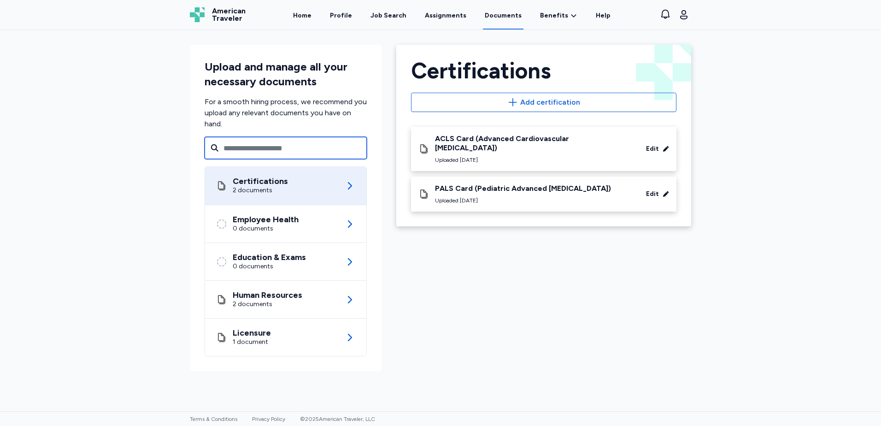
click at [284, 146] on input "text" at bounding box center [286, 148] width 162 height 22
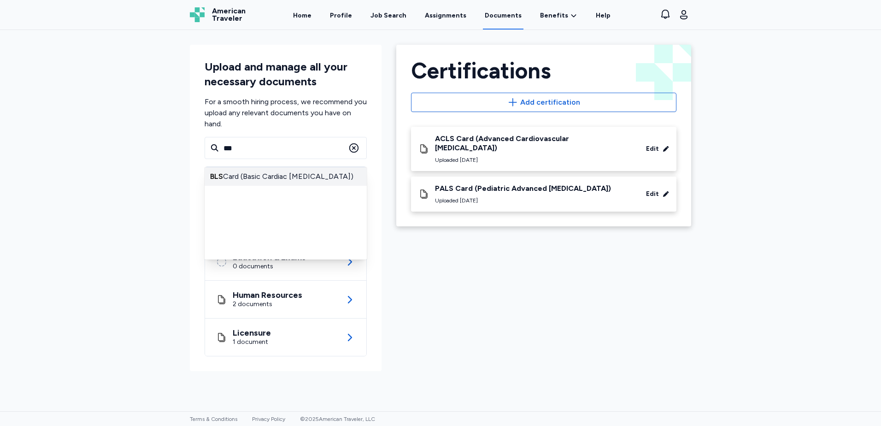
click at [307, 175] on div "BLS Card (Basic Cardiac Life Support)" at bounding box center [286, 176] width 162 height 18
type input "**********"
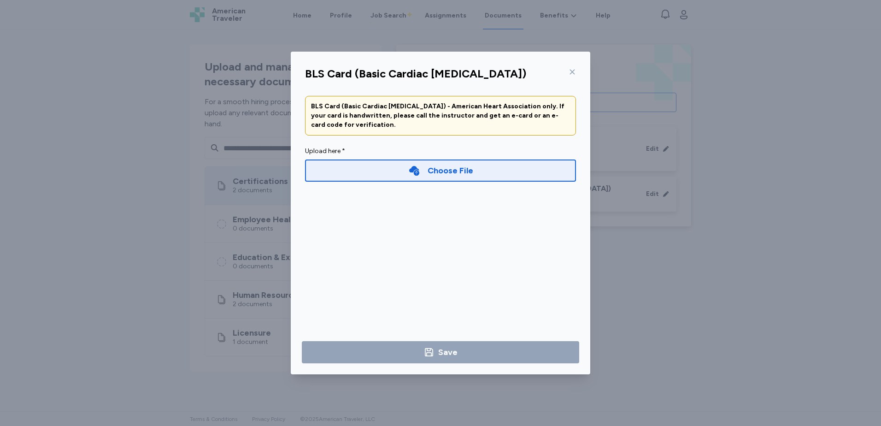
click at [415, 173] on icon at bounding box center [414, 171] width 10 height 10
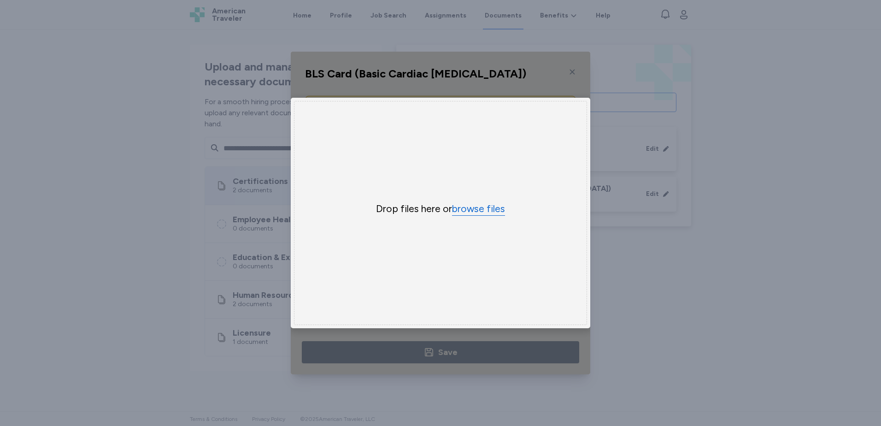
click at [480, 204] on button "browse files" at bounding box center [478, 208] width 53 height 13
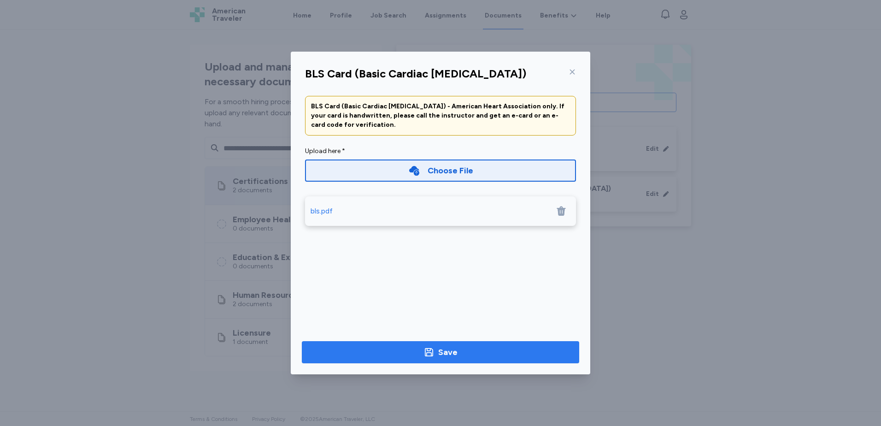
click at [488, 353] on span "Save" at bounding box center [440, 352] width 263 height 13
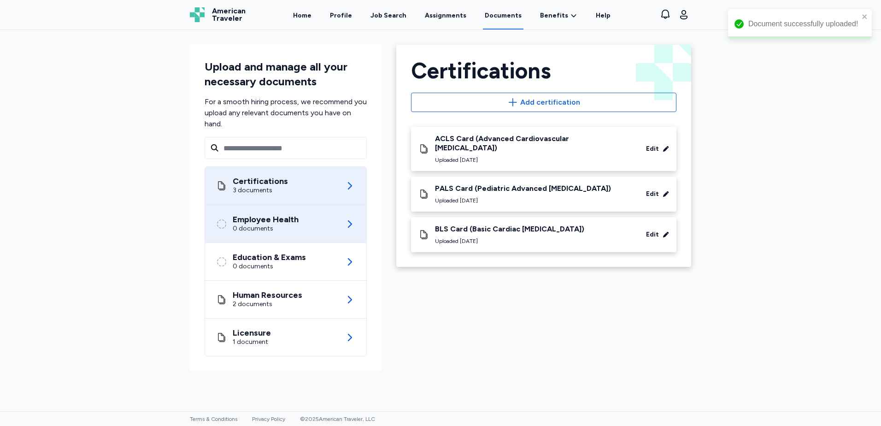
click at [313, 231] on div "Employee Health 0 documents" at bounding box center [285, 223] width 139 height 37
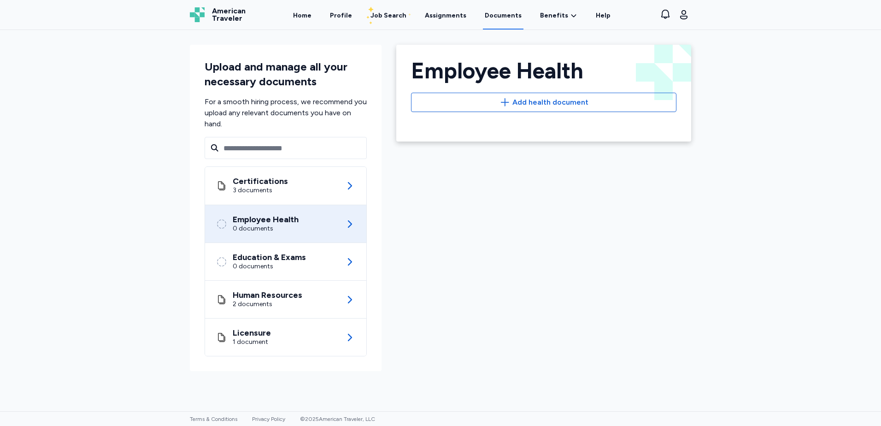
click at [464, 265] on div "Employee Health Back Employee Health Add health document" at bounding box center [544, 207] width 310 height 341
click at [479, 309] on div "Employee Health Back Employee Health Add health document" at bounding box center [544, 207] width 310 height 341
click at [313, 15] on link "Home" at bounding box center [302, 15] width 22 height 29
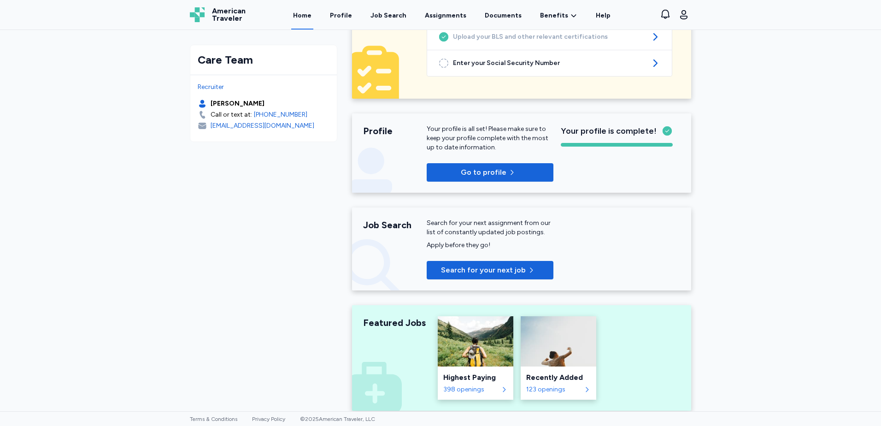
scroll to position [92, 0]
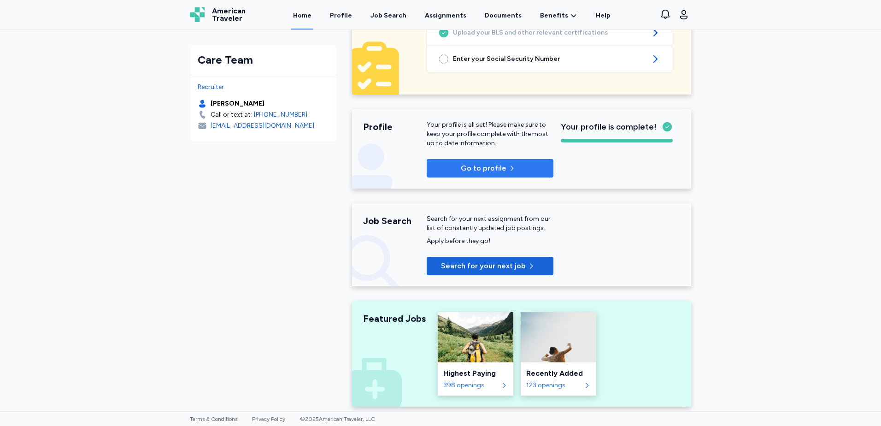
click at [516, 166] on span "Go to profile" at bounding box center [490, 168] width 112 height 11
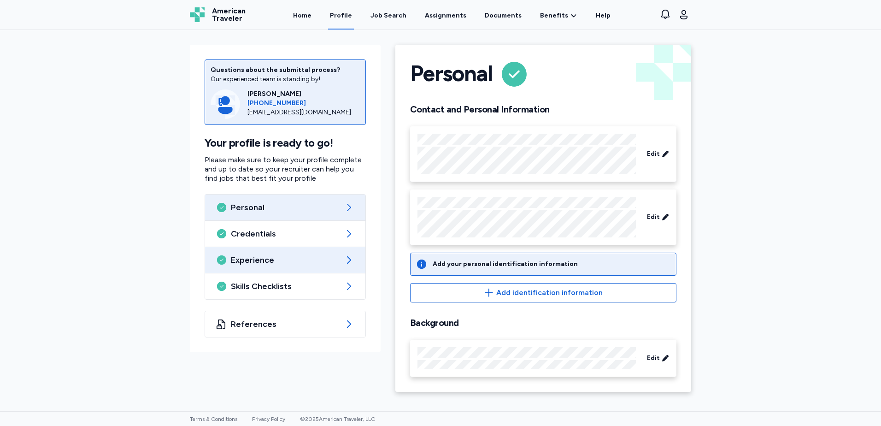
click at [312, 264] on span "Experience" at bounding box center [285, 259] width 109 height 11
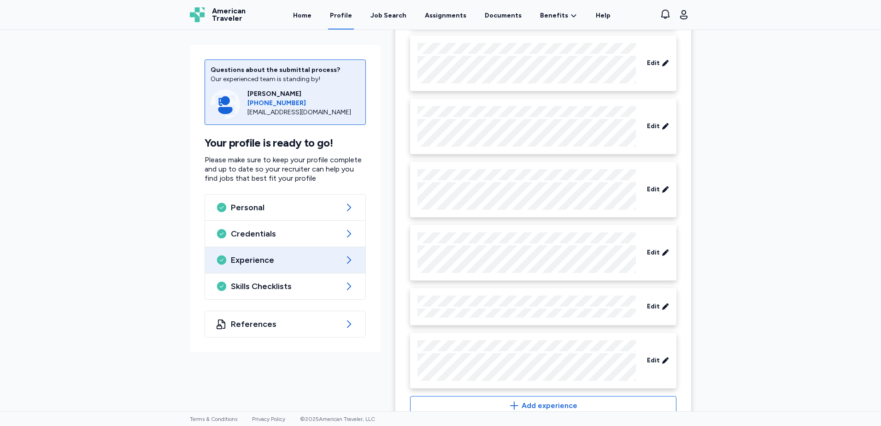
scroll to position [461, 0]
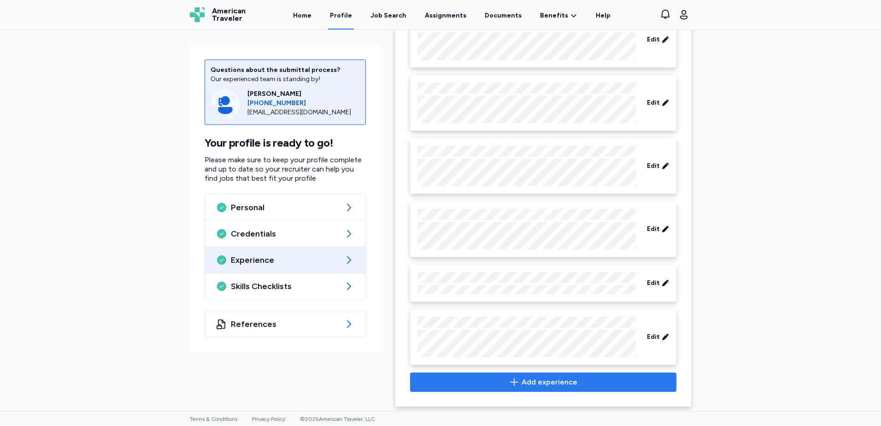
click at [569, 381] on span "Add experience" at bounding box center [550, 382] width 56 height 11
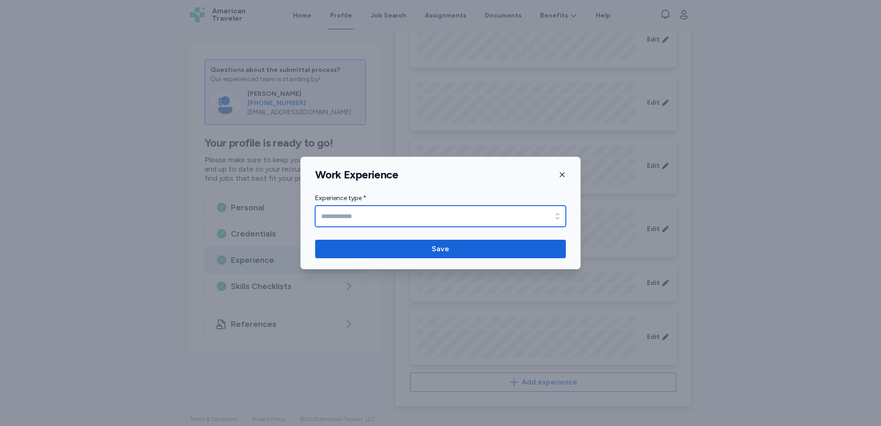
click at [430, 219] on input "Experience type *" at bounding box center [440, 216] width 251 height 21
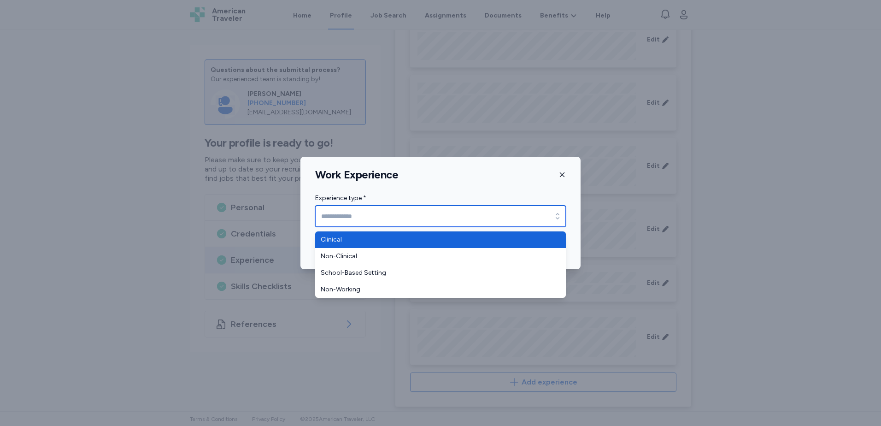
type input "********"
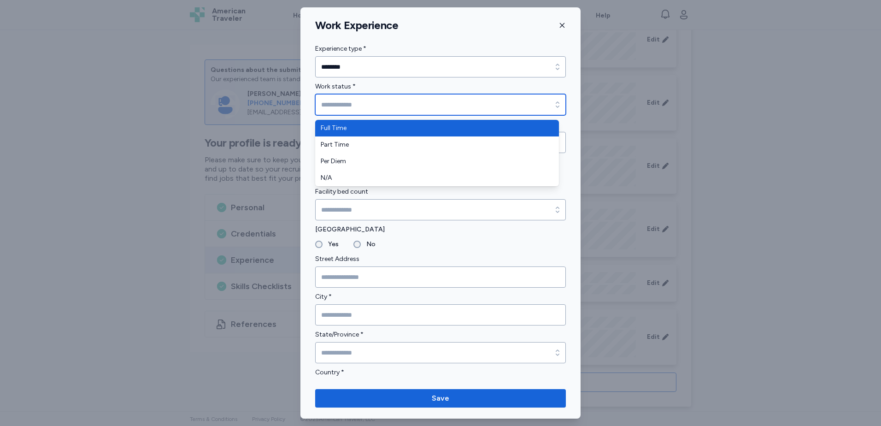
click at [358, 106] on input "Work status *" at bounding box center [440, 104] width 251 height 21
type input "*********"
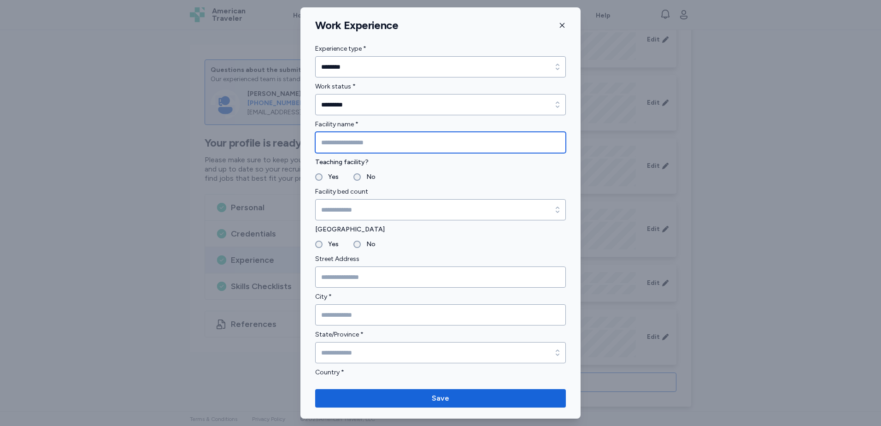
click at [372, 143] on input "Facility name *" at bounding box center [440, 142] width 251 height 21
type input "**********"
click at [329, 176] on label "Yes" at bounding box center [331, 176] width 16 height 11
click at [328, 246] on label "Yes" at bounding box center [331, 244] width 16 height 11
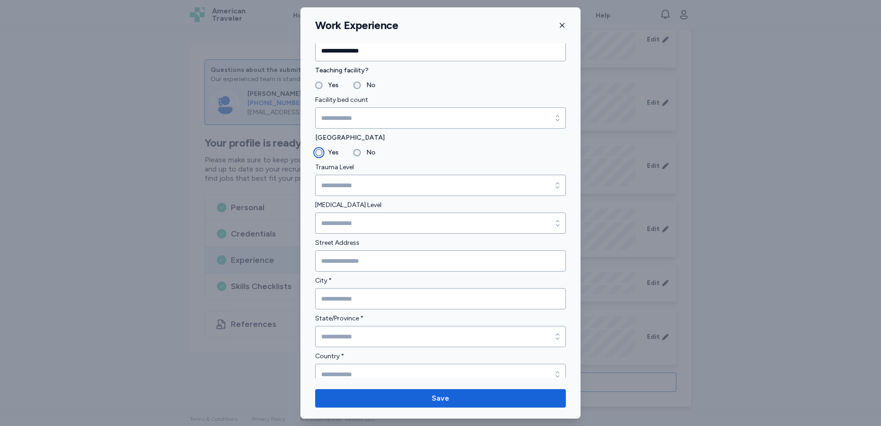
scroll to position [92, 0]
click at [379, 179] on input "Trauma Level" at bounding box center [440, 184] width 251 height 21
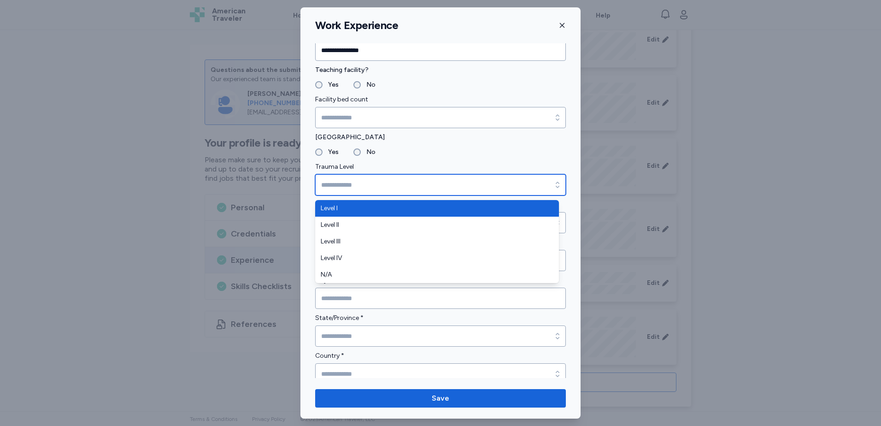
type input "*******"
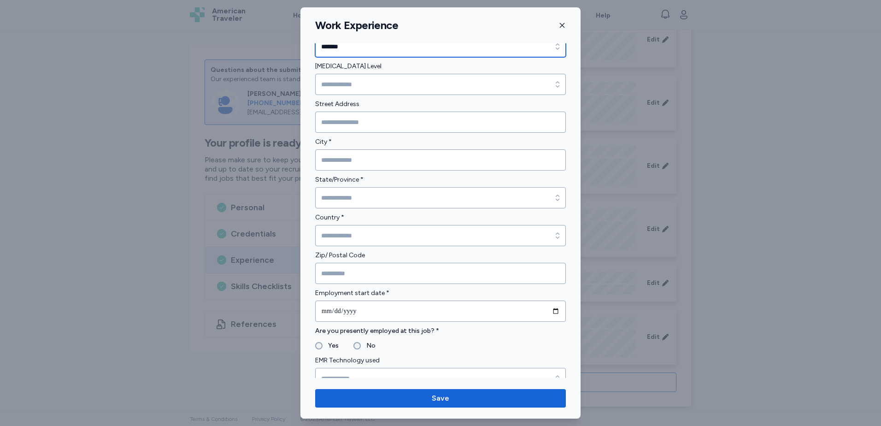
scroll to position [184, 0]
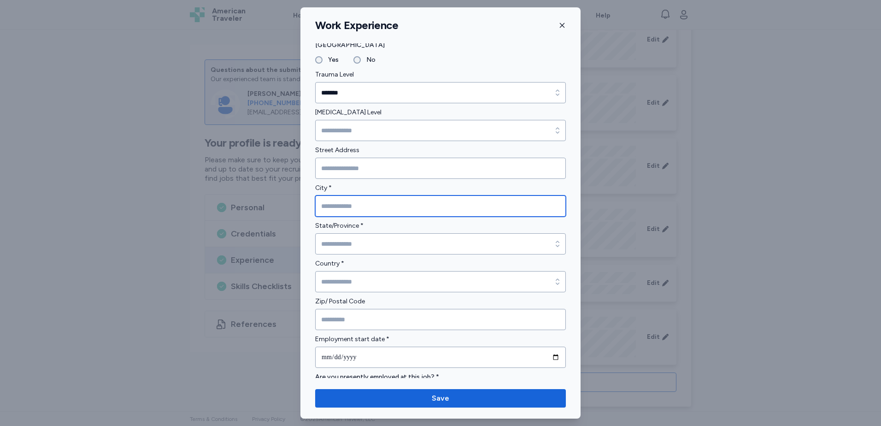
click at [391, 212] on input "City *" at bounding box center [440, 205] width 251 height 21
type input "*******"
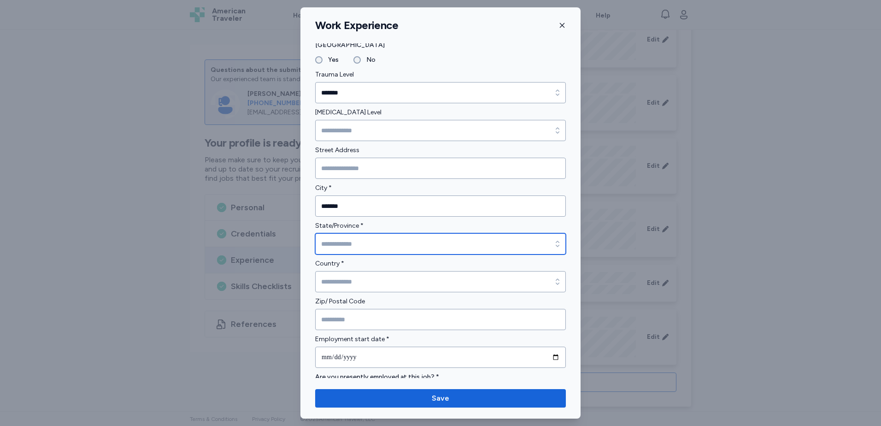
click at [414, 245] on input "State/Province *" at bounding box center [440, 243] width 251 height 21
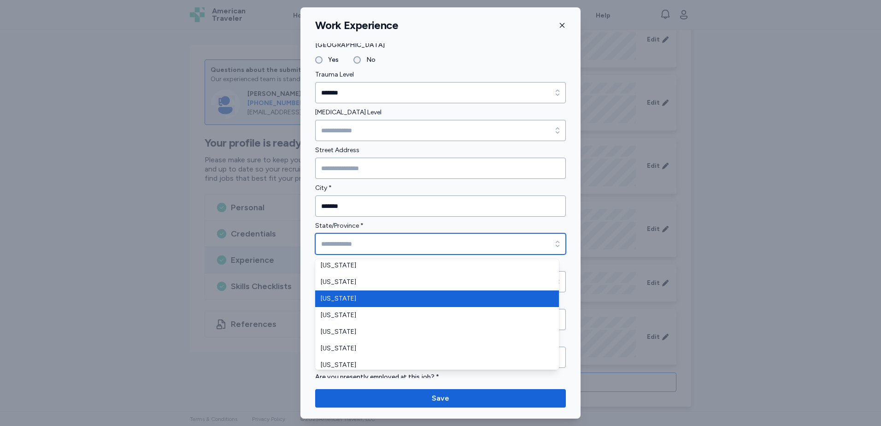
type input "********"
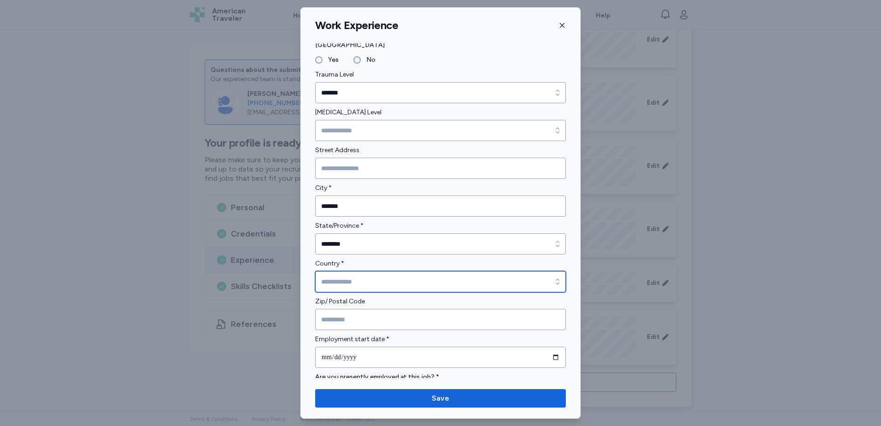
click at [383, 286] on input "Country *" at bounding box center [440, 281] width 251 height 21
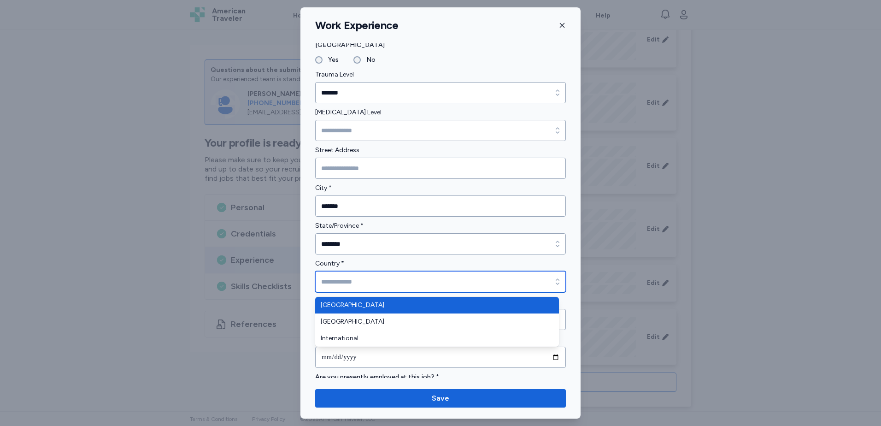
type input "**********"
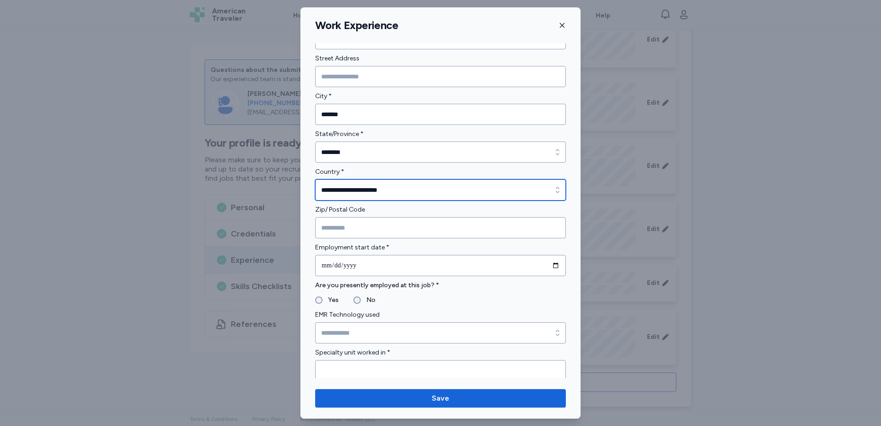
scroll to position [277, 0]
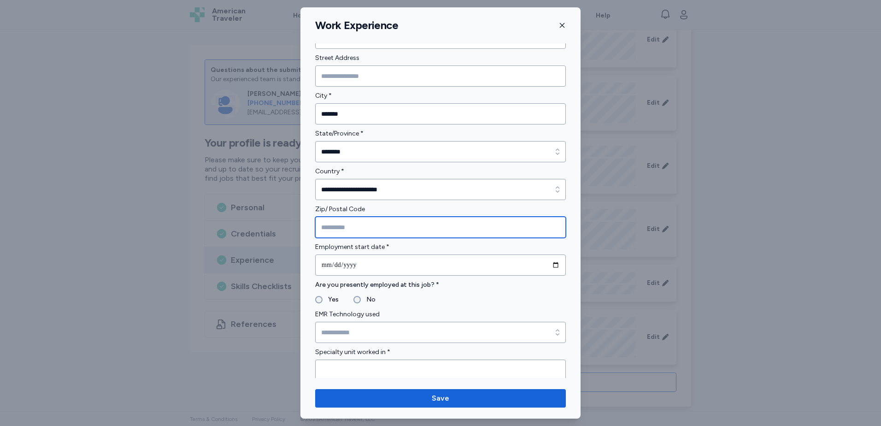
click at [380, 226] on input "Zip/ Postal Code" at bounding box center [440, 227] width 251 height 21
type input "*"
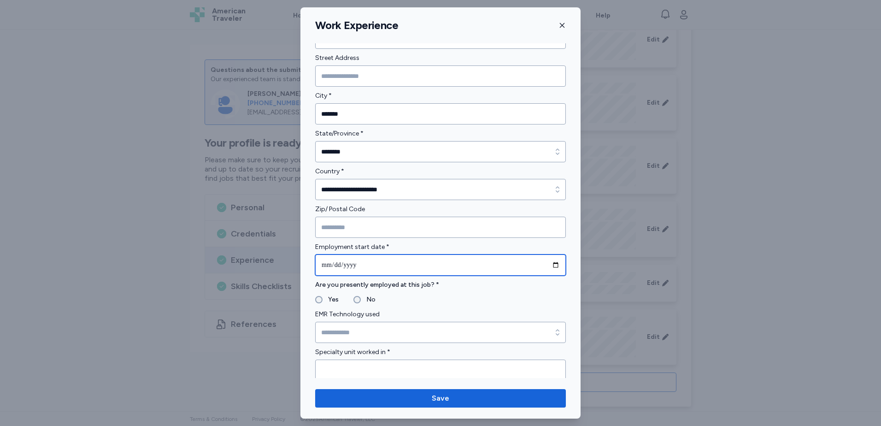
click at [330, 265] on input "date" at bounding box center [440, 264] width 251 height 21
type input "**********"
click at [412, 288] on label "Are you presently employed at this job? *" at bounding box center [440, 284] width 251 height 11
click at [336, 303] on label "Yes" at bounding box center [331, 299] width 16 height 11
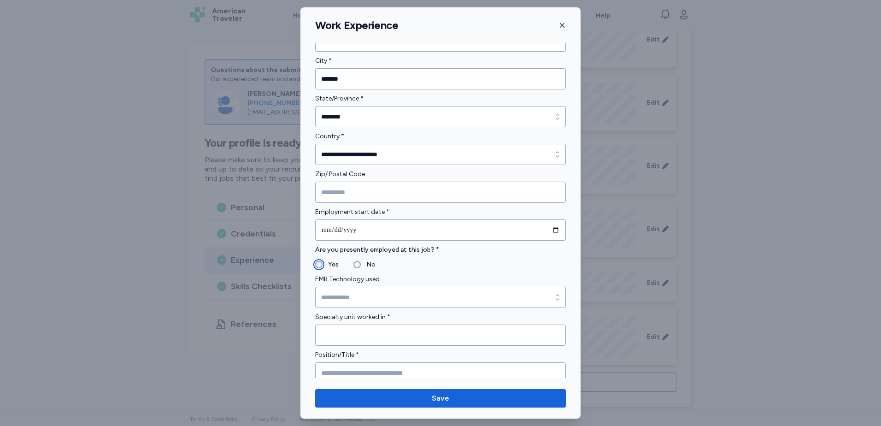
scroll to position [369, 0]
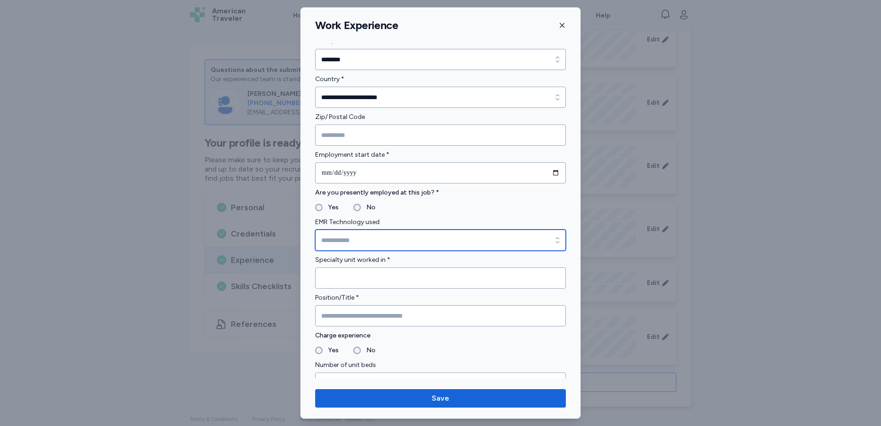
click at [439, 244] on input "EMR Technology used" at bounding box center [440, 240] width 251 height 21
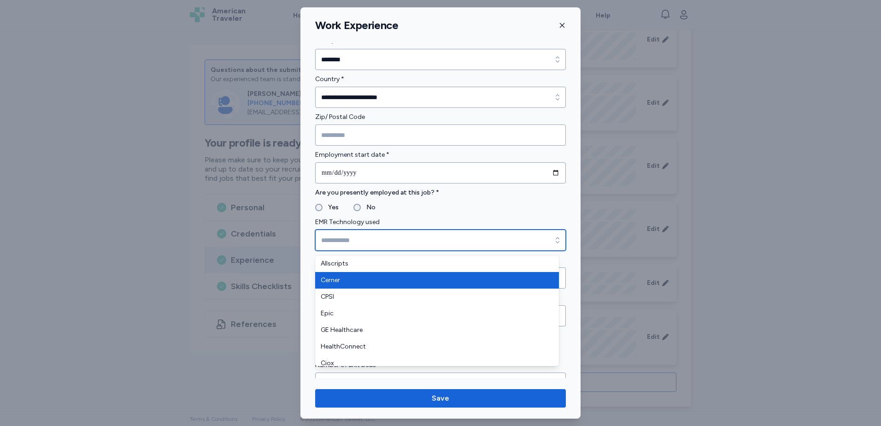
type input "******"
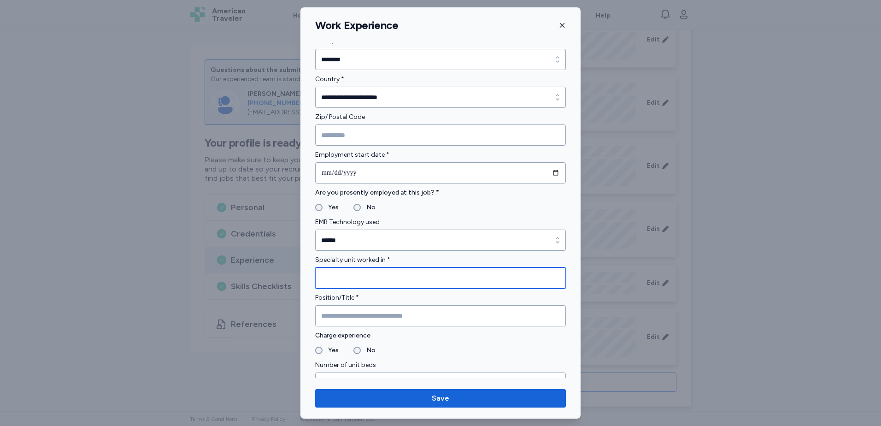
click at [389, 282] on input "Specialty unit worked in *" at bounding box center [440, 277] width 251 height 21
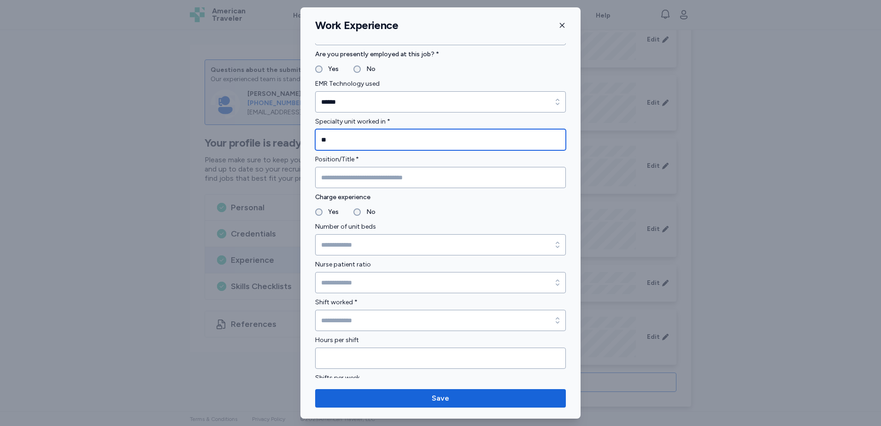
type input "**"
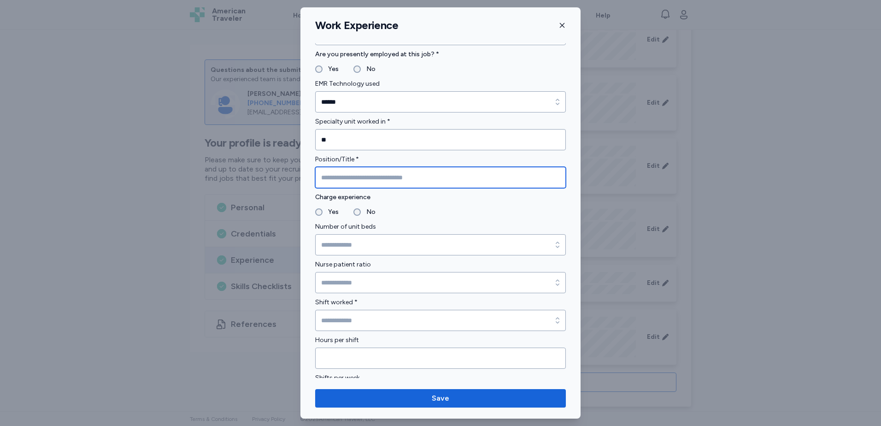
click at [387, 180] on input "Position/Title *" at bounding box center [440, 177] width 251 height 21
type input "**********"
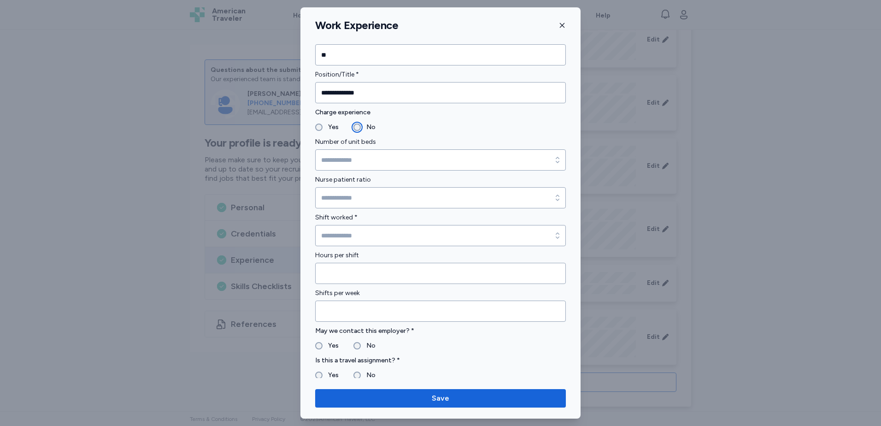
scroll to position [599, 0]
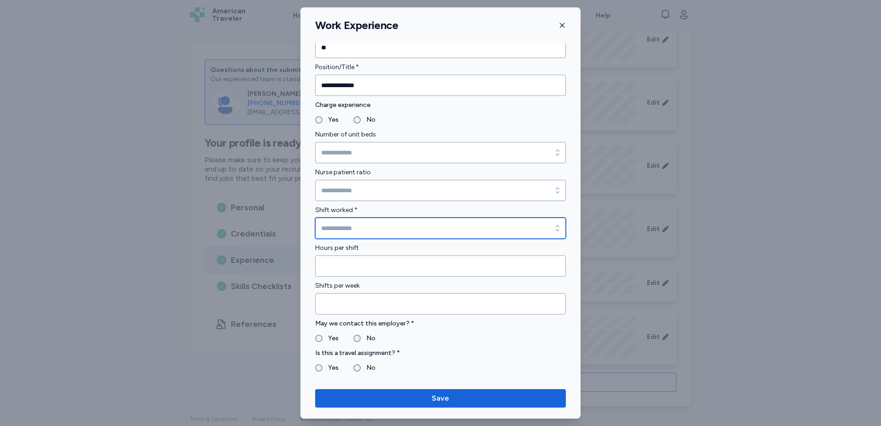
click at [425, 231] on input "Shift worked *" at bounding box center [440, 228] width 251 height 21
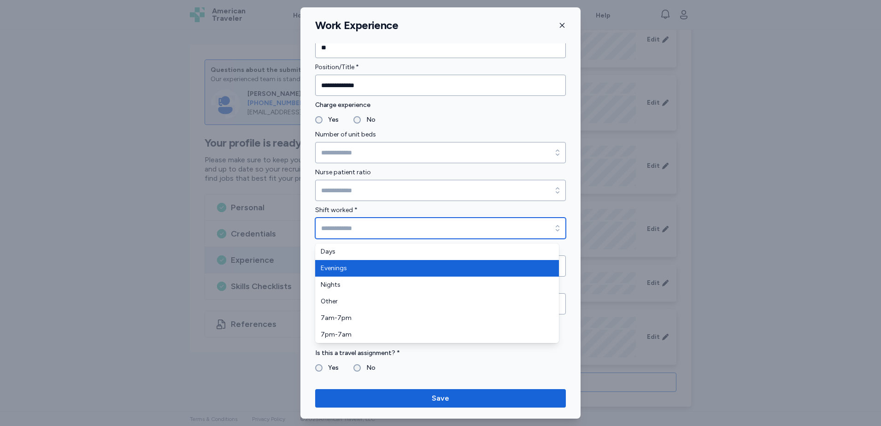
type input "********"
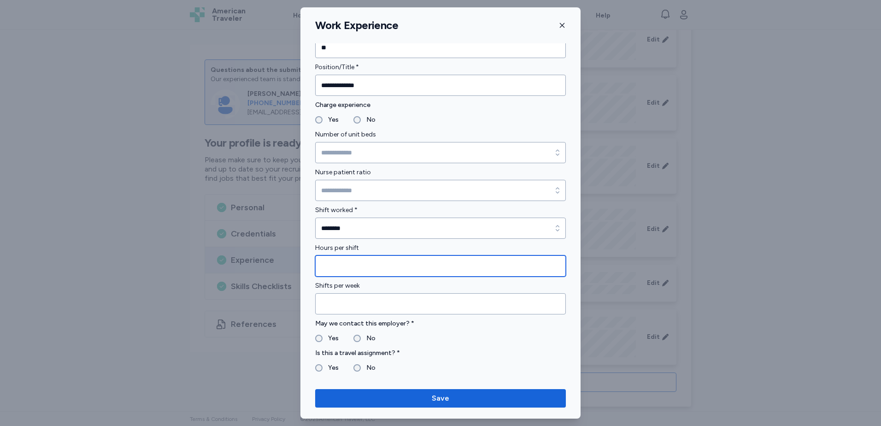
click at [395, 267] on input "Hours per shift" at bounding box center [440, 265] width 251 height 21
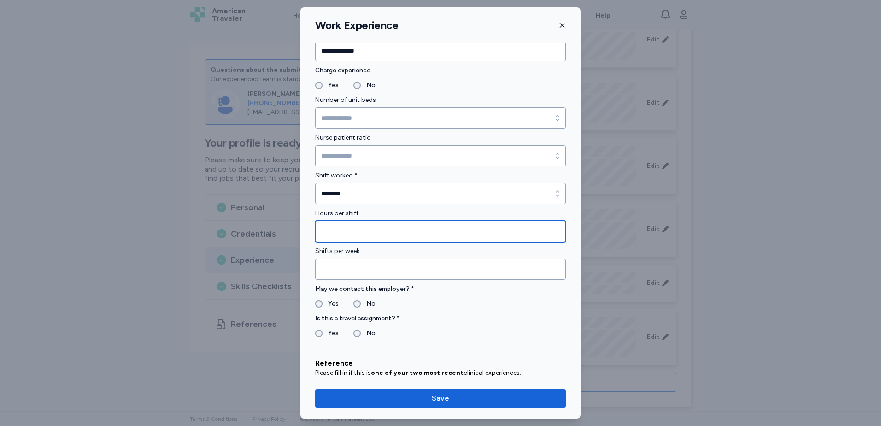
scroll to position [691, 0]
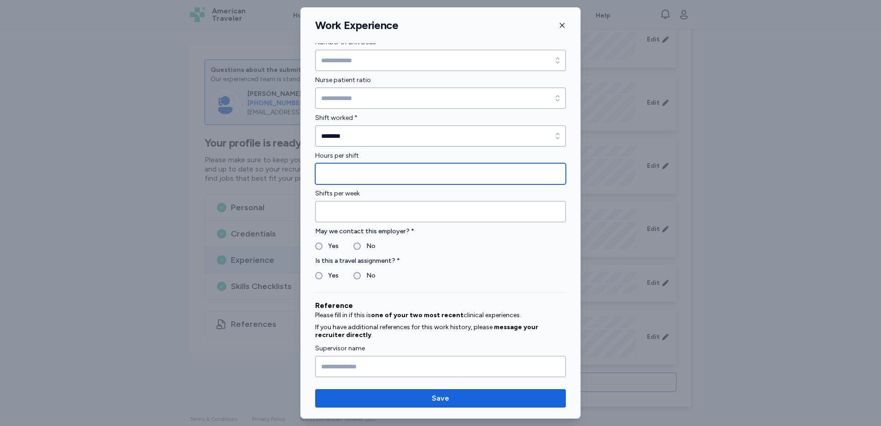
type input "**"
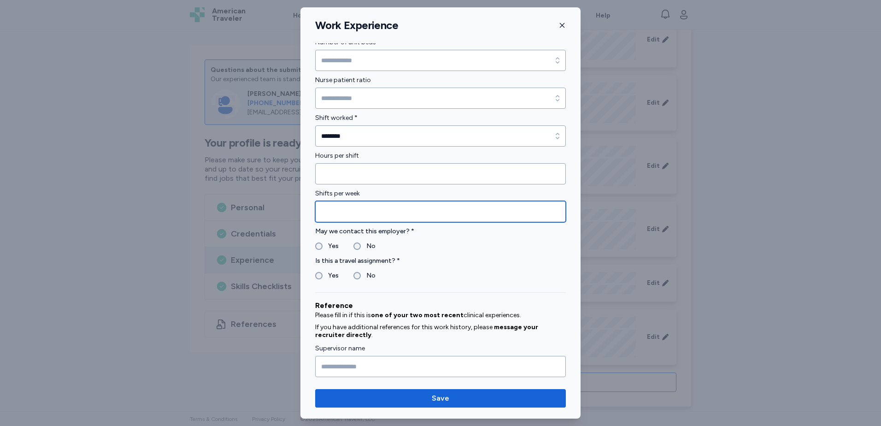
click at [396, 208] on input "Shifts per week" at bounding box center [440, 211] width 251 height 21
type input "*"
click at [329, 247] on label "Yes" at bounding box center [331, 246] width 16 height 11
click at [331, 271] on label "Yes" at bounding box center [331, 275] width 16 height 11
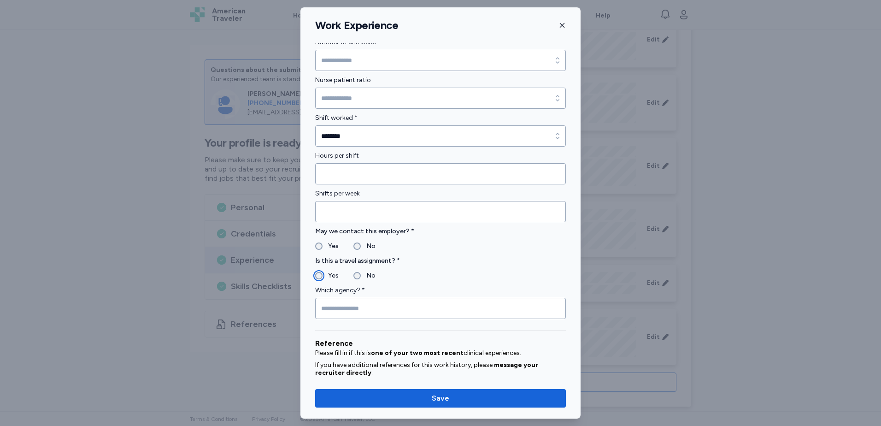
scroll to position [737, 0]
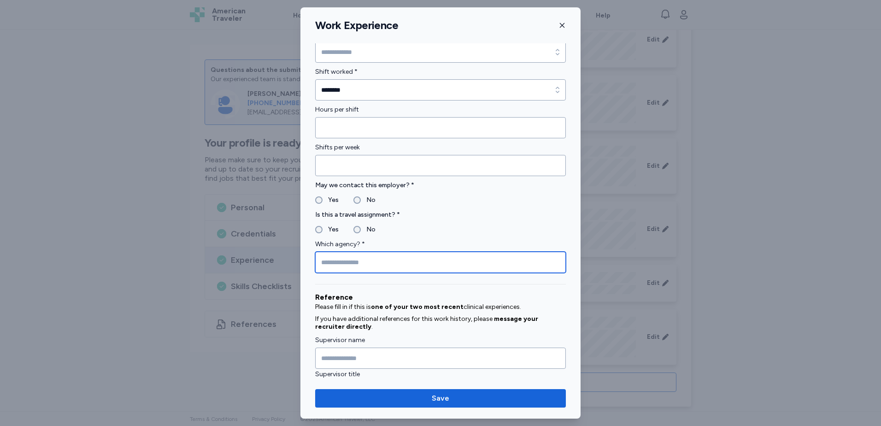
click at [388, 265] on input "Which agency? *" at bounding box center [440, 262] width 251 height 21
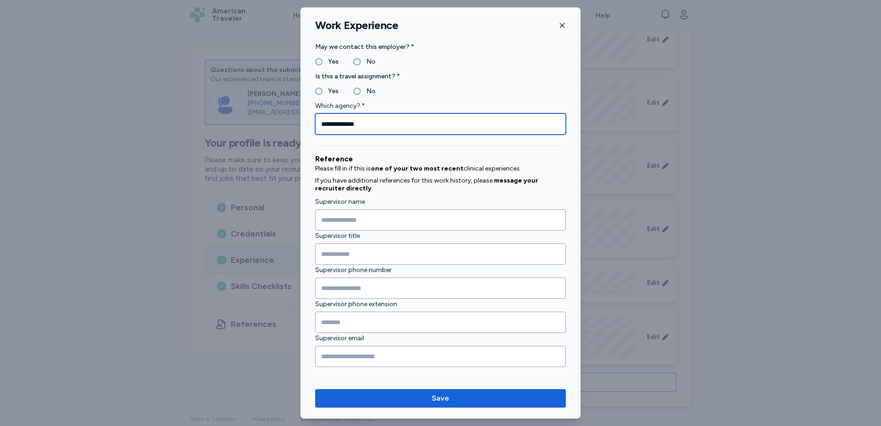
scroll to position [881, 0]
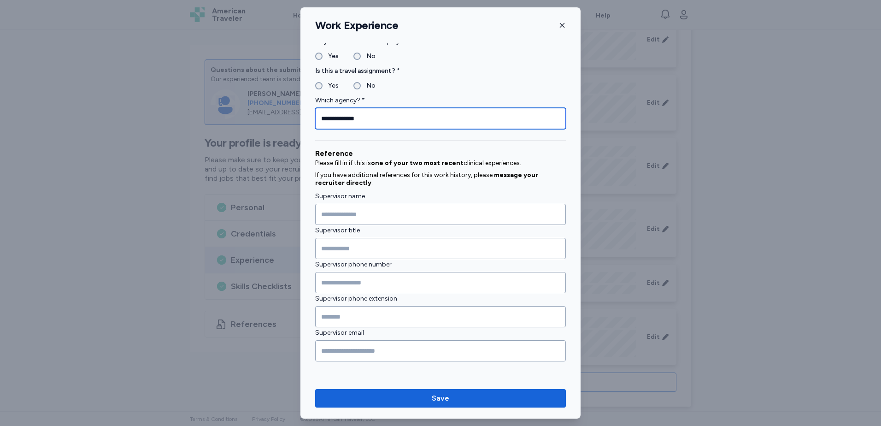
type input "**********"
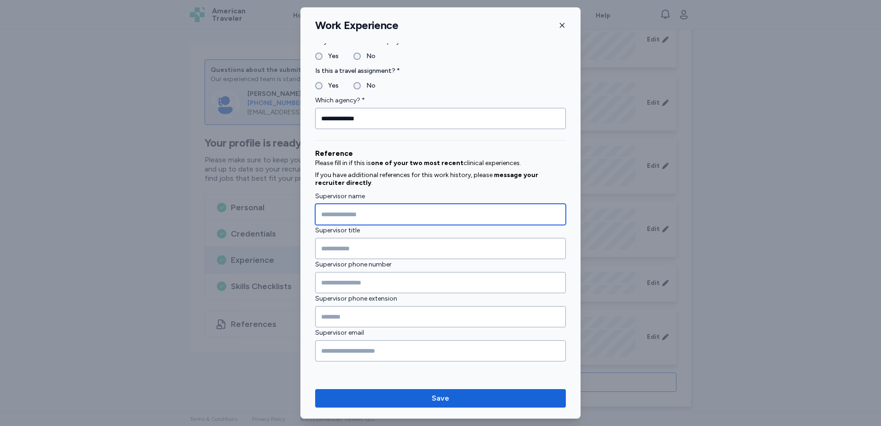
click at [407, 216] on input "Supervisor name" at bounding box center [440, 214] width 251 height 21
type input "**********"
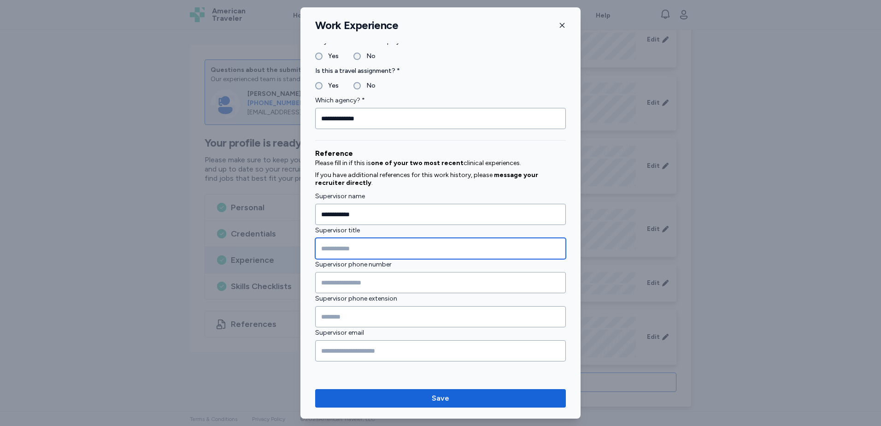
click at [394, 245] on input "Supervisor title" at bounding box center [440, 248] width 251 height 21
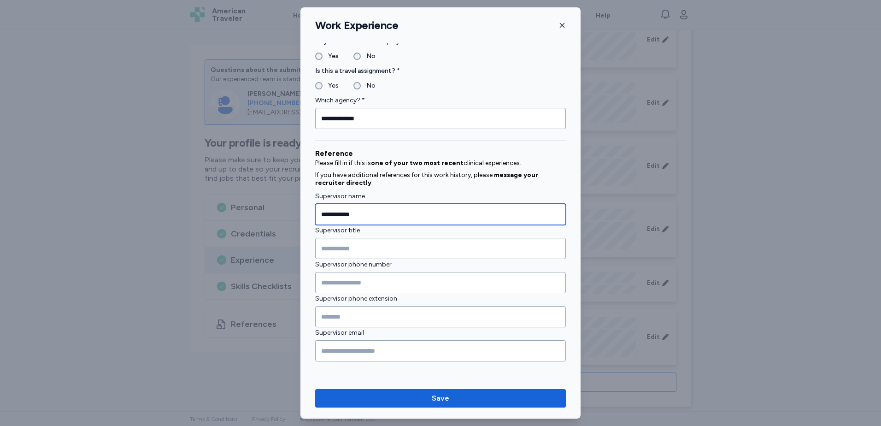
drag, startPoint x: 372, startPoint y: 217, endPoint x: 266, endPoint y: 212, distance: 105.7
click at [267, 212] on div "**********" at bounding box center [440, 213] width 881 height 426
type input "*"
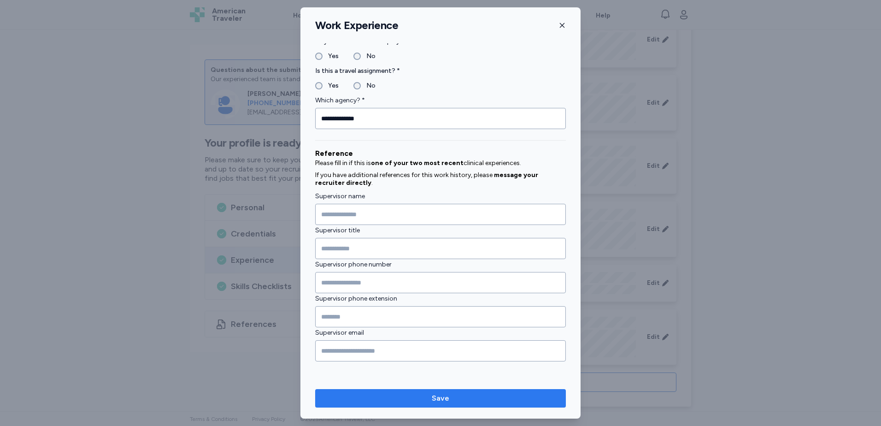
click at [463, 404] on button "Save" at bounding box center [440, 398] width 251 height 18
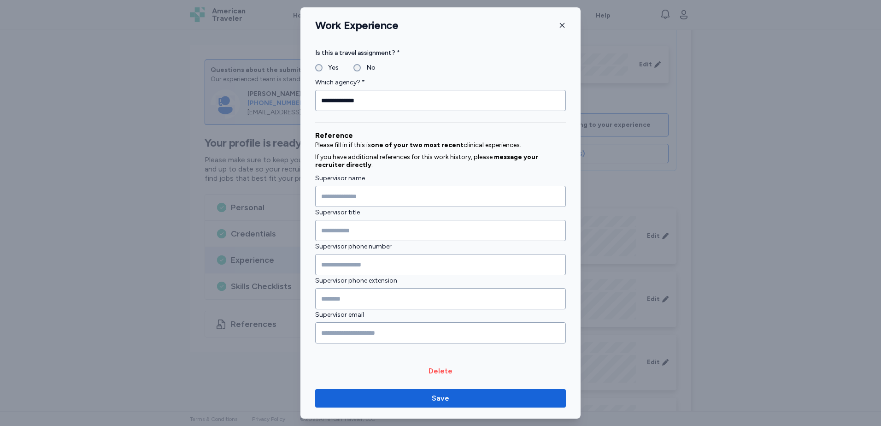
scroll to position [900, 0]
drag, startPoint x: 468, startPoint y: 396, endPoint x: 381, endPoint y: 341, distance: 103.2
click at [468, 395] on span "Save" at bounding box center [441, 398] width 236 height 11
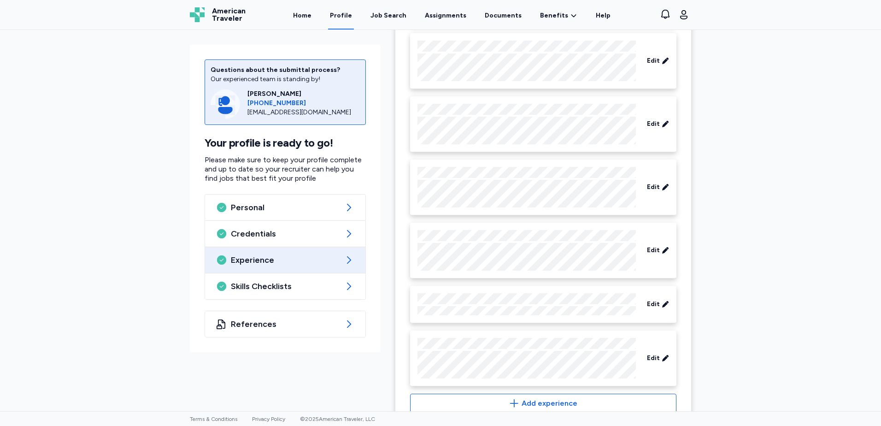
scroll to position [481, 0]
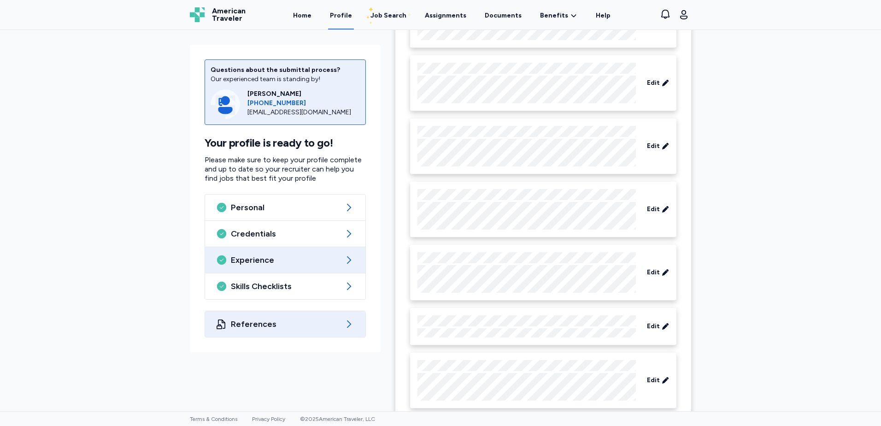
click at [306, 328] on span "References" at bounding box center [285, 323] width 109 height 11
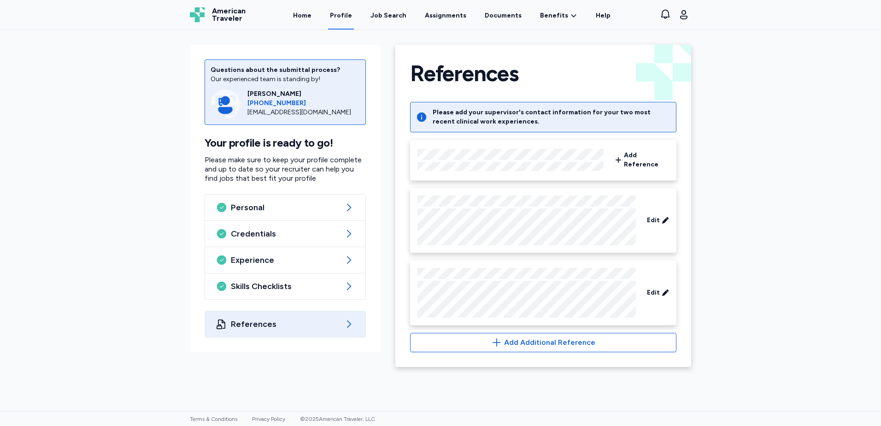
click at [506, 159] on div at bounding box center [511, 160] width 186 height 22
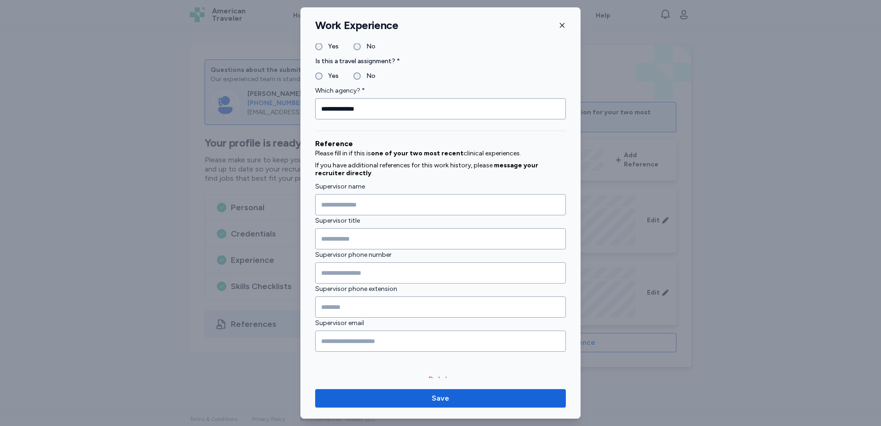
scroll to position [900, 0]
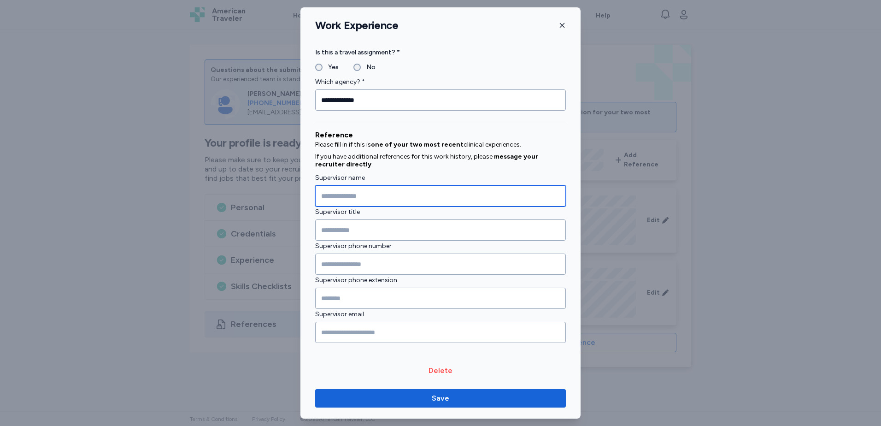
click at [376, 193] on input "Supervisor name" at bounding box center [440, 195] width 251 height 21
type input "**********"
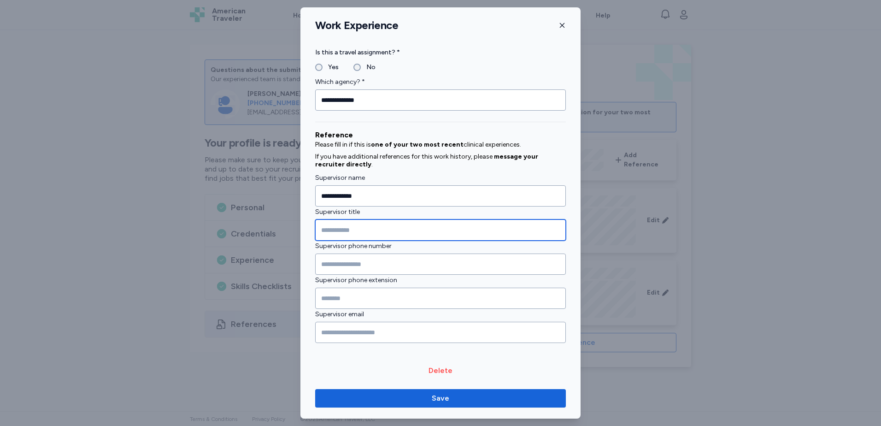
click at [374, 231] on input "Supervisor title" at bounding box center [440, 229] width 251 height 21
type input "******"
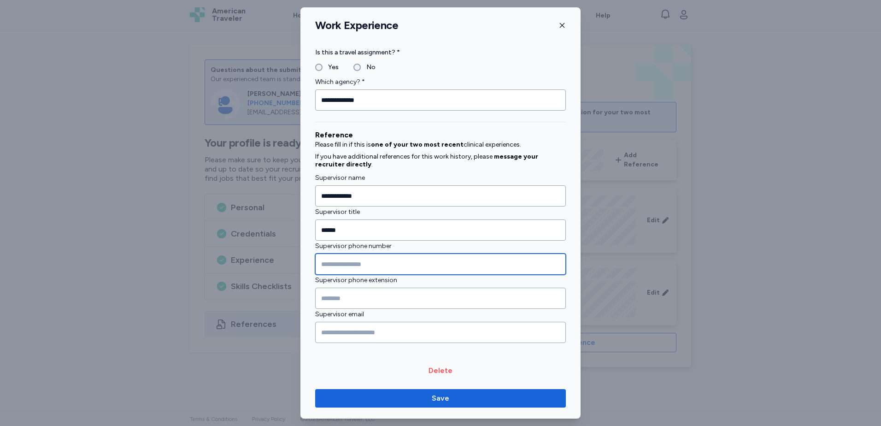
click at [353, 265] on input "Supervisor phone number" at bounding box center [440, 263] width 251 height 21
type input "**********"
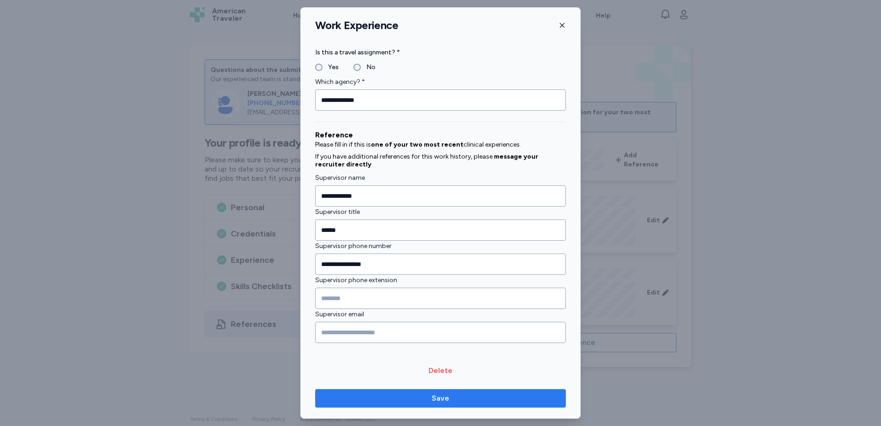
click at [437, 400] on span "Save" at bounding box center [441, 398] width 18 height 11
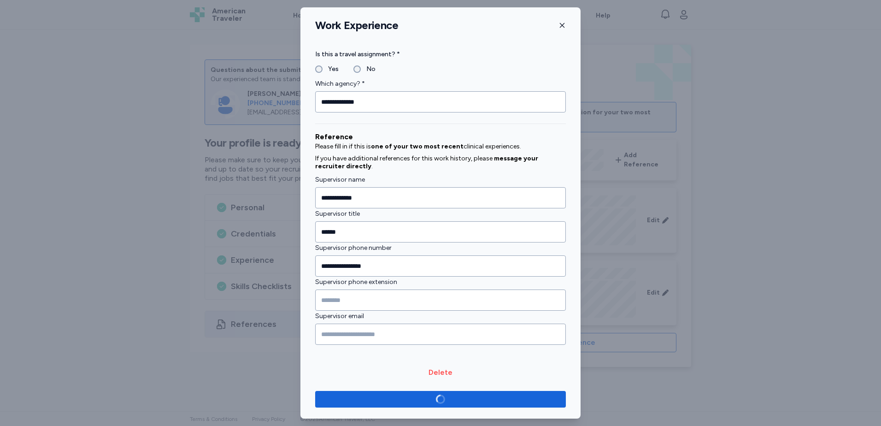
scroll to position [898, 0]
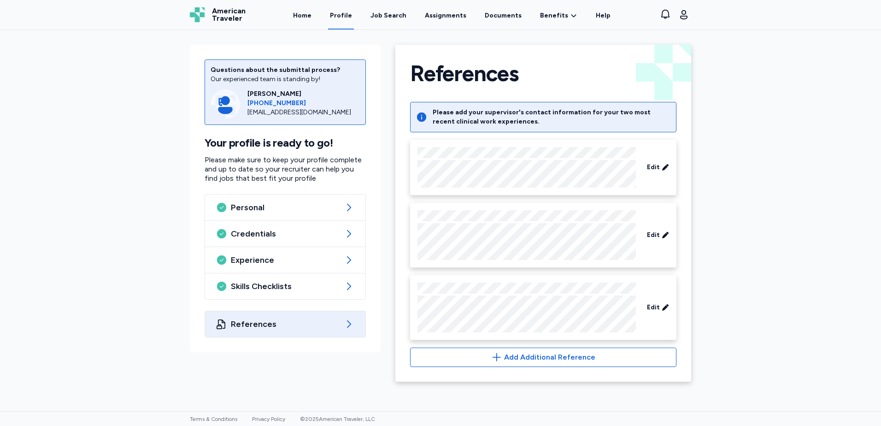
click at [128, 309] on div "Questions about the submittal process? Our experienced team is standing by! Rac…" at bounding box center [440, 220] width 881 height 381
click at [393, 17] on div "Job Search" at bounding box center [389, 15] width 36 height 9
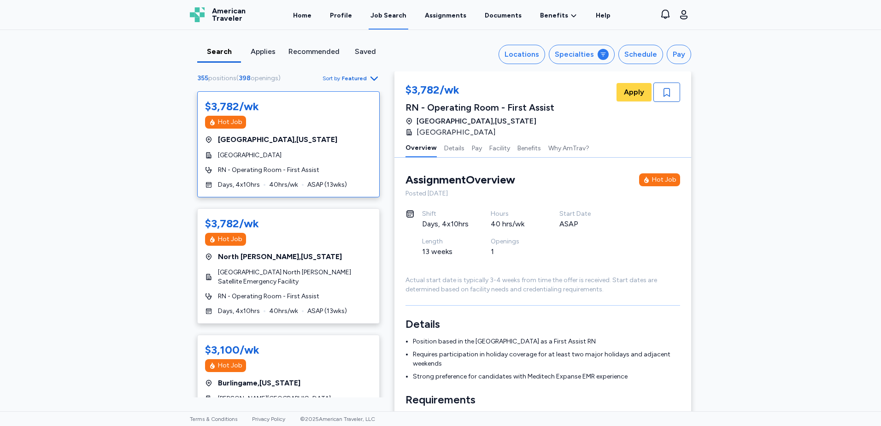
click at [221, 48] on div "Search" at bounding box center [219, 51] width 36 height 11
click at [351, 78] on span "Featured" at bounding box center [354, 78] width 25 height 7
click at [216, 80] on span "positions" at bounding box center [222, 78] width 28 height 8
click at [259, 83] on div "355 positions ( 398 openings ) Sort by Featured" at bounding box center [288, 78] width 183 height 12
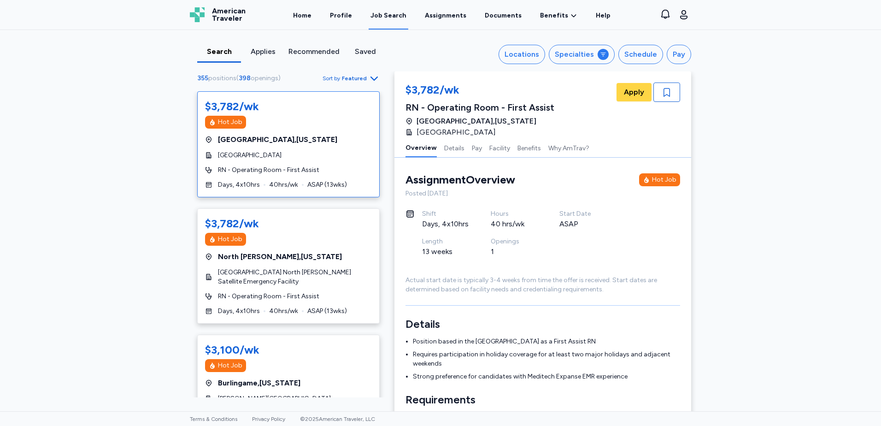
click at [259, 79] on span "openings" at bounding box center [265, 78] width 28 height 8
click at [586, 56] on div "Specialties" at bounding box center [574, 54] width 39 height 11
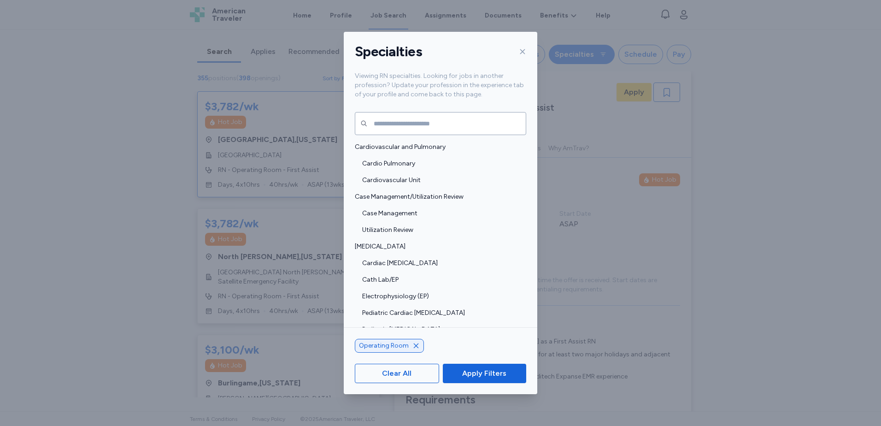
click at [586, 56] on div "Specialties Viewing RN specialties. Looking for jobs in another profession? Upd…" at bounding box center [440, 213] width 881 height 426
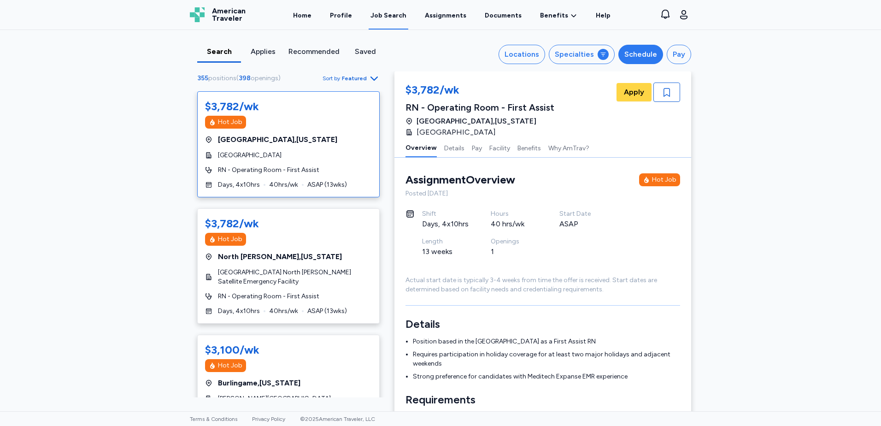
click at [648, 54] on div "Schedule" at bounding box center [641, 54] width 33 height 11
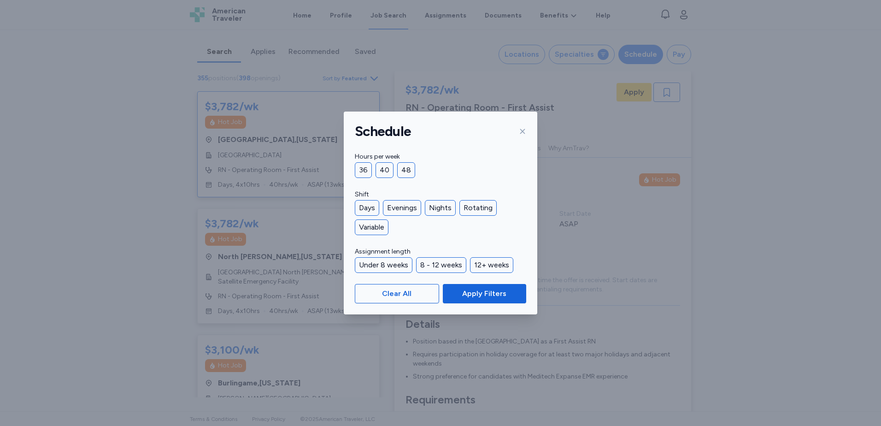
click at [648, 54] on div "Schedule Hours per week 36 40 48 Shift Days Evenings Nights Rotating Variable A…" at bounding box center [440, 213] width 881 height 426
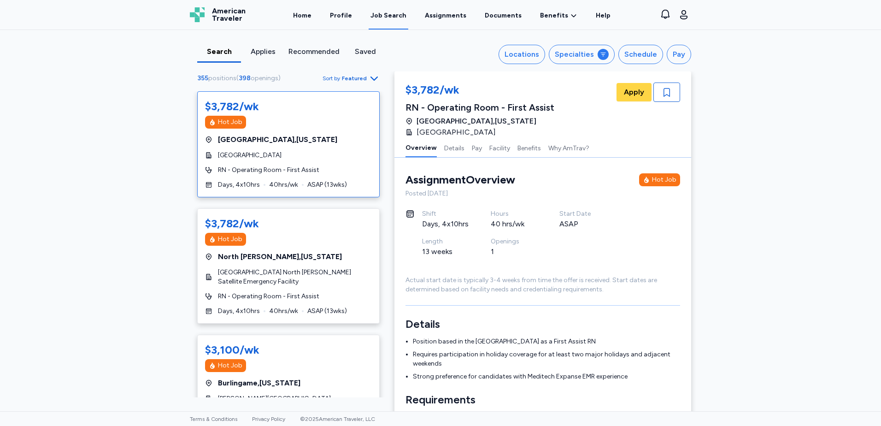
click at [361, 77] on span "Featured" at bounding box center [354, 78] width 25 height 7
click at [523, 59] on div "Locations" at bounding box center [522, 54] width 35 height 11
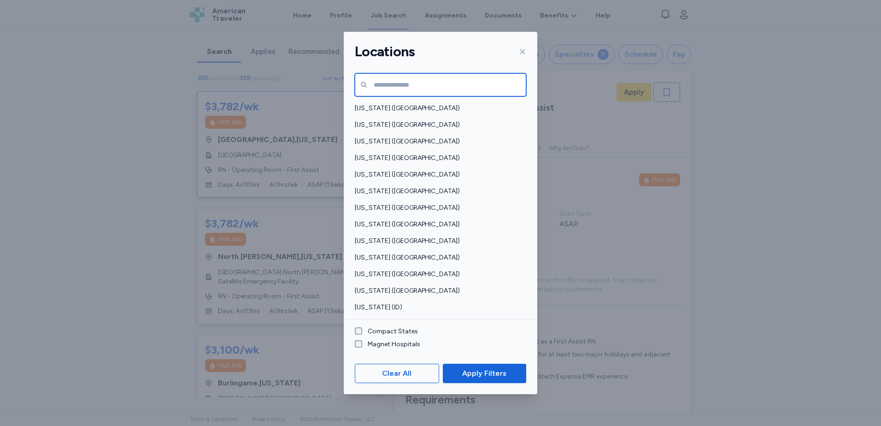
click at [415, 86] on input "text" at bounding box center [440, 84] width 171 height 23
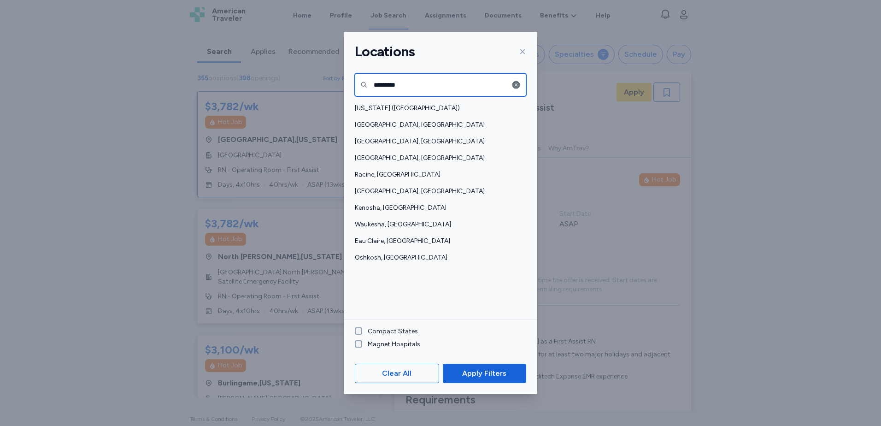
type input "*********"
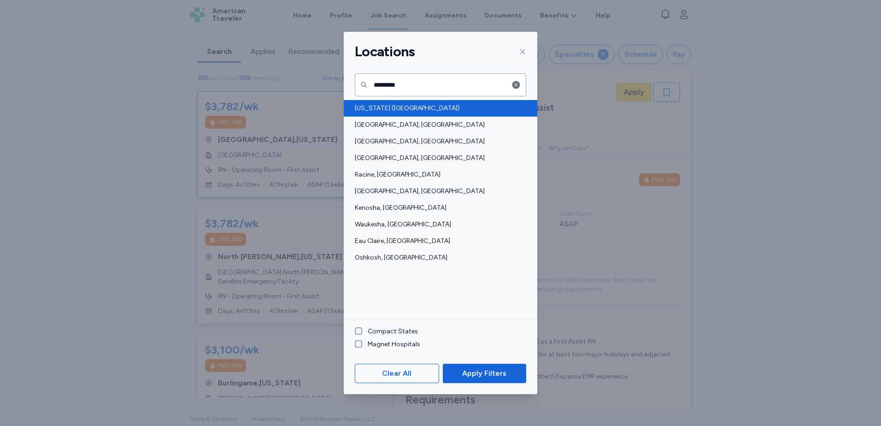
click at [407, 105] on span "[US_STATE] ([GEOGRAPHIC_DATA])" at bounding box center [438, 108] width 166 height 9
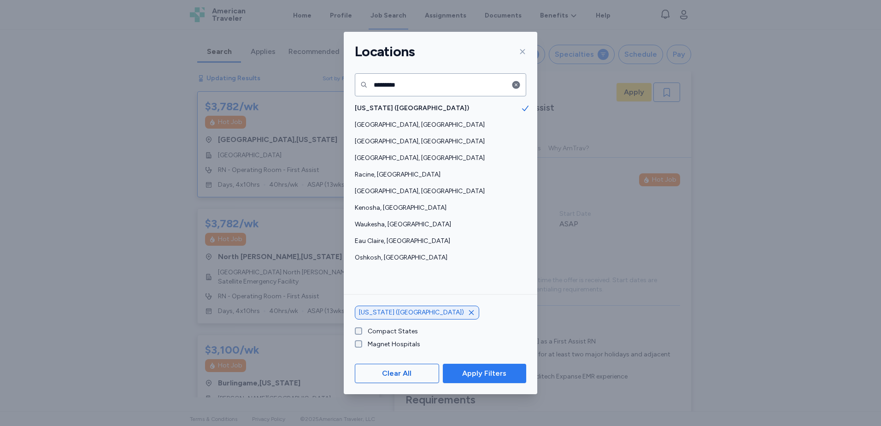
click at [498, 376] on span "Apply Filters" at bounding box center [484, 373] width 44 height 11
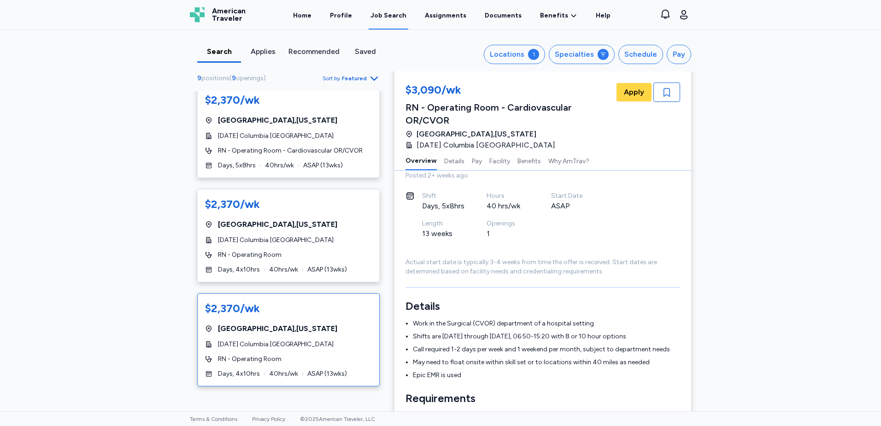
scroll to position [47, 0]
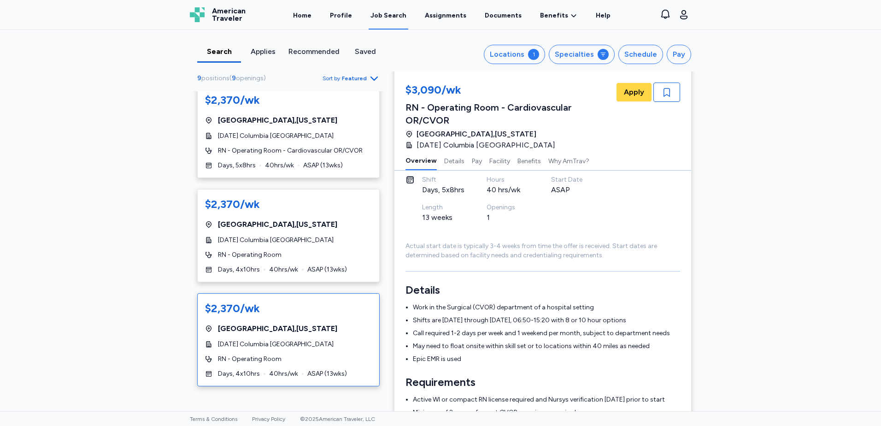
click at [312, 322] on div "$2,370/wk Milwaukee , Wisconsin Ascension Columbia St. Mary's Hospital Milwauke…" at bounding box center [288, 339] width 183 height 93
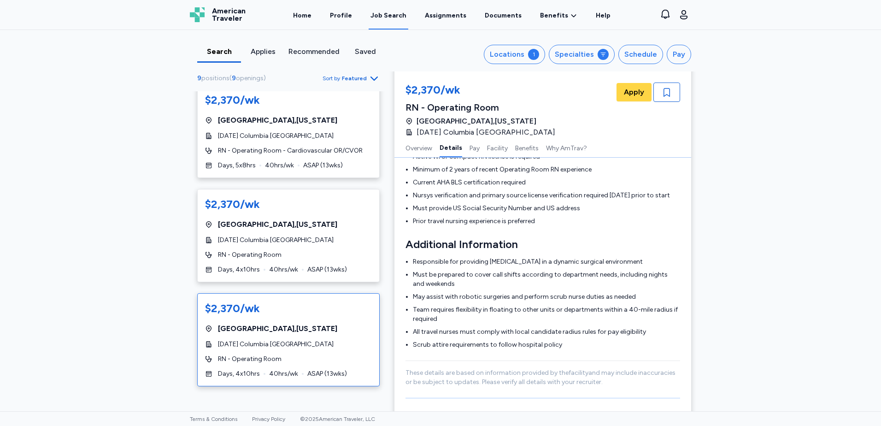
scroll to position [324, 0]
click at [322, 241] on span "[DATE] Columbia [GEOGRAPHIC_DATA]" at bounding box center [276, 240] width 116 height 9
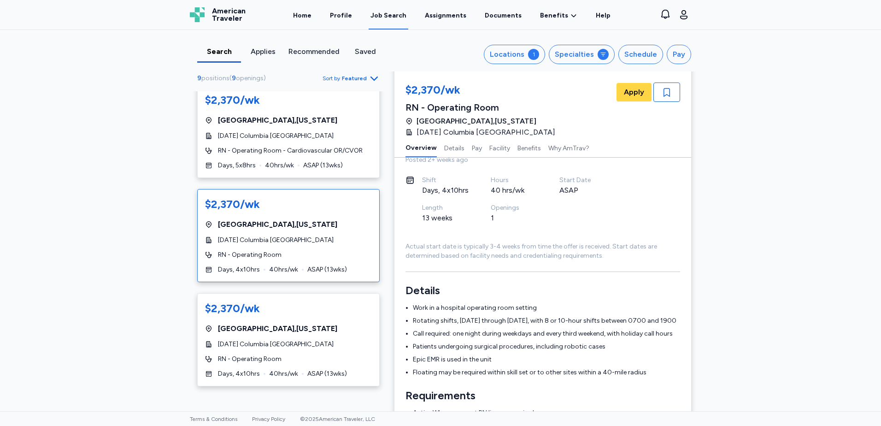
scroll to position [47, 0]
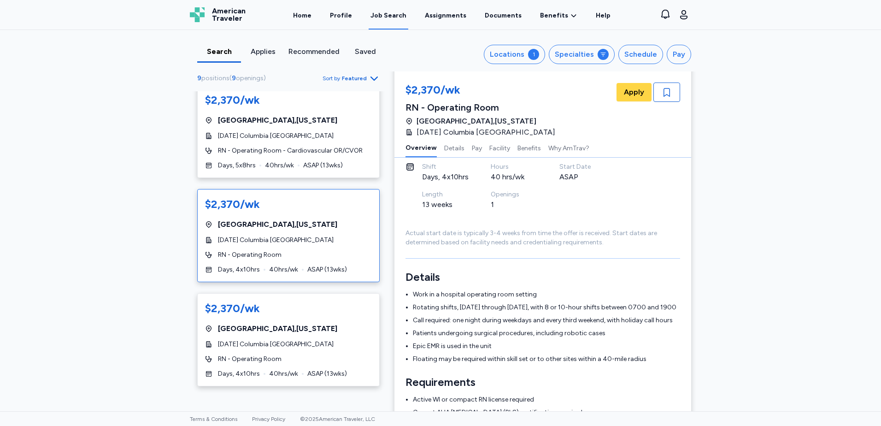
click at [323, 226] on div "Milwaukee , Wisconsin" at bounding box center [288, 224] width 167 height 11
click at [340, 319] on div "$2,370/wk Milwaukee , Wisconsin Ascension Columbia St. Mary's Hospital Milwauke…" at bounding box center [288, 339] width 183 height 93
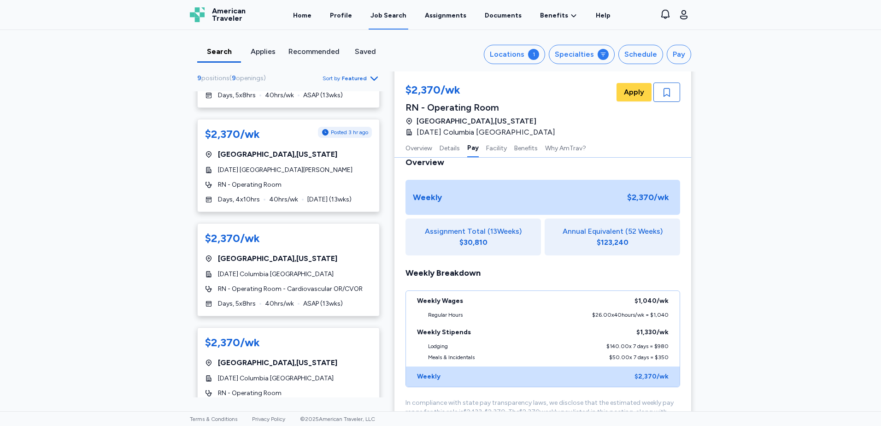
scroll to position [410, 0]
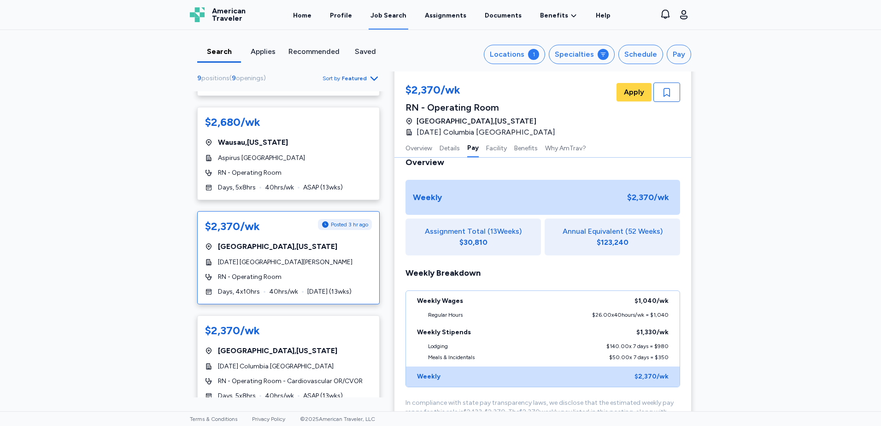
click at [337, 249] on div "Milwaukee , Wisconsin" at bounding box center [288, 246] width 167 height 11
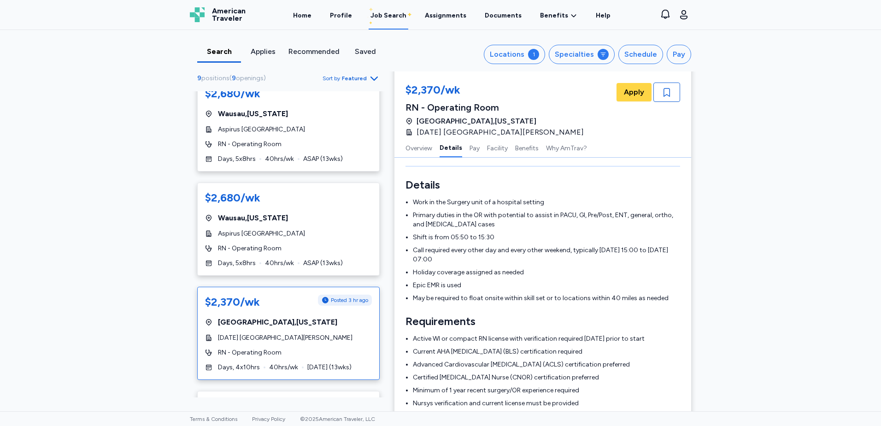
scroll to position [272, 0]
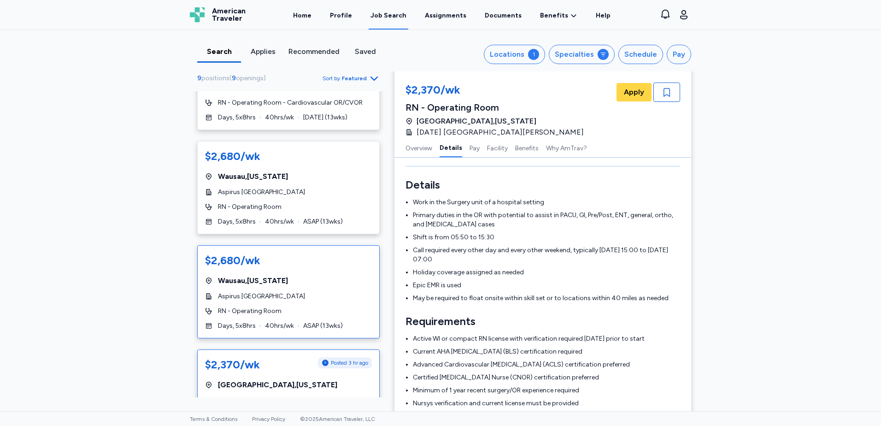
click at [306, 296] on div "Aspirus Wausau Hospital" at bounding box center [288, 296] width 167 height 9
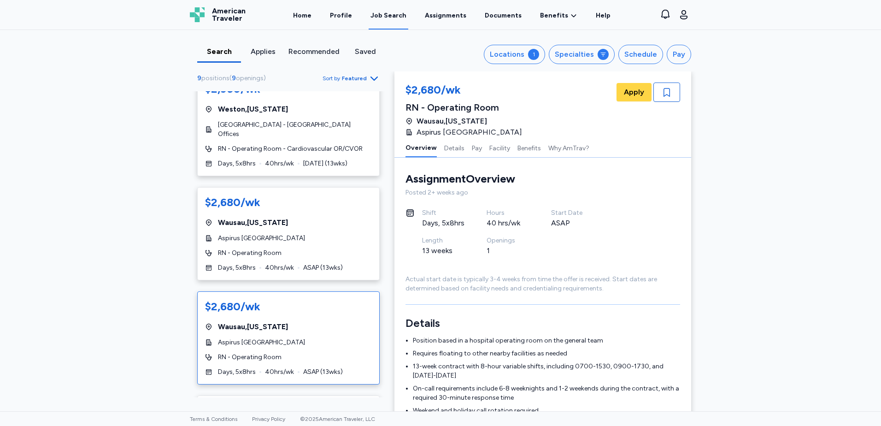
scroll to position [180, 0]
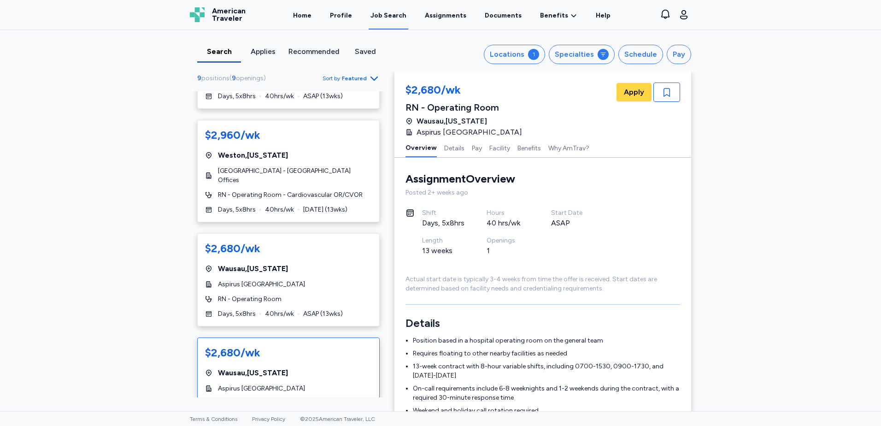
click at [317, 276] on div "$2,680/wk Wausau , Wisconsin Aspirus Wausau Hospital RN - Operating Room Days, …" at bounding box center [288, 279] width 183 height 93
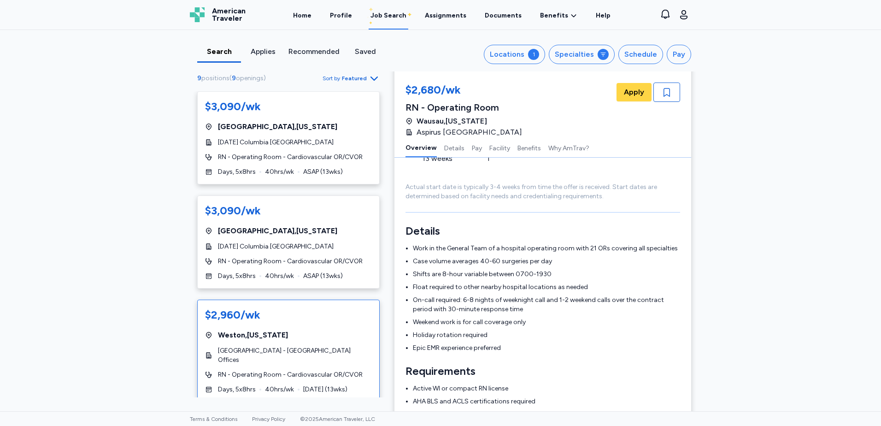
click at [289, 306] on div "$2,960/wk Weston , Wisconsin Marshfield Medical Center - Weston Medical Offices…" at bounding box center [288, 351] width 183 height 102
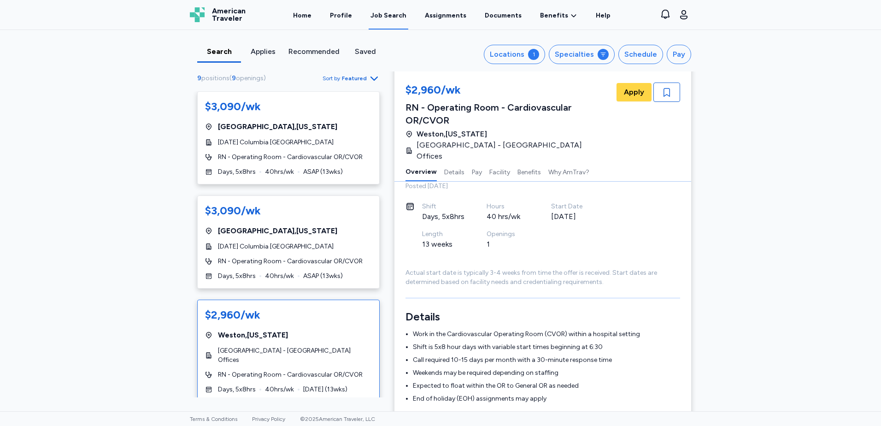
scroll to position [93, 0]
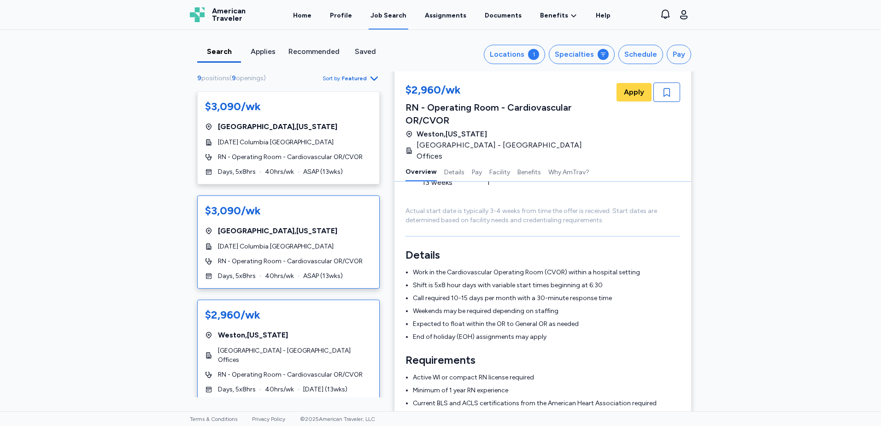
click at [319, 234] on div "Milwaukee , Wisconsin" at bounding box center [288, 230] width 167 height 11
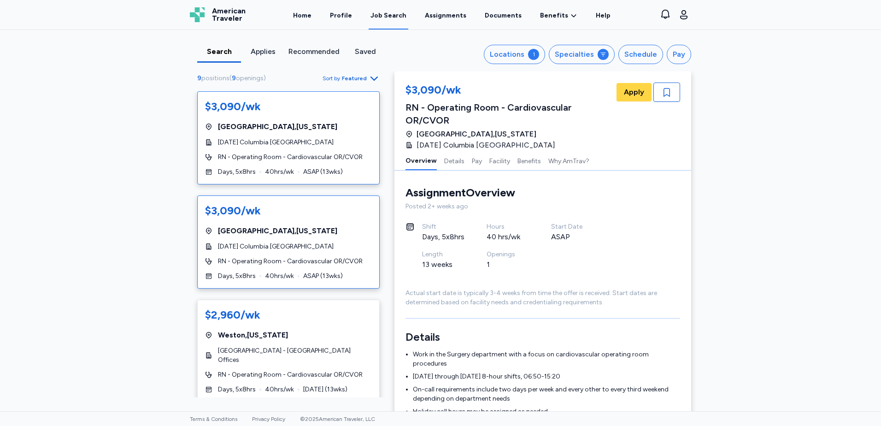
click at [317, 164] on div "$3,090/wk Milwaukee , Wisconsin Ascension Columbia St. Mary's Hospital Milwauke…" at bounding box center [288, 137] width 183 height 93
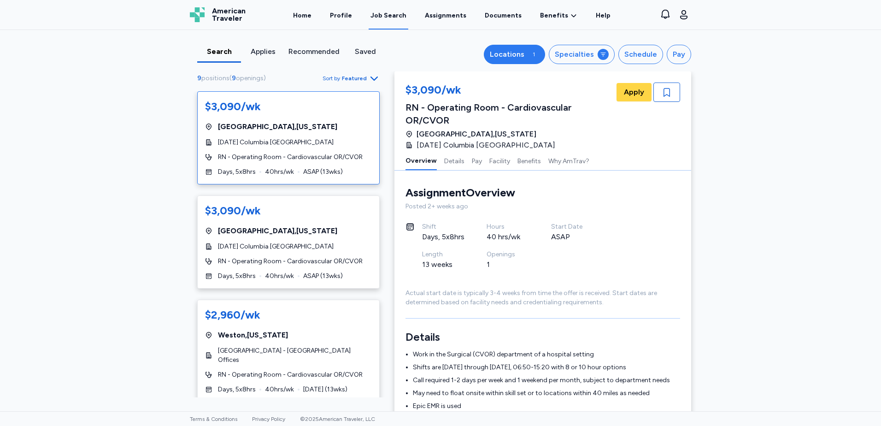
click at [530, 59] on button "Locations 1" at bounding box center [514, 54] width 61 height 19
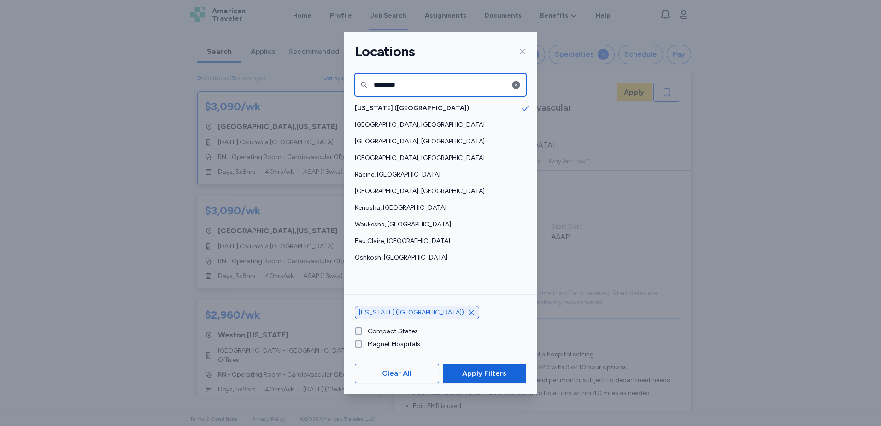
drag, startPoint x: 460, startPoint y: 83, endPoint x: 236, endPoint y: 72, distance: 224.3
click at [236, 72] on div "Locations ********* Wisconsin (WI) Milwaukee, WI Madison, WI Green Bay, WI Raci…" at bounding box center [440, 213] width 881 height 426
type input "*******"
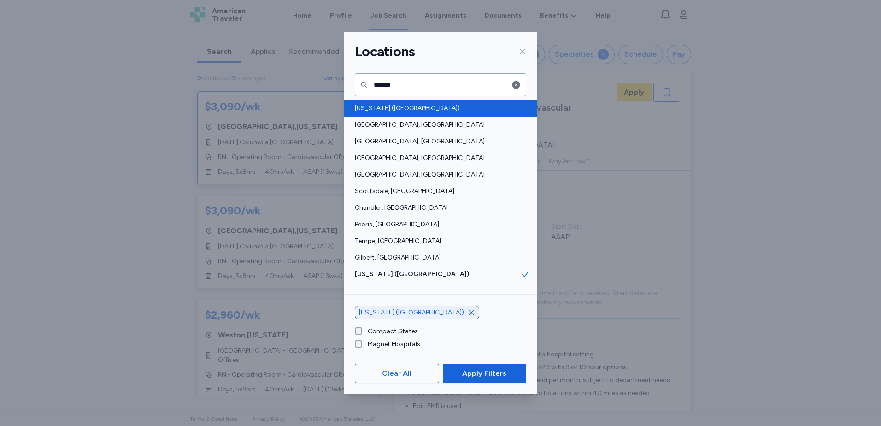
click at [388, 109] on span "[US_STATE] ([GEOGRAPHIC_DATA])" at bounding box center [438, 108] width 166 height 9
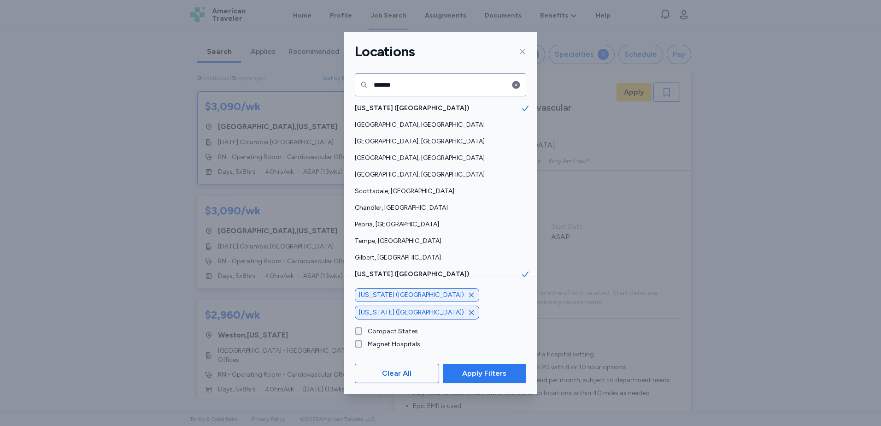
click at [495, 376] on span "Apply Filters" at bounding box center [484, 373] width 44 height 11
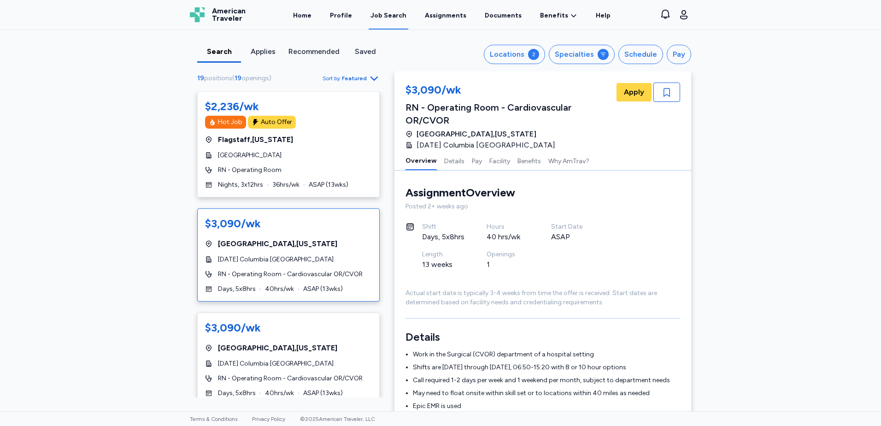
click at [217, 55] on div "Search" at bounding box center [219, 51] width 36 height 11
click at [355, 80] on span "Featured" at bounding box center [354, 78] width 25 height 7
click at [507, 53] on div "Locations" at bounding box center [507, 54] width 35 height 11
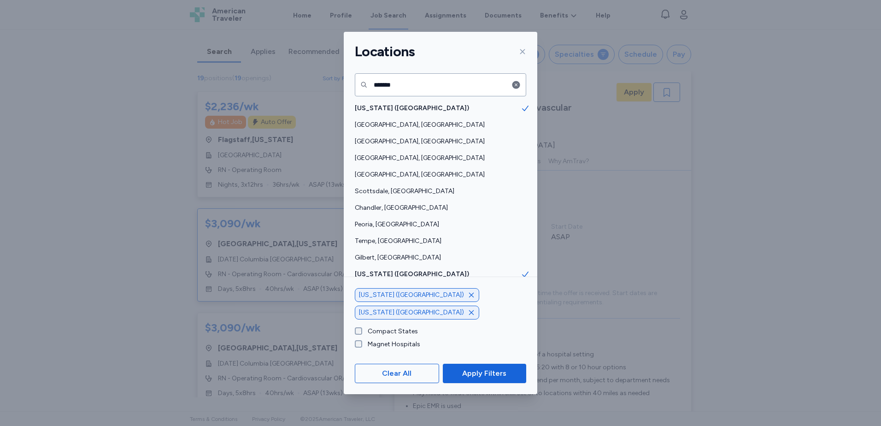
click at [524, 275] on span at bounding box center [529, 274] width 17 height 17
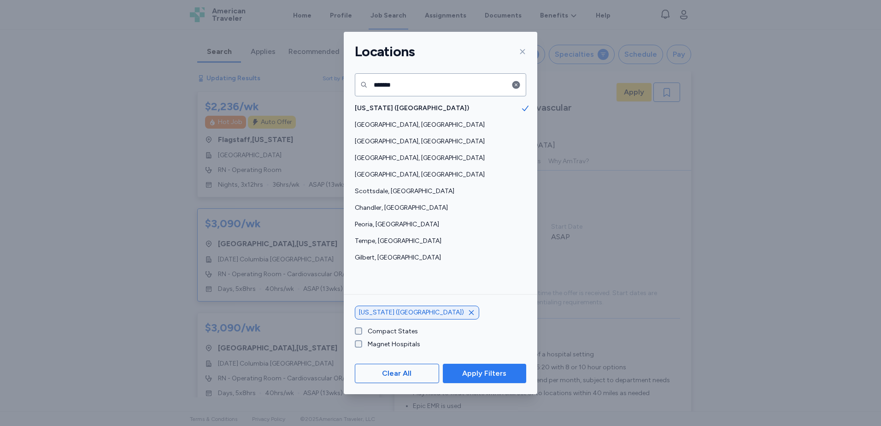
scroll to position [1, 0]
click at [506, 370] on span "Apply Filters" at bounding box center [484, 373] width 44 height 11
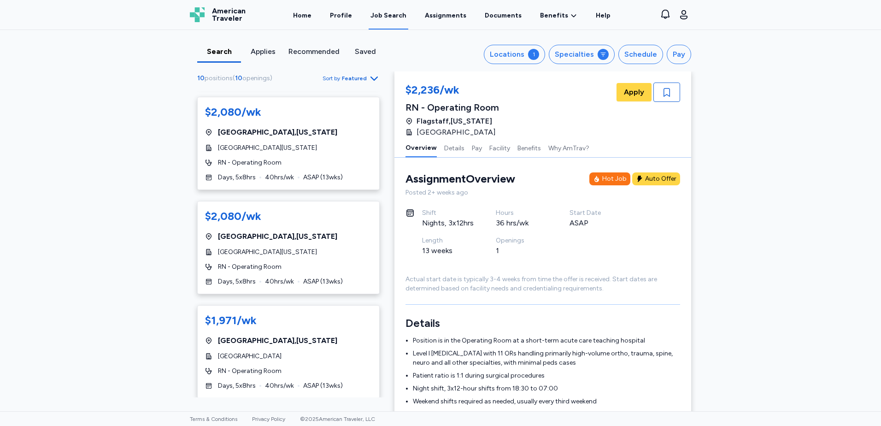
scroll to position [0, 0]
